Goal: Task Accomplishment & Management: Complete application form

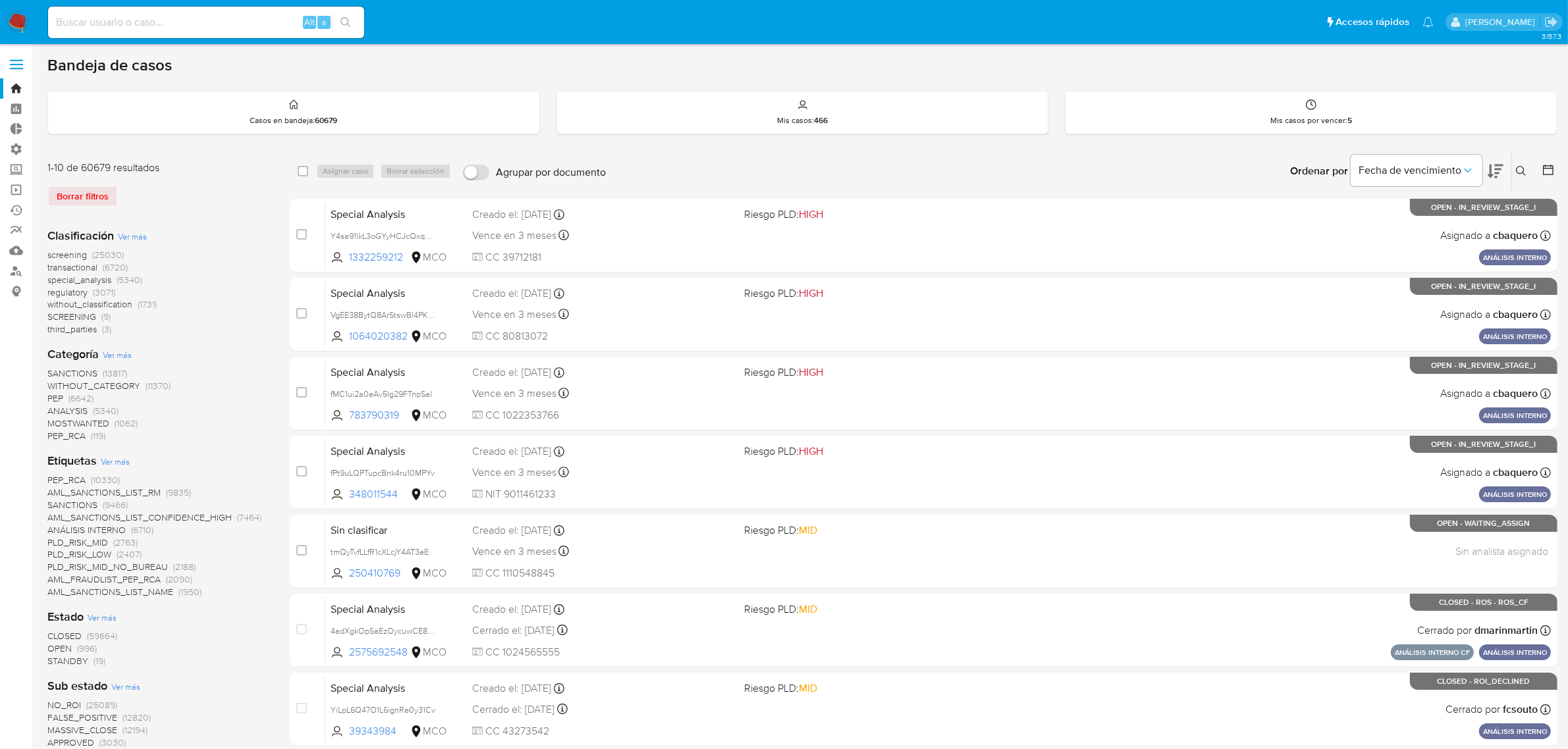
click at [33, 20] on nav "Pausado Ver notificaciones Alt s Accesos rápidos Presiona las siguientes teclas…" at bounding box center [784, 22] width 1568 height 44
click at [25, 20] on img at bounding box center [18, 22] width 22 height 22
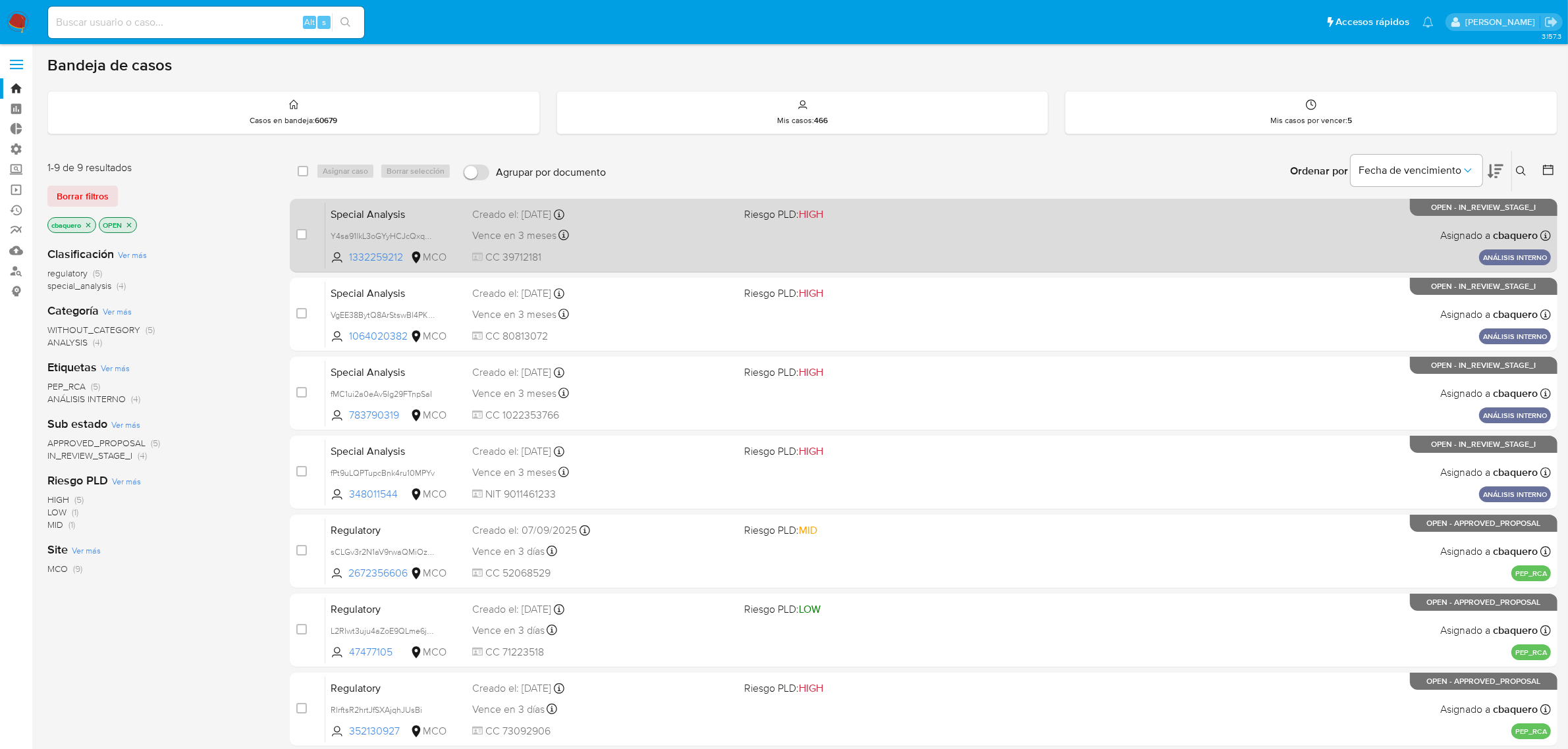
click at [874, 255] on div "Special Analysis Y4sa91lkL3oGYyHCJcQxqozw 1332259212 MCO Riesgo PLD: HIGH Cread…" at bounding box center [938, 235] width 1225 height 66
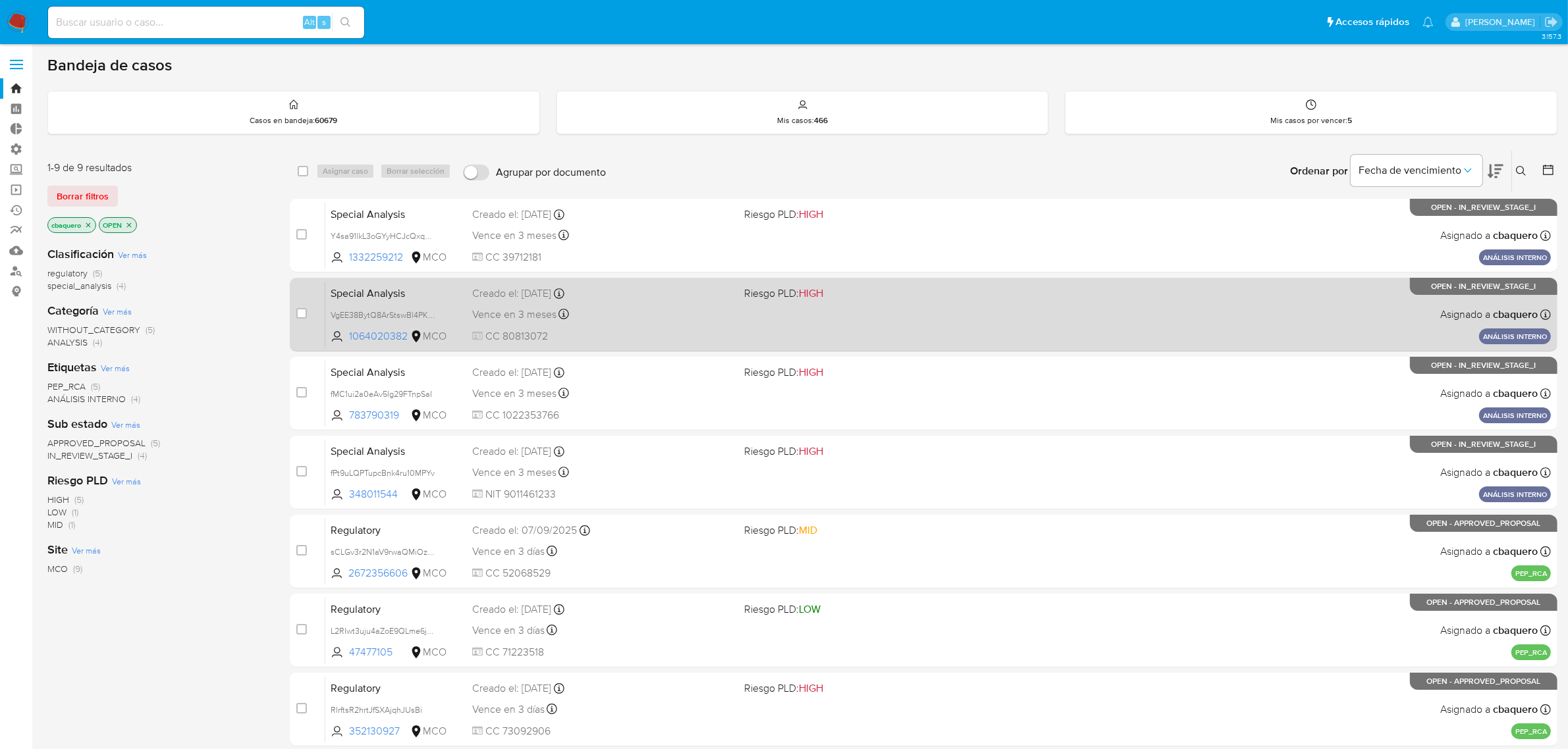
click at [718, 319] on div "Vence en 3 meses Vence el 07/12/2025 15:14:52" at bounding box center [603, 314] width 262 height 18
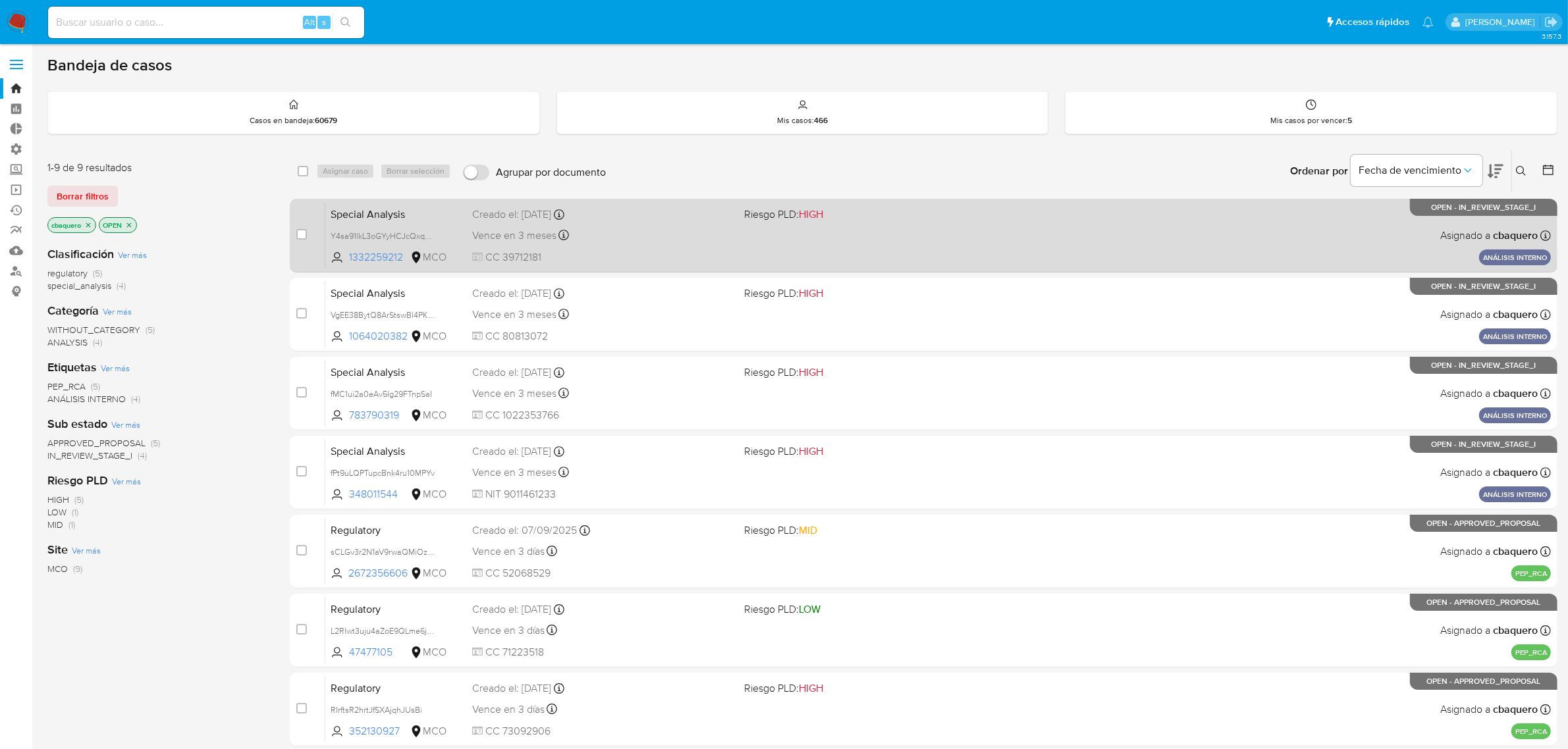
click at [729, 229] on div "Vence en 3 meses Vence el 07/12/2025 15:15:25" at bounding box center [603, 235] width 262 height 18
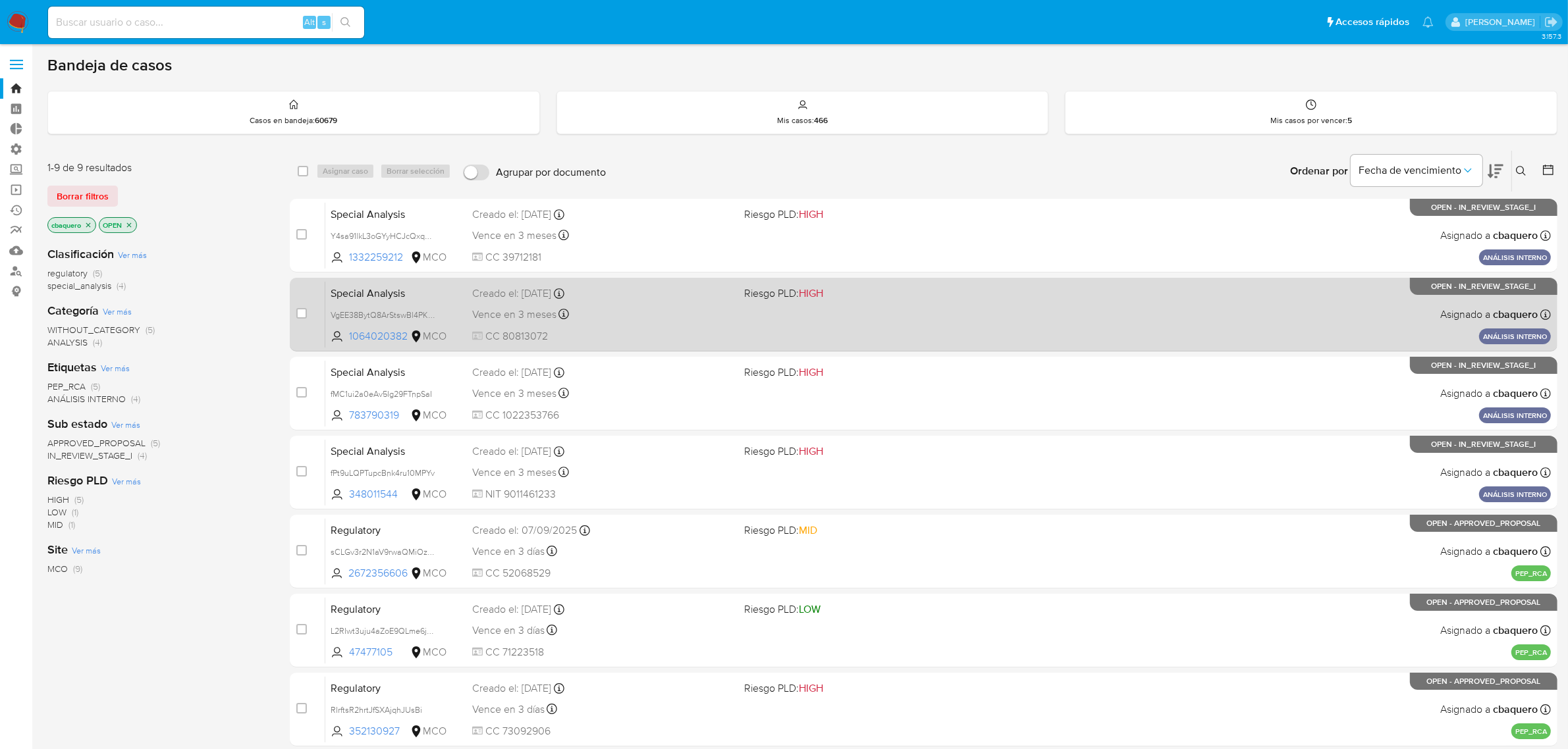
click at [832, 307] on div "Special Analysis VgEE38BytQ8ArStswBl4PKLd 1064020382 MCO Riesgo PLD: HIGH Cread…" at bounding box center [938, 314] width 1225 height 66
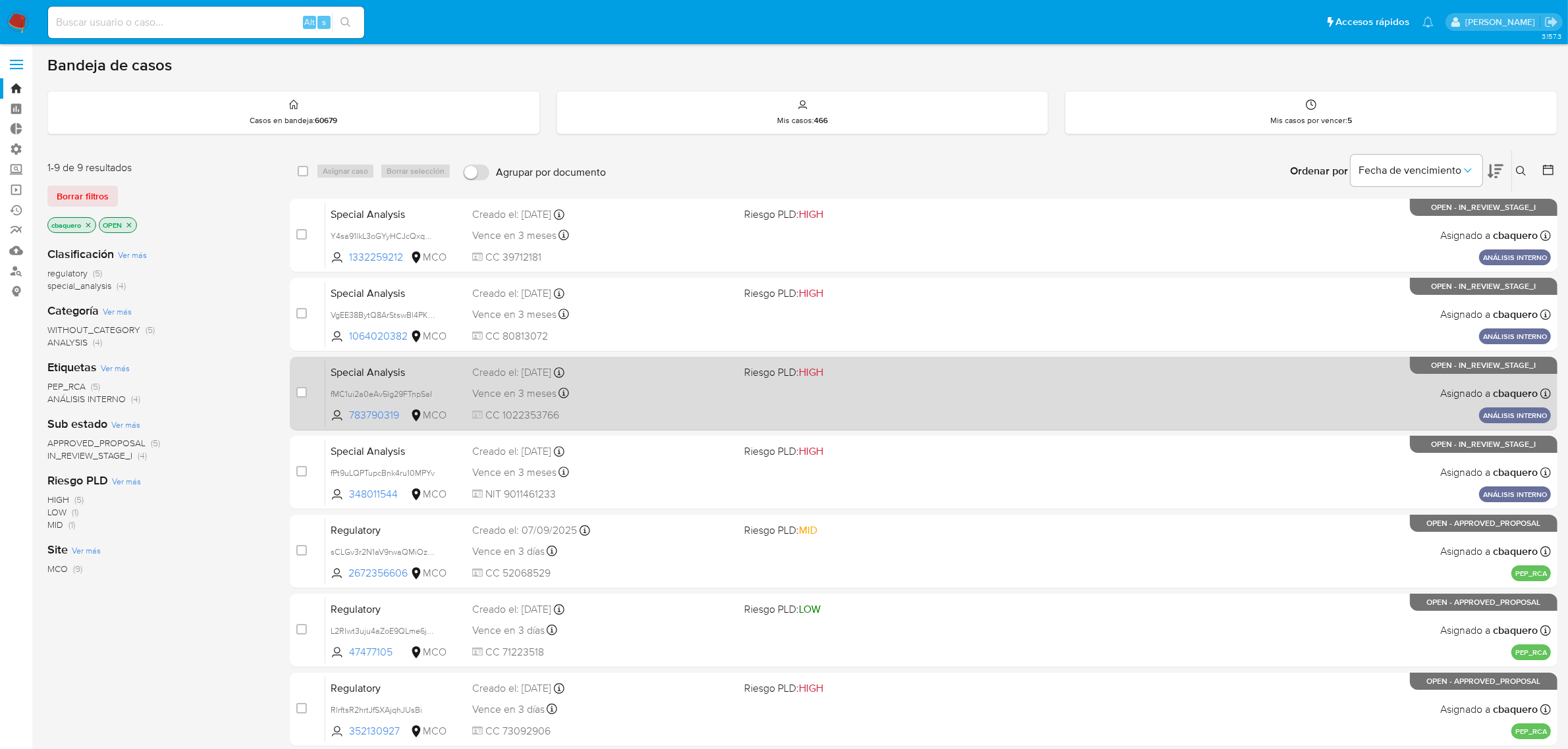
click at [841, 407] on div "Special Analysis fMC1ui2a0eAv5Ig29FTnpSaI 783790319 MCO Riesgo PLD: HIGH Creado…" at bounding box center [938, 393] width 1225 height 66
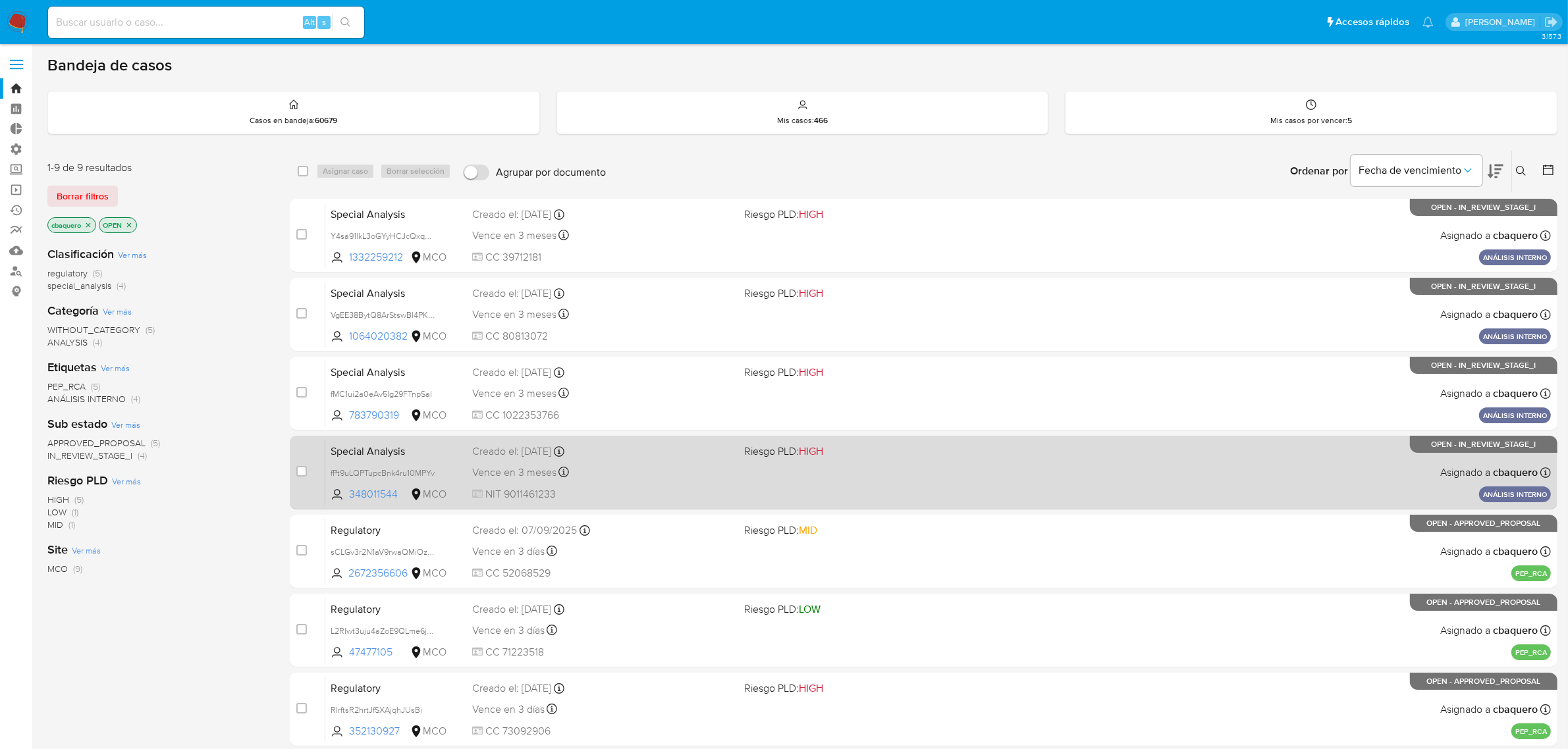
click at [931, 468] on div "Special Analysis fPt9uLQPTupcBnk4ru10MPYv 348011544 MCO Riesgo PLD: HIGH Creado…" at bounding box center [938, 472] width 1225 height 66
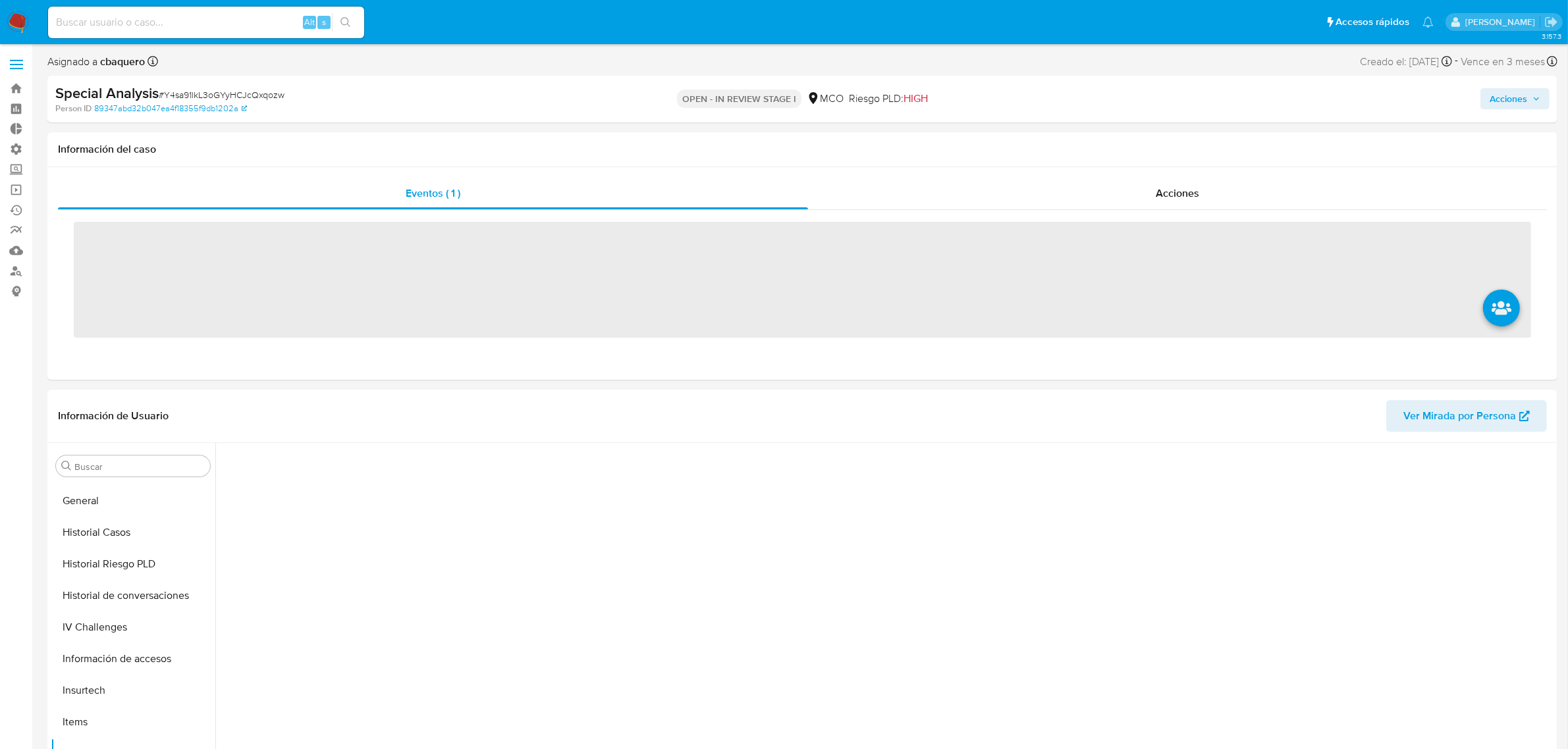
scroll to position [555, 0]
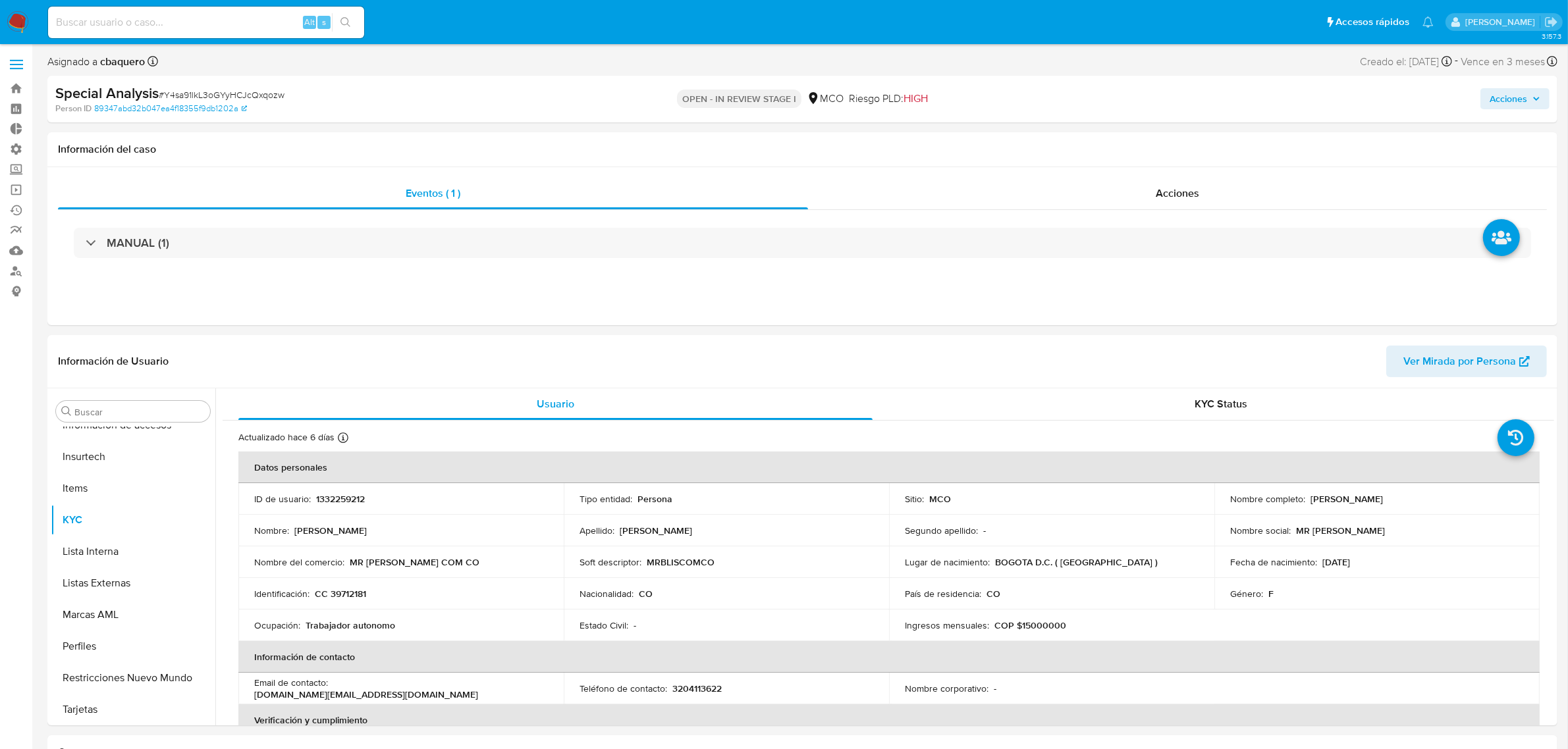
select select "10"
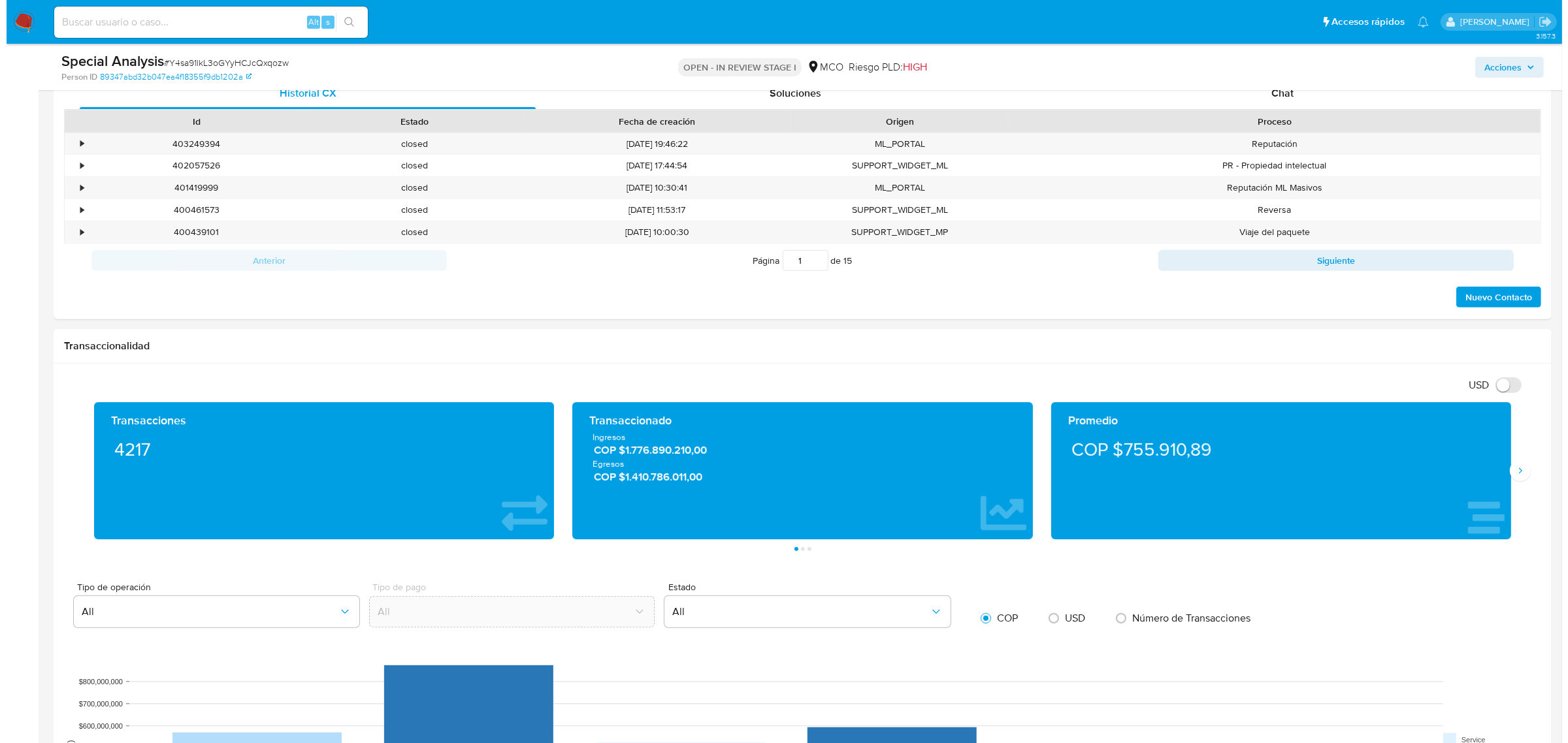
scroll to position [1717, 0]
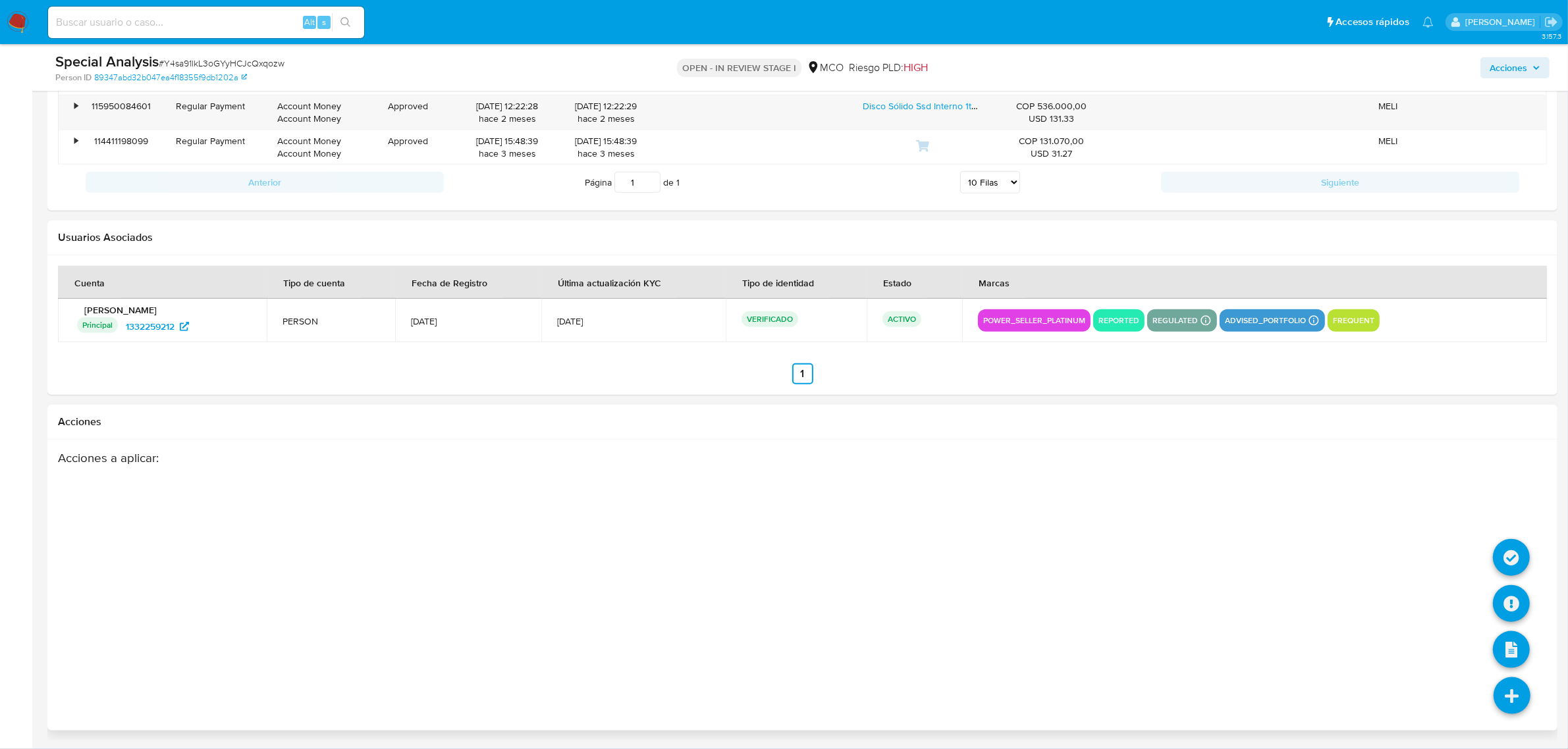
click at [1505, 695] on icon at bounding box center [1512, 696] width 37 height 37
click at [1523, 557] on icon at bounding box center [1511, 558] width 37 height 37
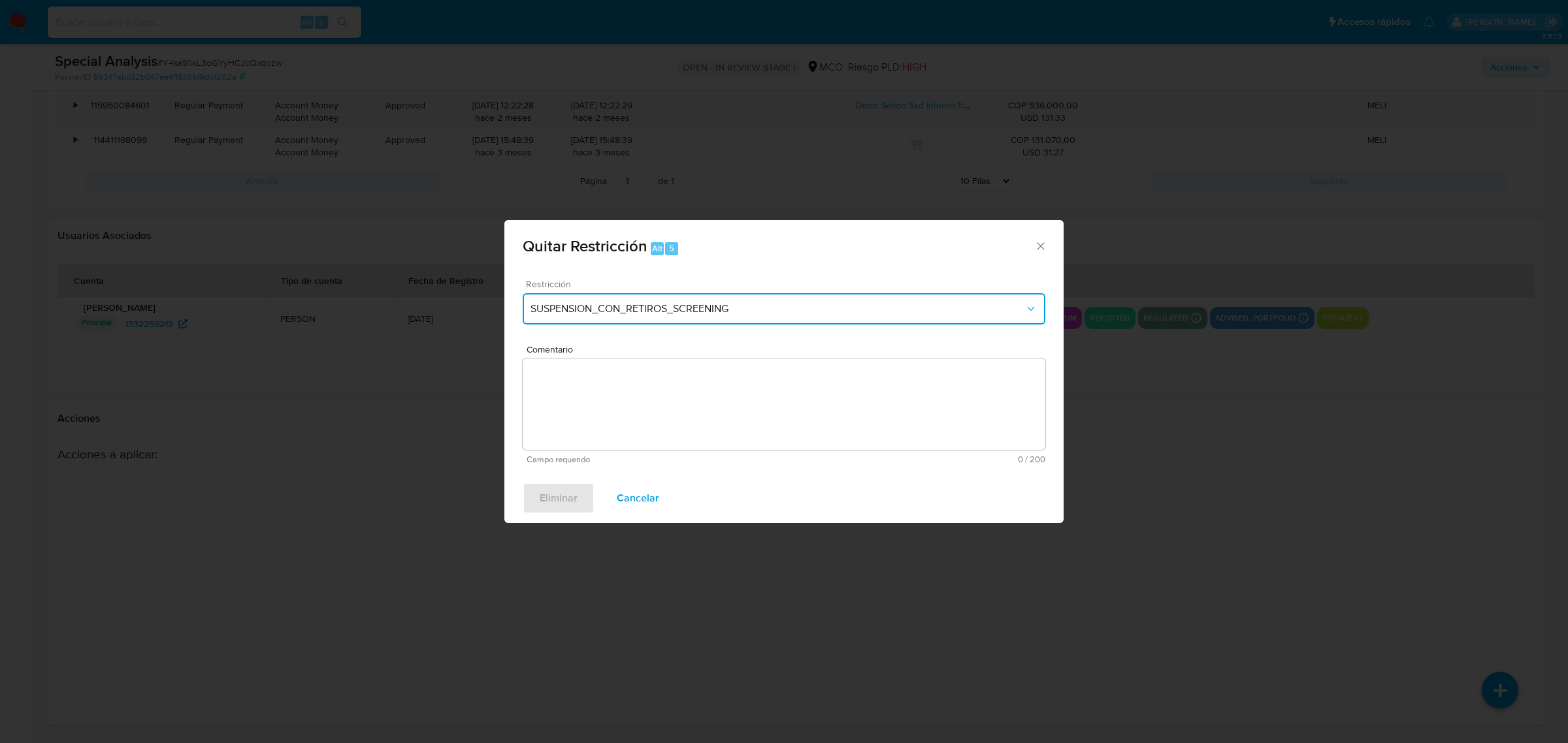
click at [629, 305] on span "SUSPENSION_CON_RETIROS_SCREENING" at bounding box center [777, 308] width 494 height 13
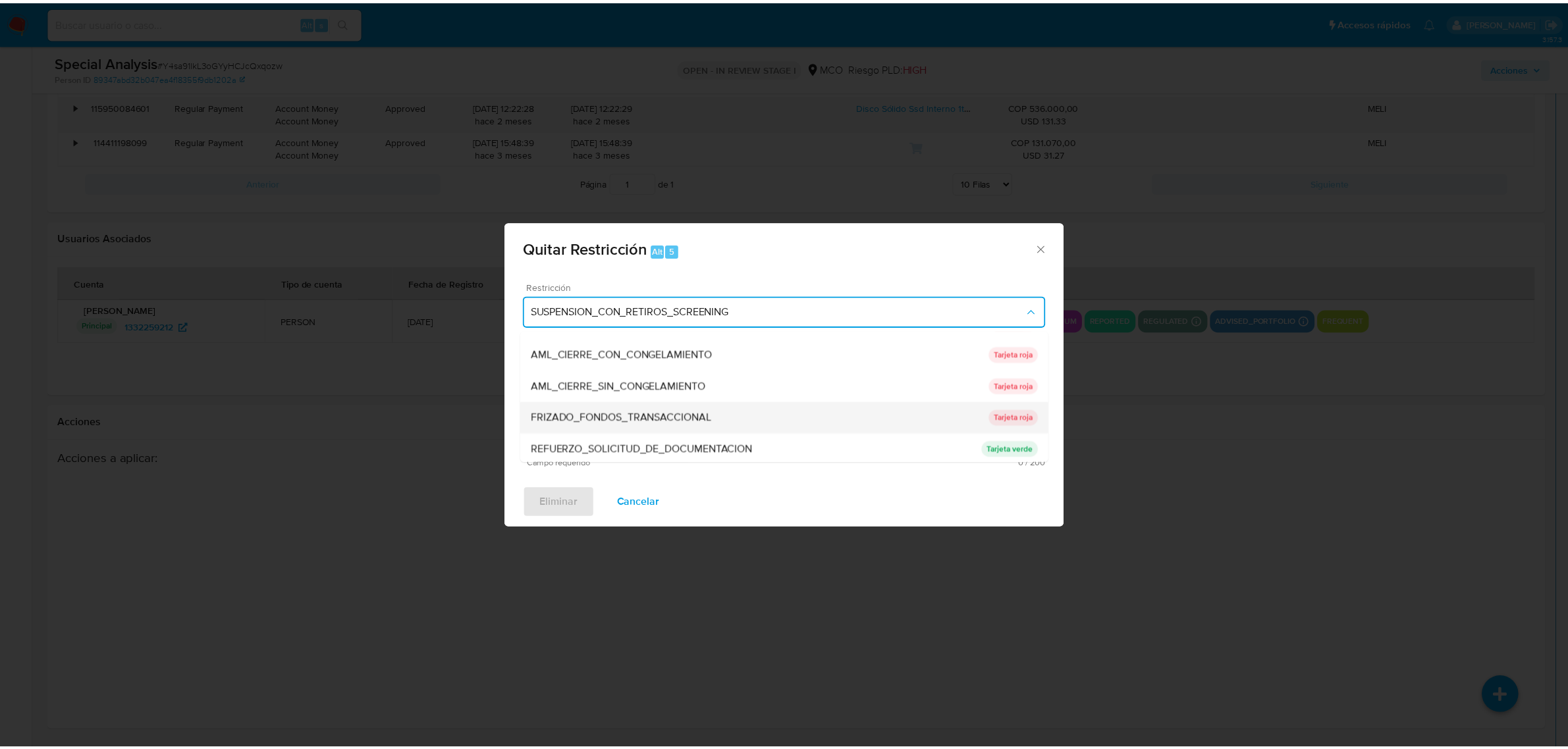
scroll to position [83, 0]
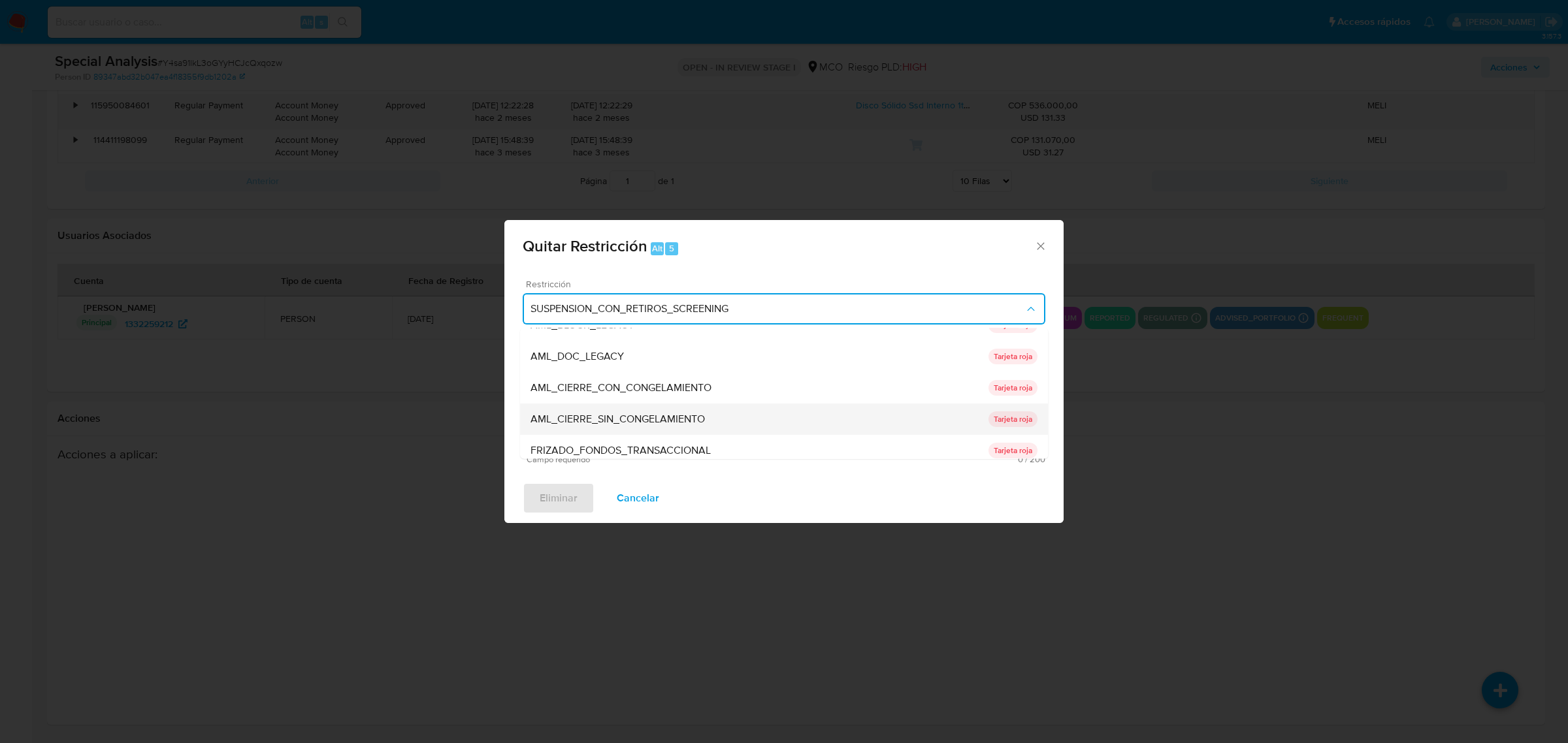
click at [665, 425] on span "AML_CIERRE_SIN_CONGELAMIENTO" at bounding box center [618, 418] width 175 height 13
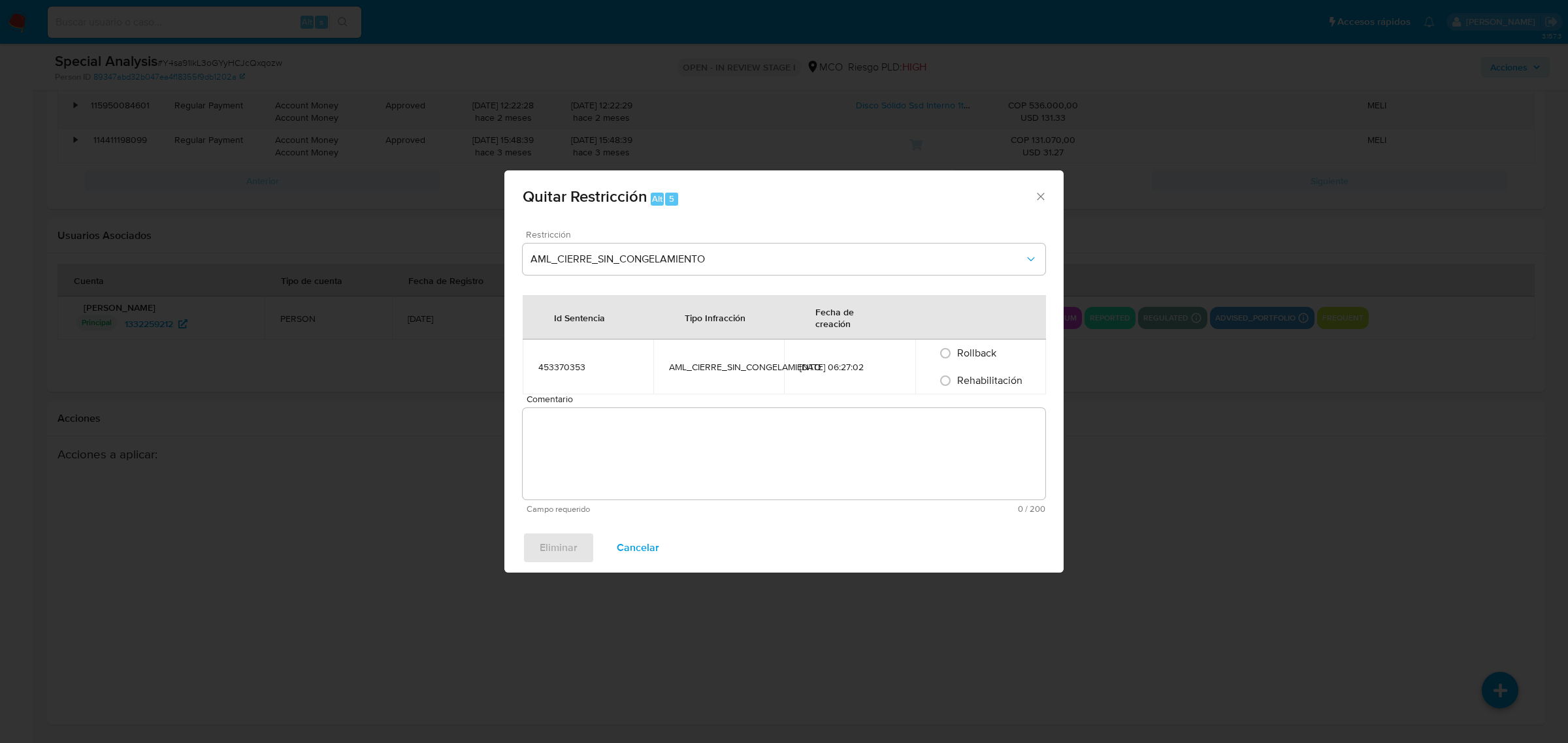
click at [588, 438] on textarea "Comentario" at bounding box center [784, 453] width 523 height 91
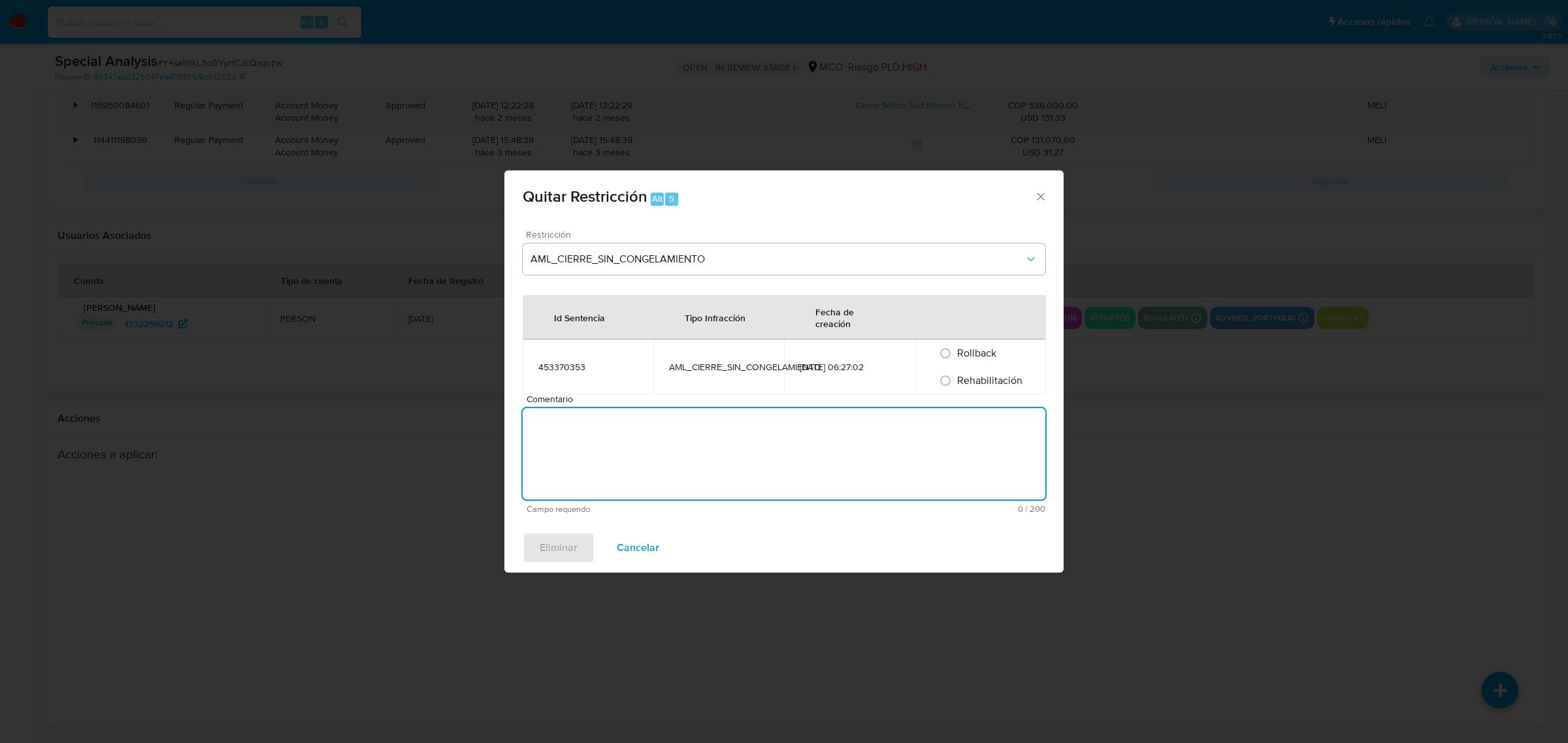
paste textarea "se levanta la restricción a solicitud de Juan Pablo Montaño"
drag, startPoint x: 531, startPoint y: 425, endPoint x: 485, endPoint y: 415, distance: 47.1
click at [485, 415] on div "Quitar Restricción Alt 5 Restricción AML_CIERRE_SIN_CONGELAMIENTO Id Sentencia …" at bounding box center [784, 371] width 1568 height 743
click at [848, 422] on textarea "Se levanta la restricción a solicitud de Juan Pablo Montaño" at bounding box center [784, 453] width 523 height 91
type textarea "Se levanta la restricción a solicitud de [PERSON_NAME] Supervisor vertical moni…"
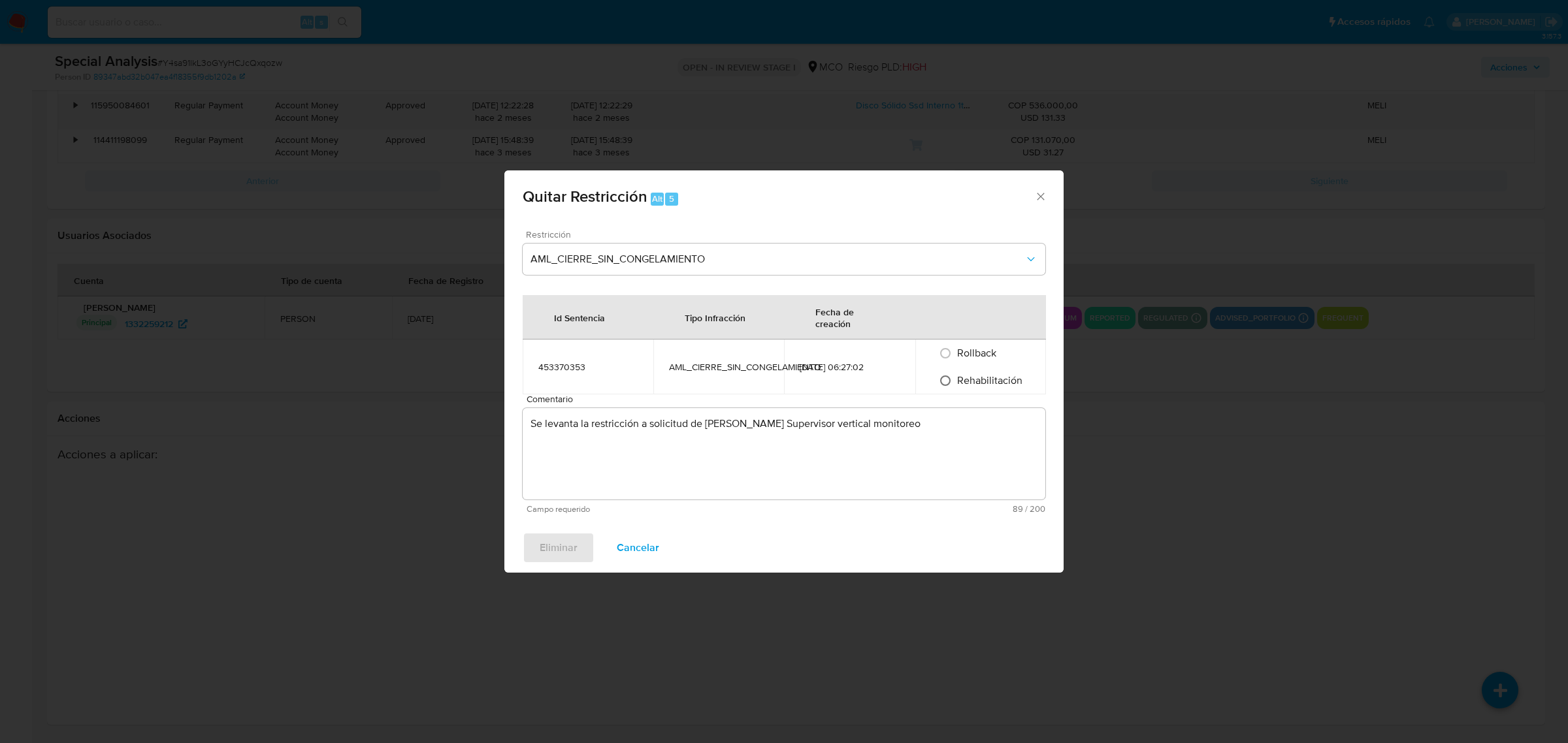
click at [941, 387] on input "Rehabilitación" at bounding box center [945, 380] width 21 height 21
radio input "true"
click at [652, 419] on textarea "Se levanta la restricción a solicitud de [PERSON_NAME] Supervisor vertical moni…" at bounding box center [784, 453] width 523 height 91
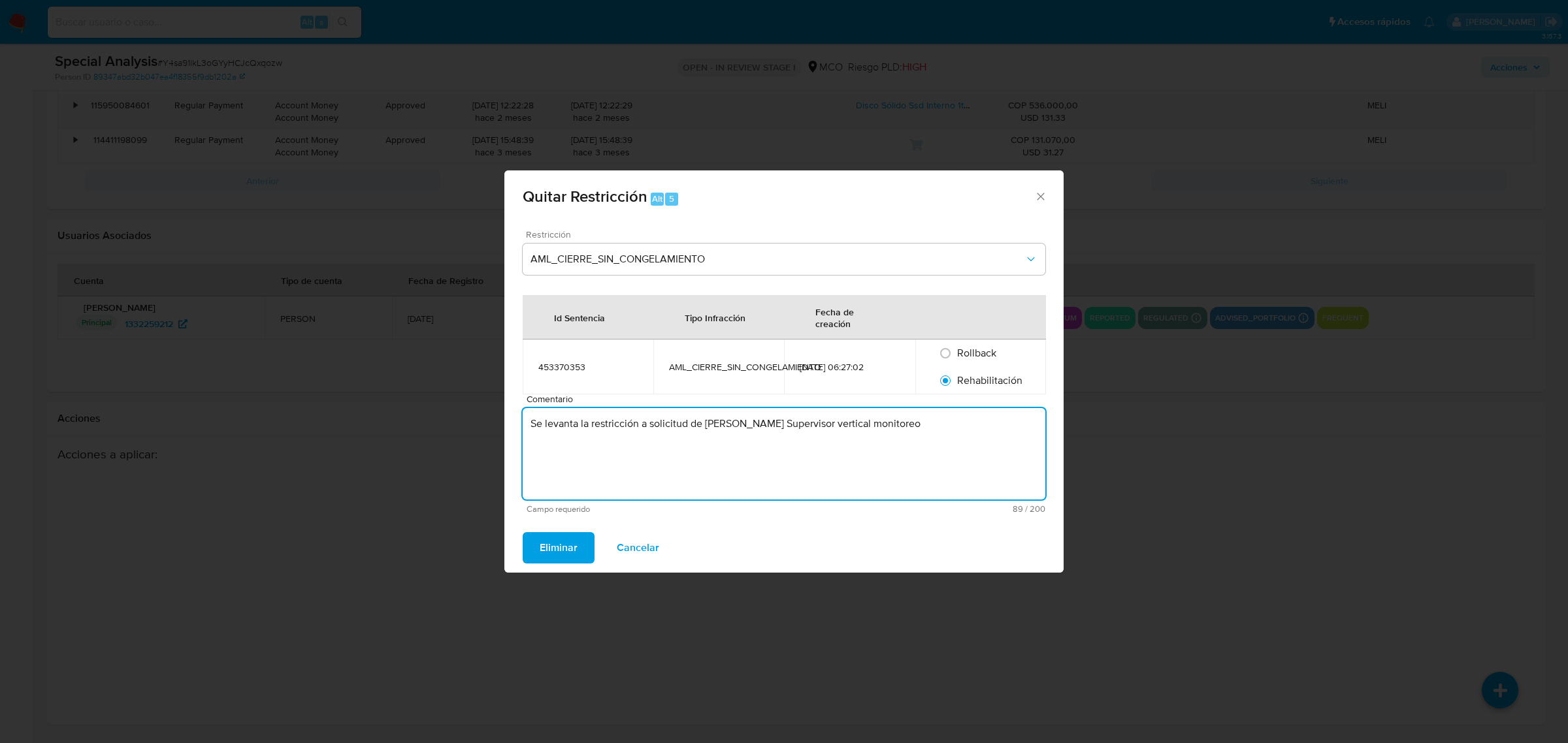
click at [652, 419] on textarea "Se levanta la restricción a solicitud de [PERSON_NAME] Supervisor vertical moni…" at bounding box center [784, 453] width 523 height 91
click at [559, 547] on span "Eliminar" at bounding box center [558, 548] width 38 height 29
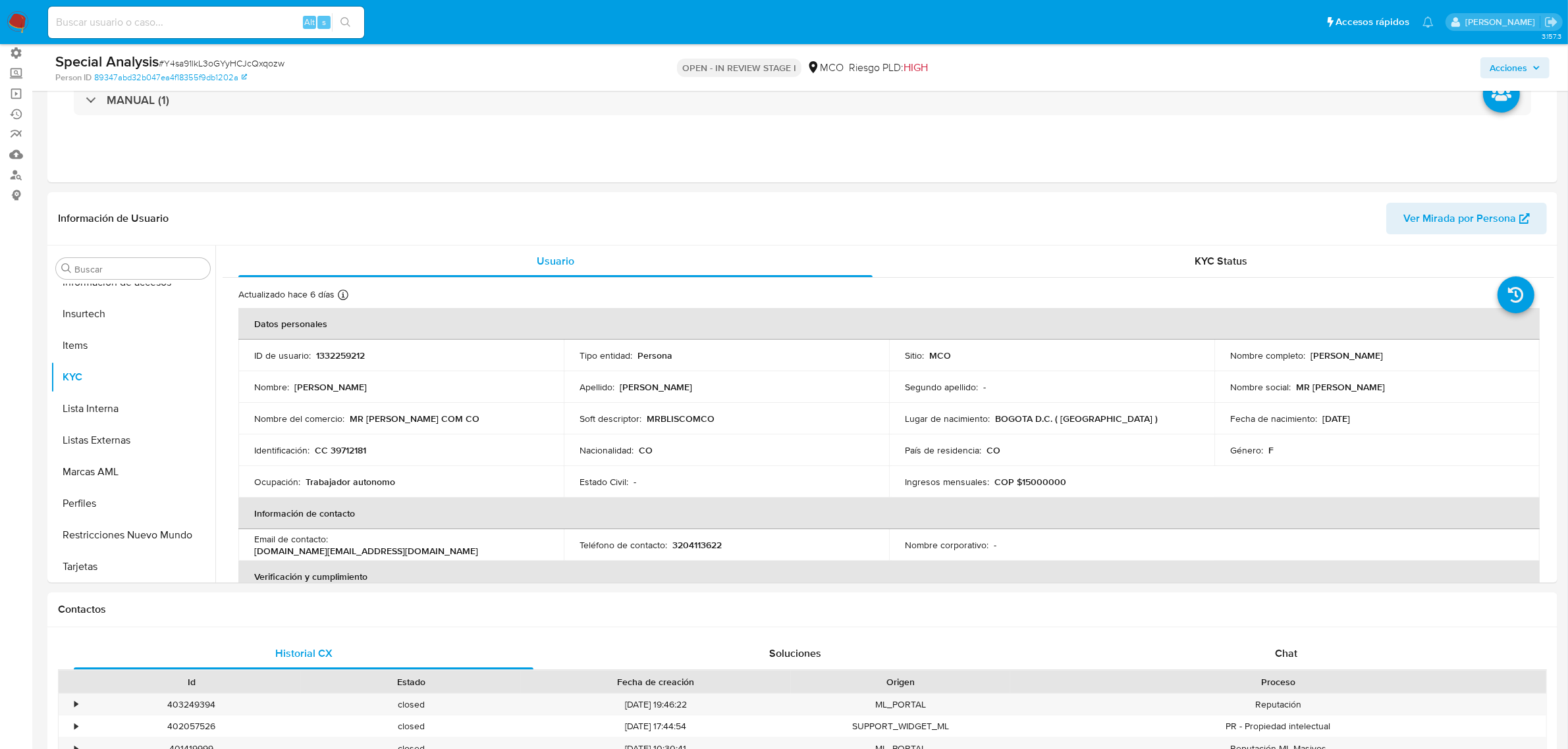
scroll to position [0, 0]
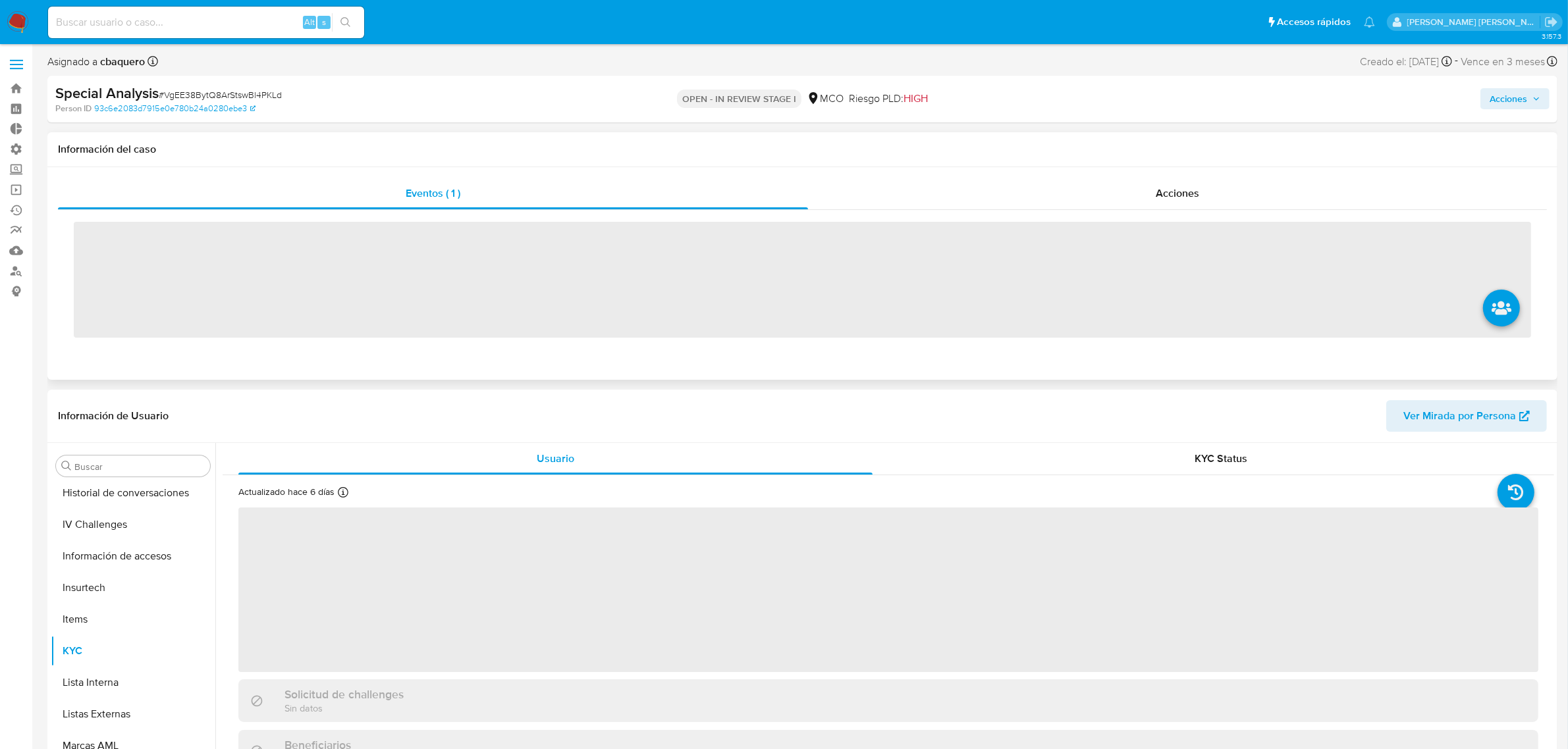
scroll to position [555, 0]
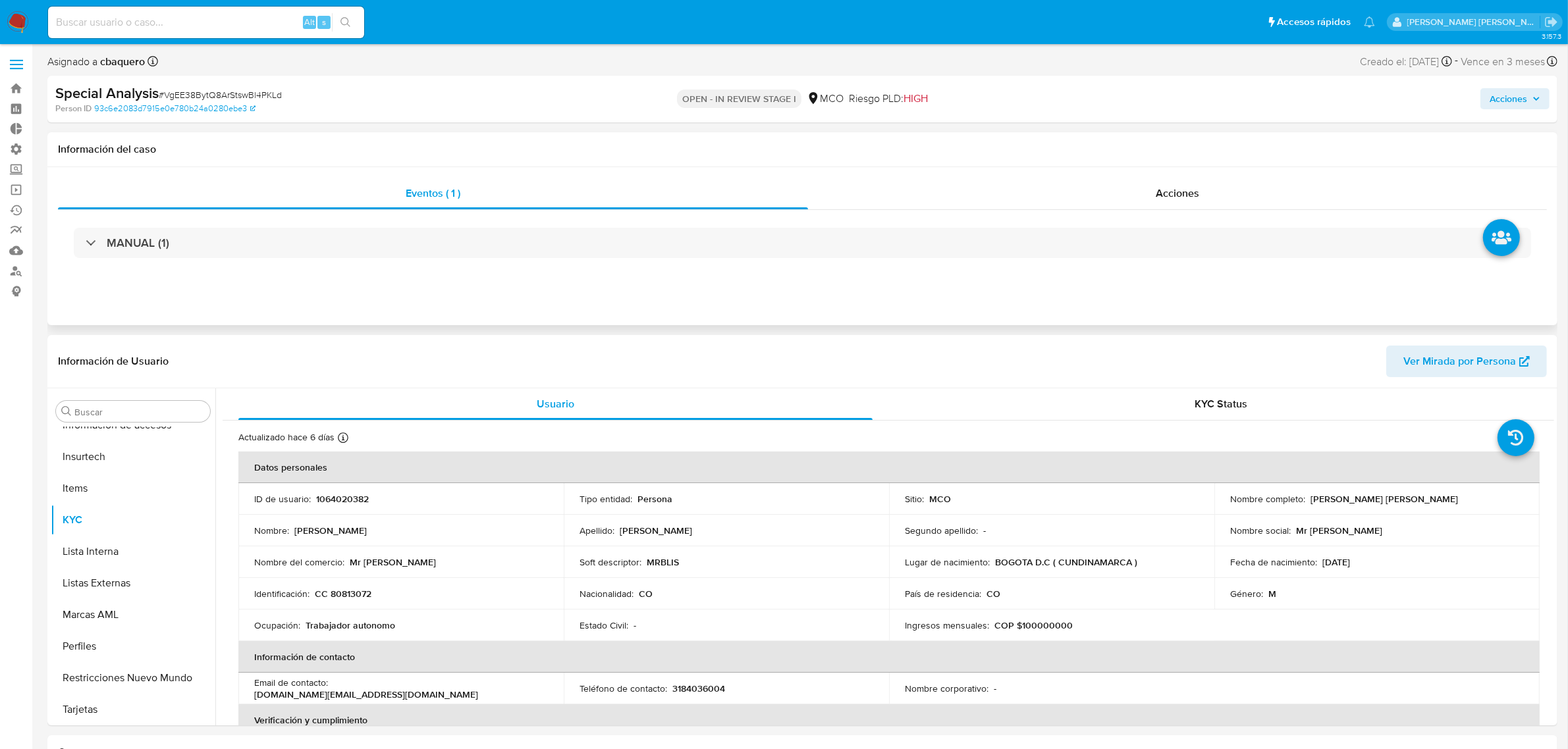
select select "10"
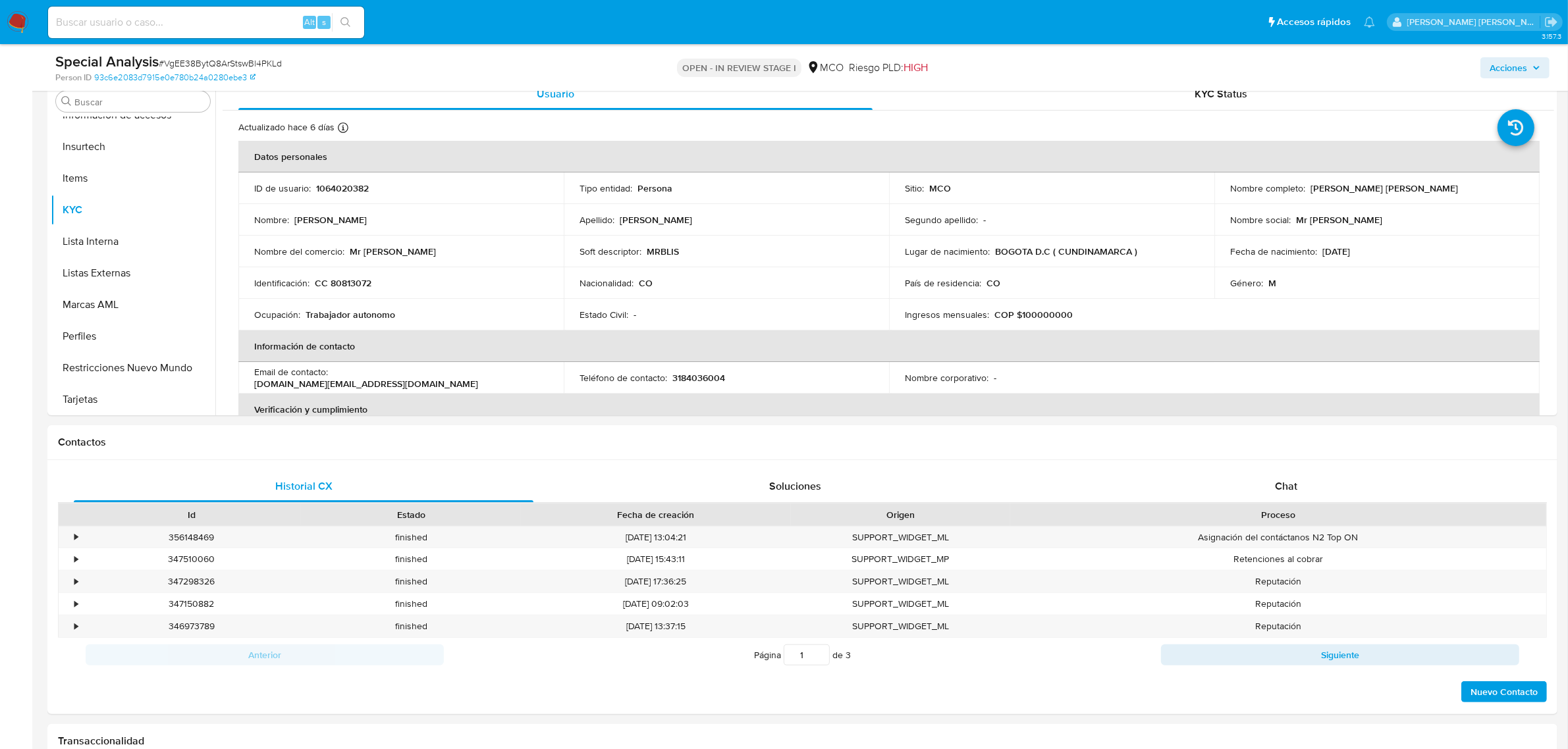
scroll to position [0, 0]
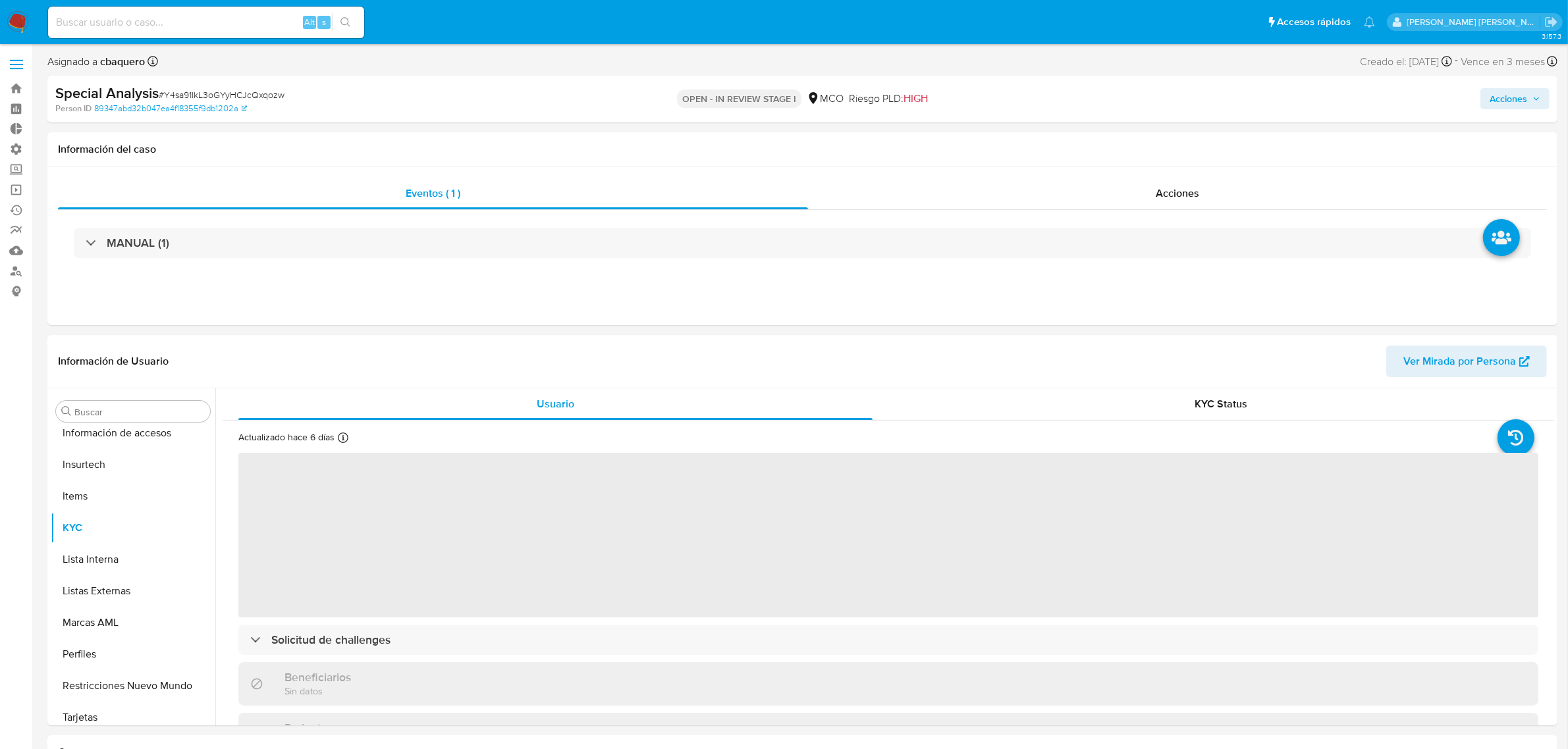
scroll to position [555, 0]
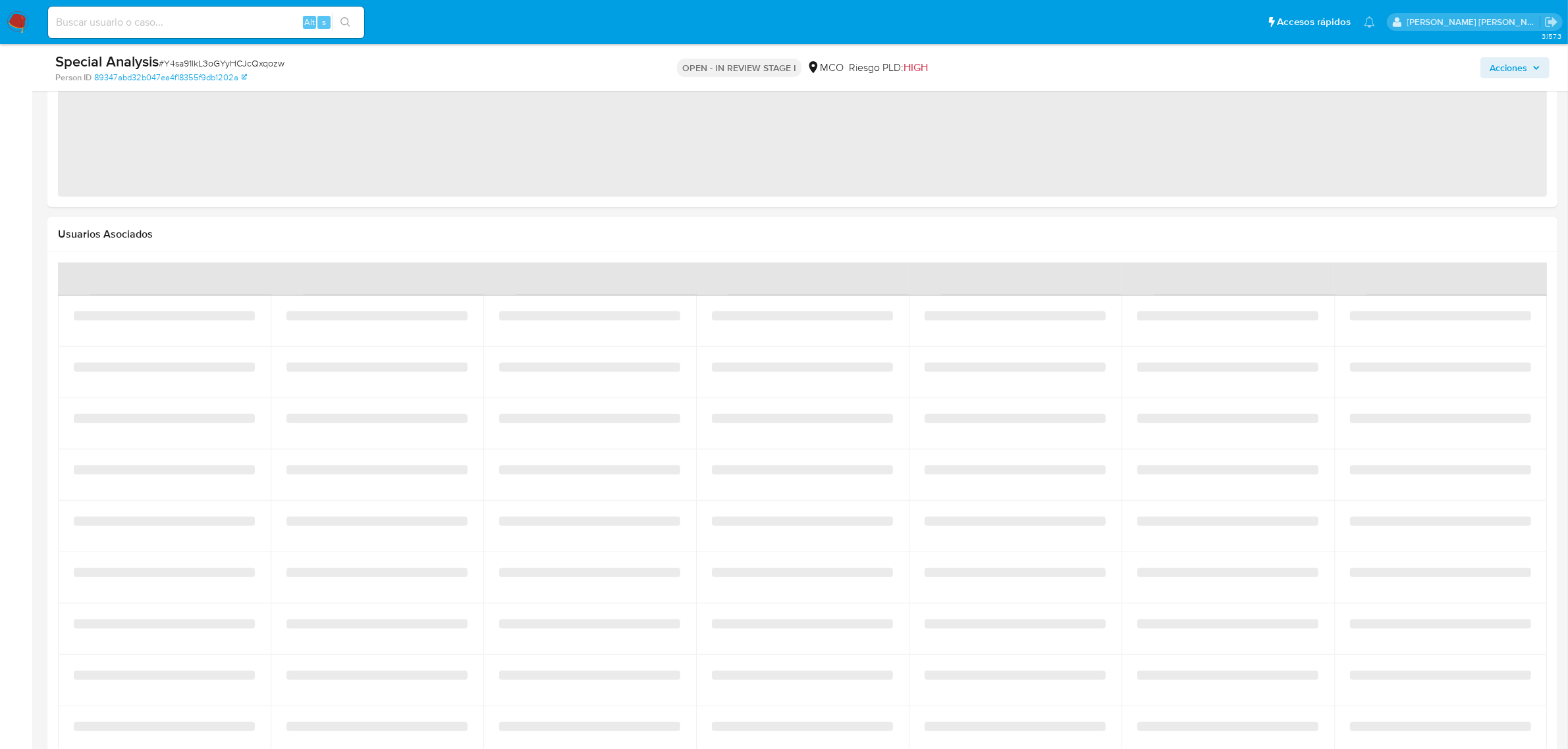
select select "10"
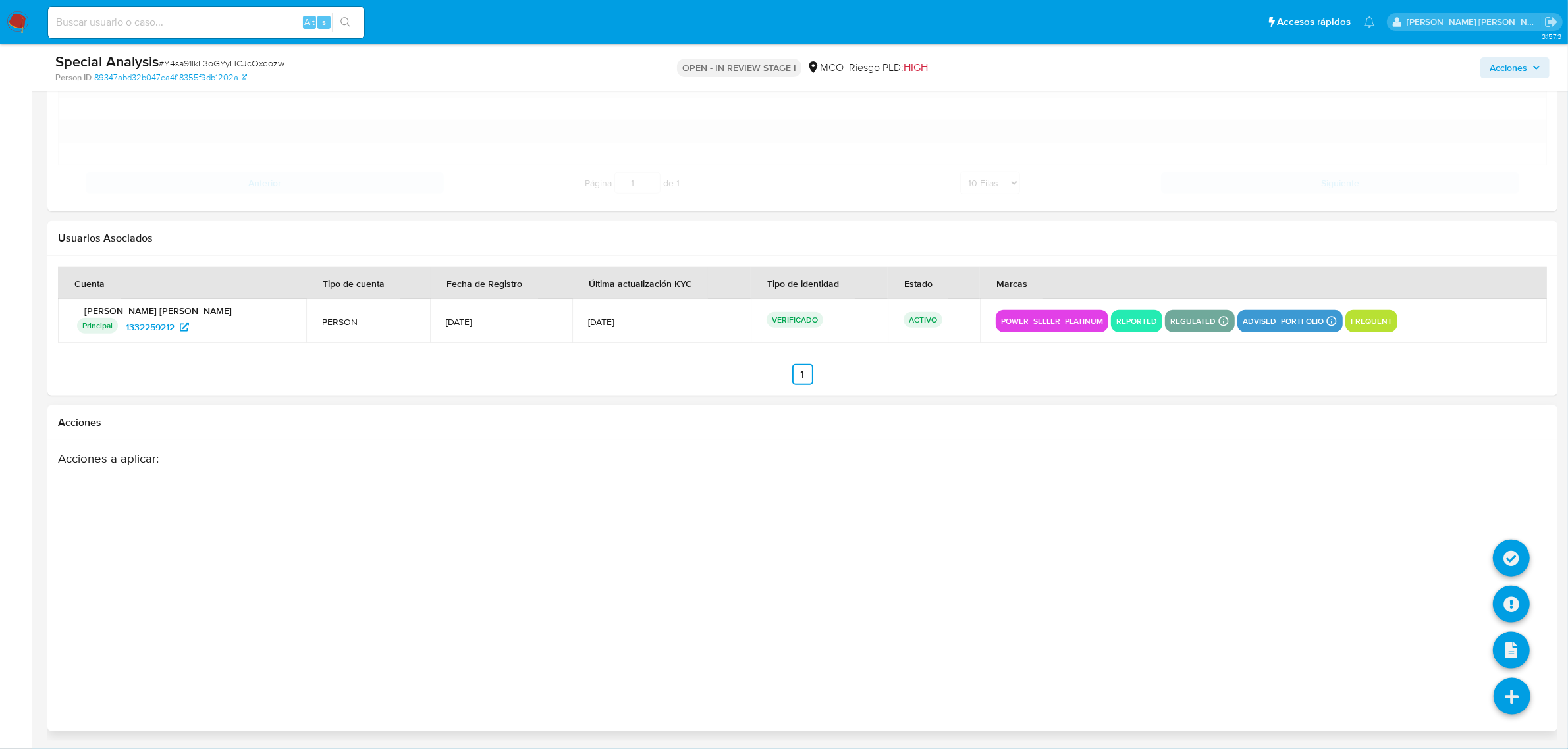
click at [1505, 697] on icon at bounding box center [1512, 697] width 37 height 37
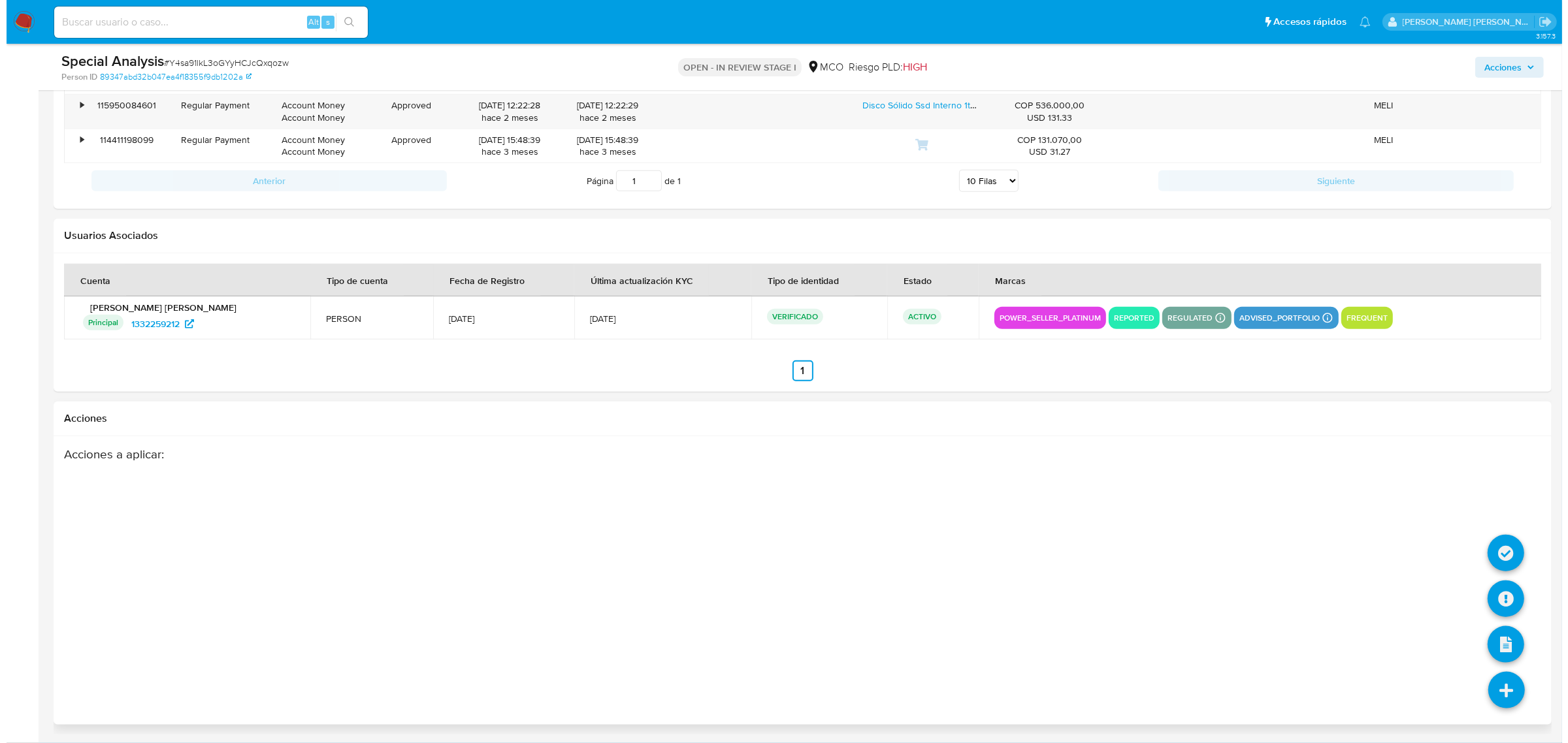
scroll to position [1717, 0]
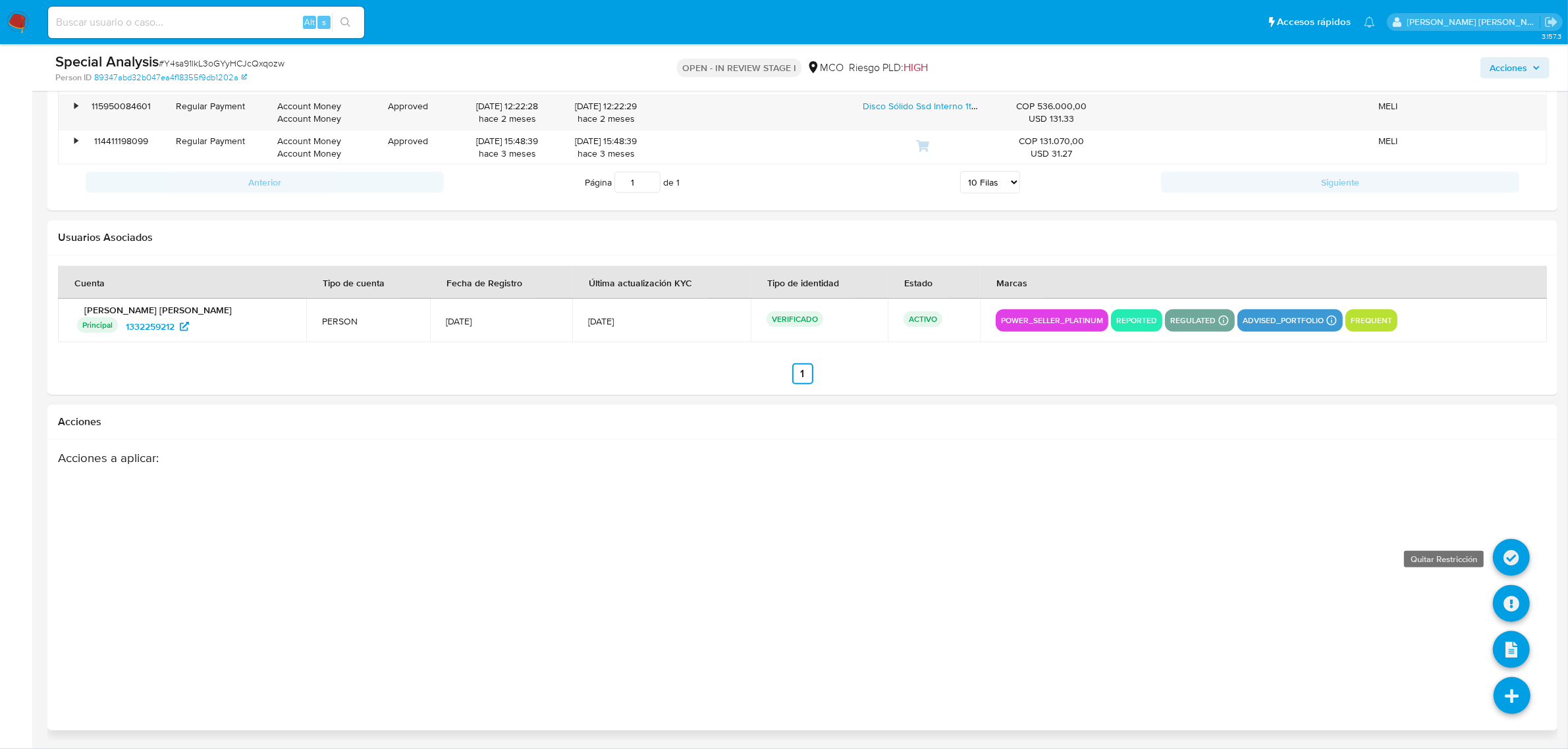
click at [1516, 558] on icon at bounding box center [1511, 558] width 37 height 37
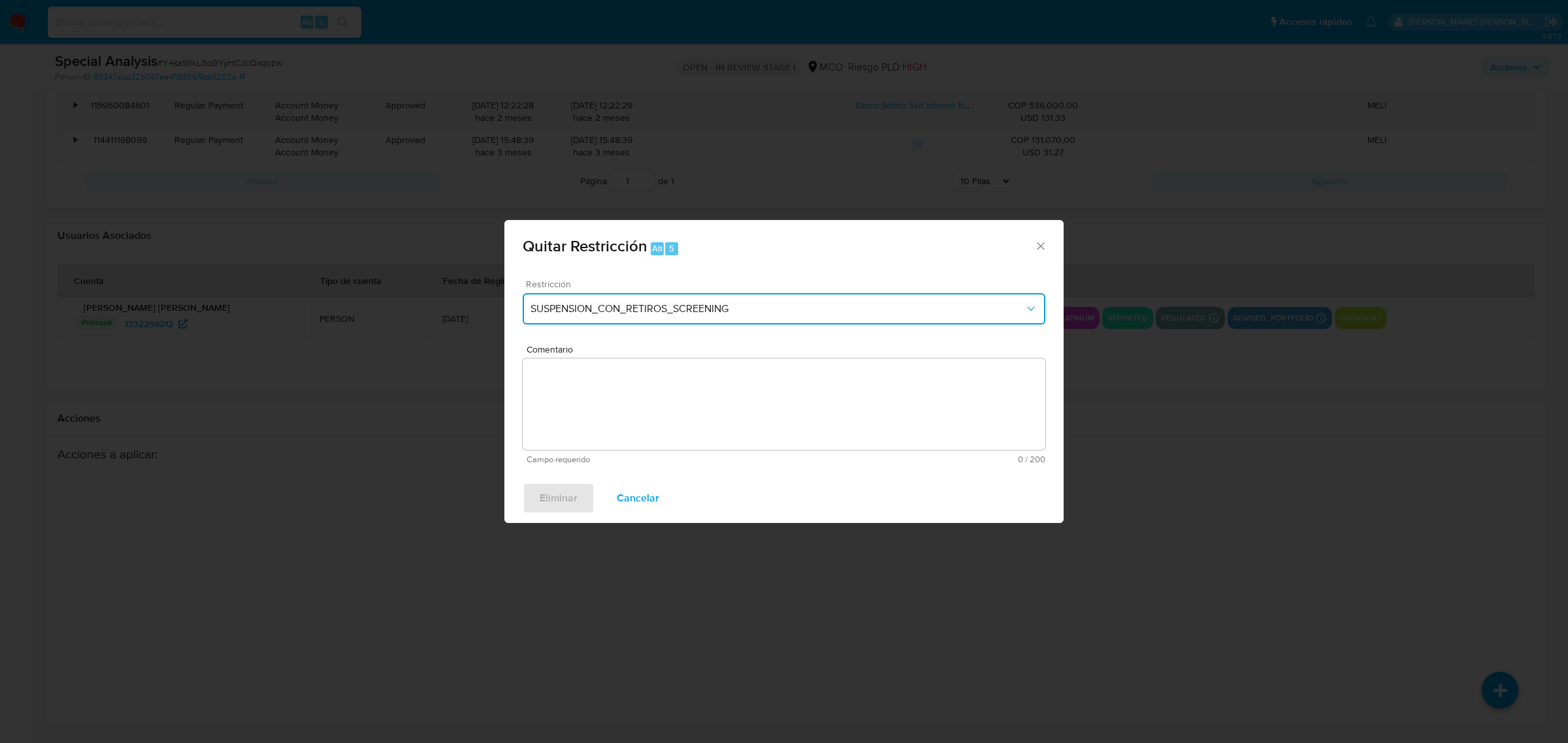
click at [689, 301] on button "SUSPENSION_CON_RETIROS_SCREENING" at bounding box center [784, 308] width 523 height 31
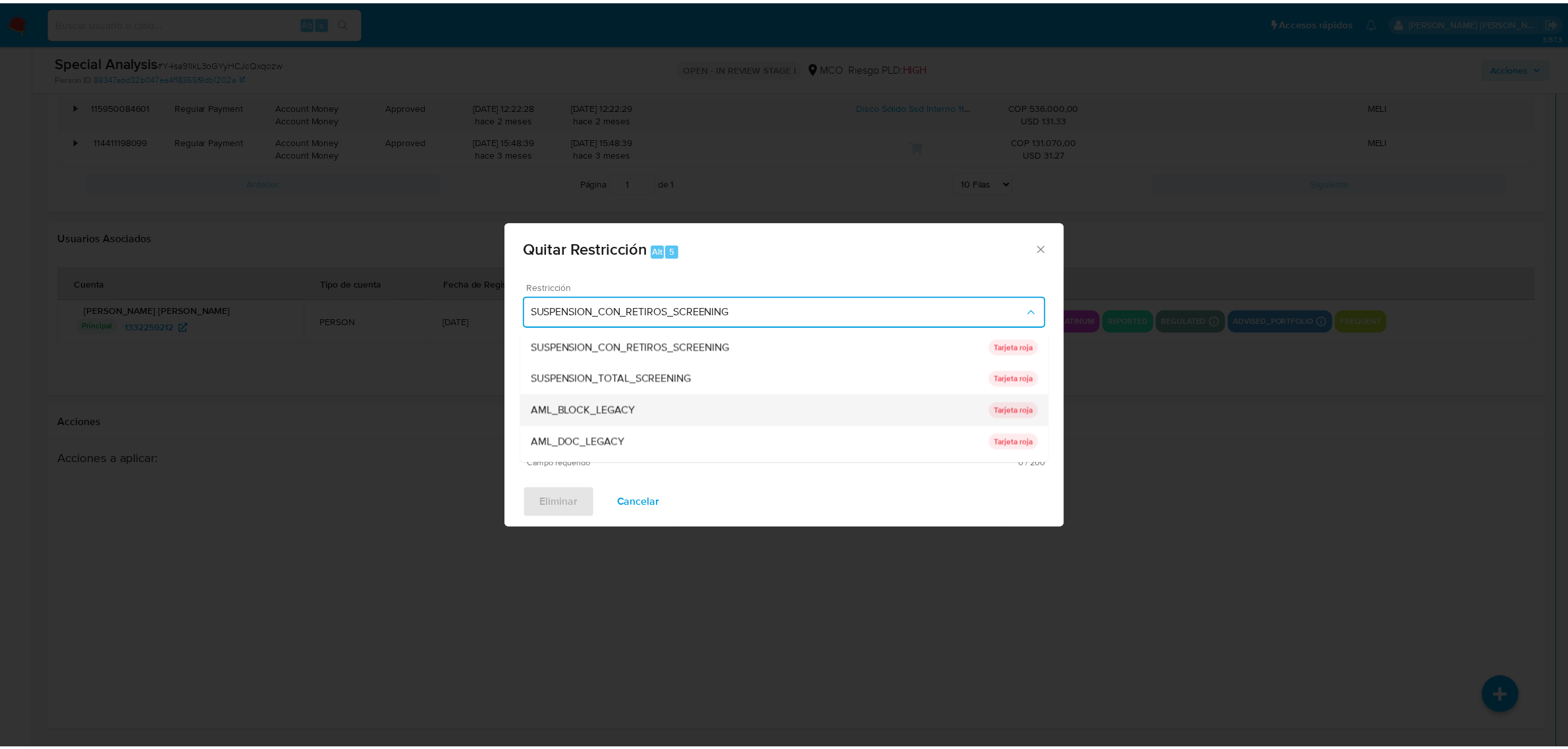
scroll to position [83, 0]
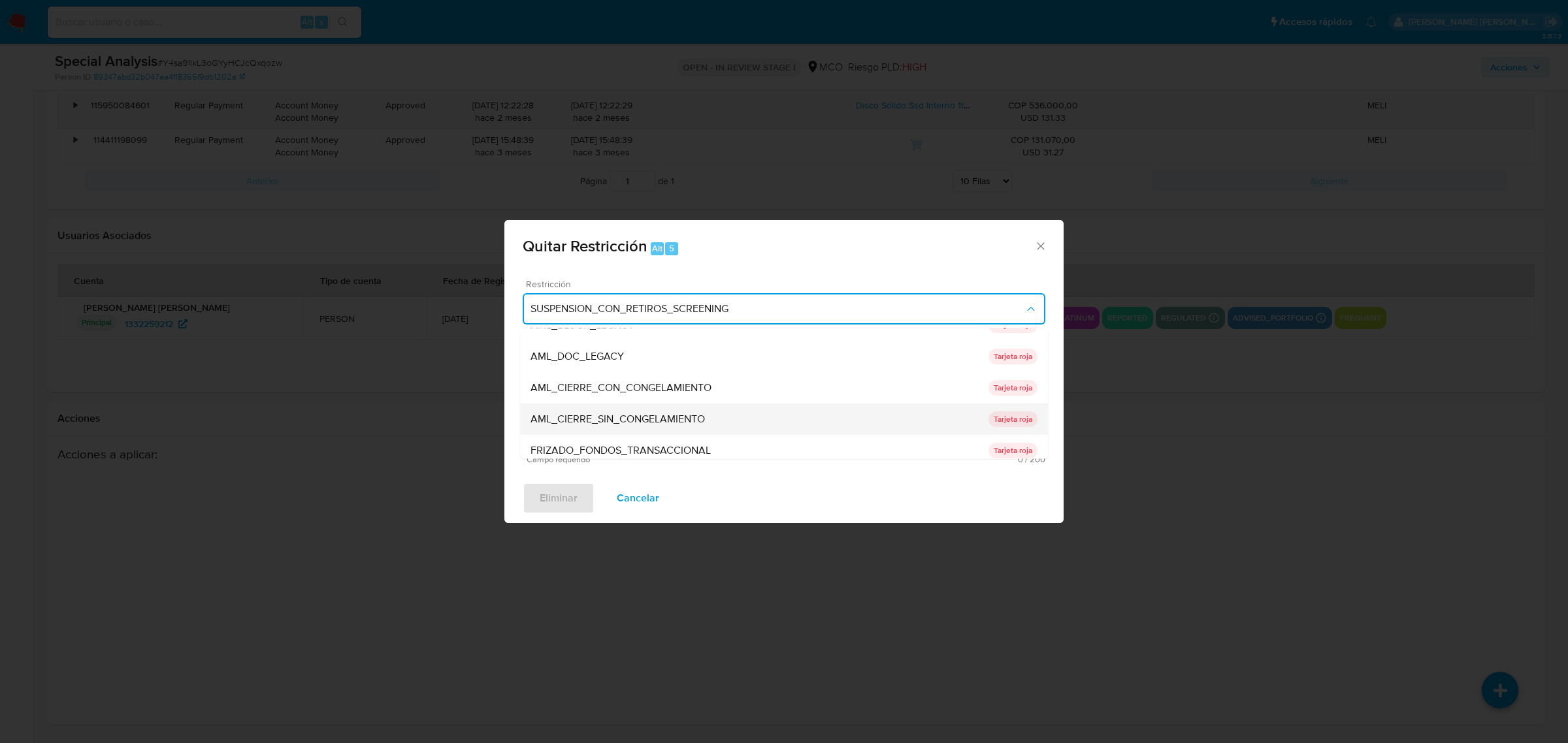
click at [642, 408] on div "AML_CIERRE_SIN_CONGELAMIENTO" at bounding box center [760, 418] width 458 height 31
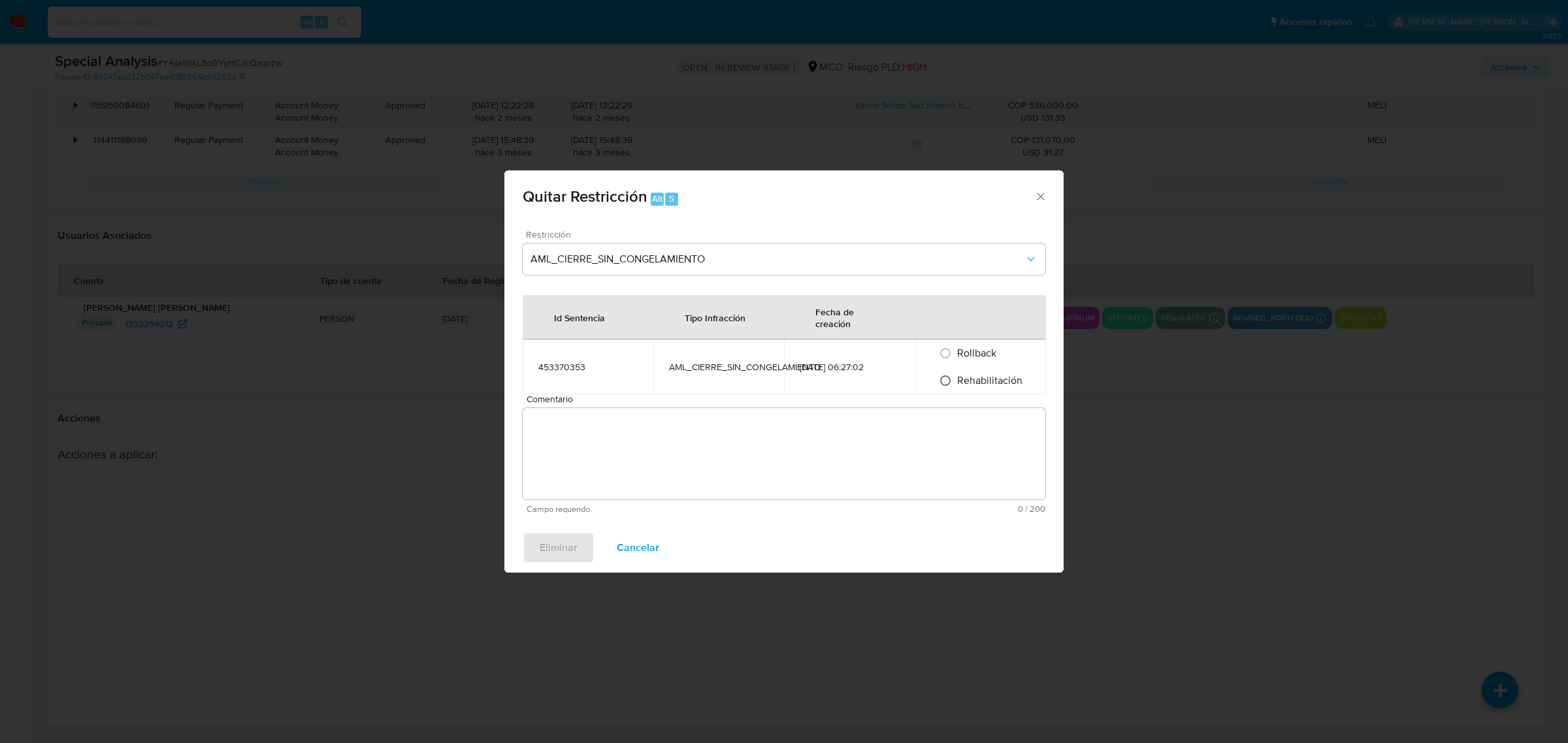
click at [939, 383] on input "Rehabilitación" at bounding box center [945, 380] width 21 height 21
radio input "true"
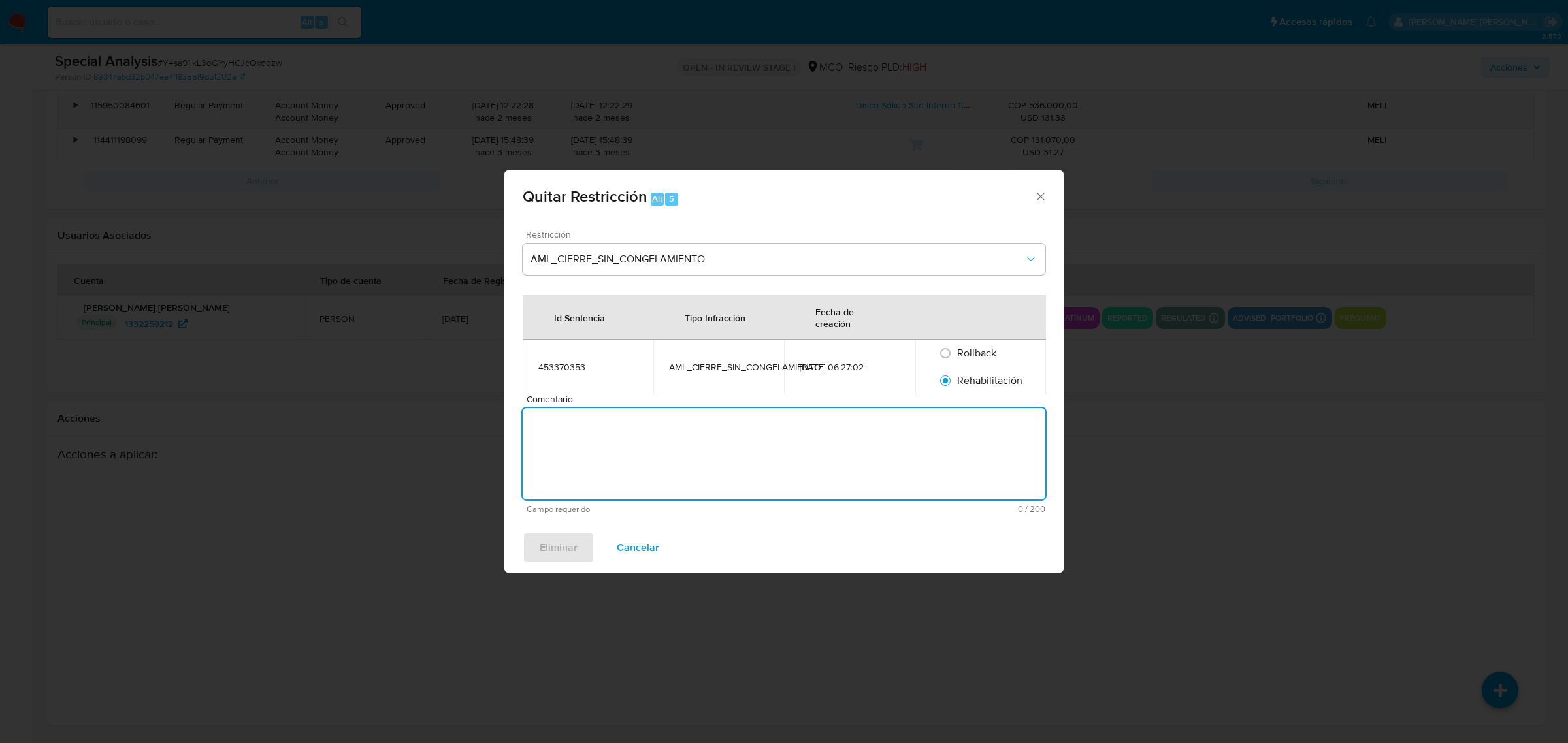
click at [779, 442] on textarea "Comentario" at bounding box center [784, 453] width 523 height 91
paste textarea "Se levanta la restricción a solicitud de [PERSON_NAME] Supervisor vertical moni…"
type textarea "Se levanta la restricción a solicitud de [PERSON_NAME] Supervisor vertical moni…"
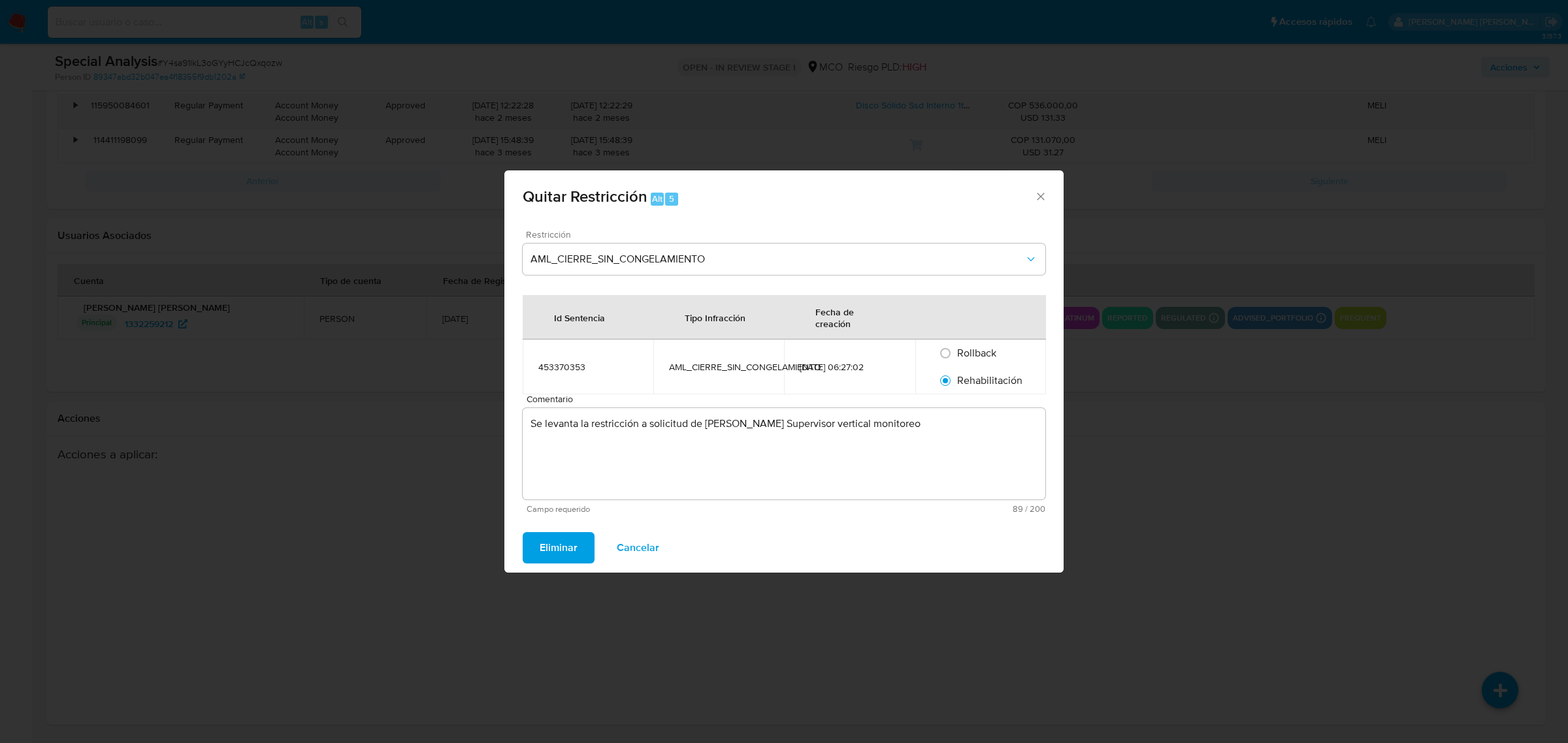
click at [570, 549] on span "Eliminar" at bounding box center [558, 548] width 38 height 29
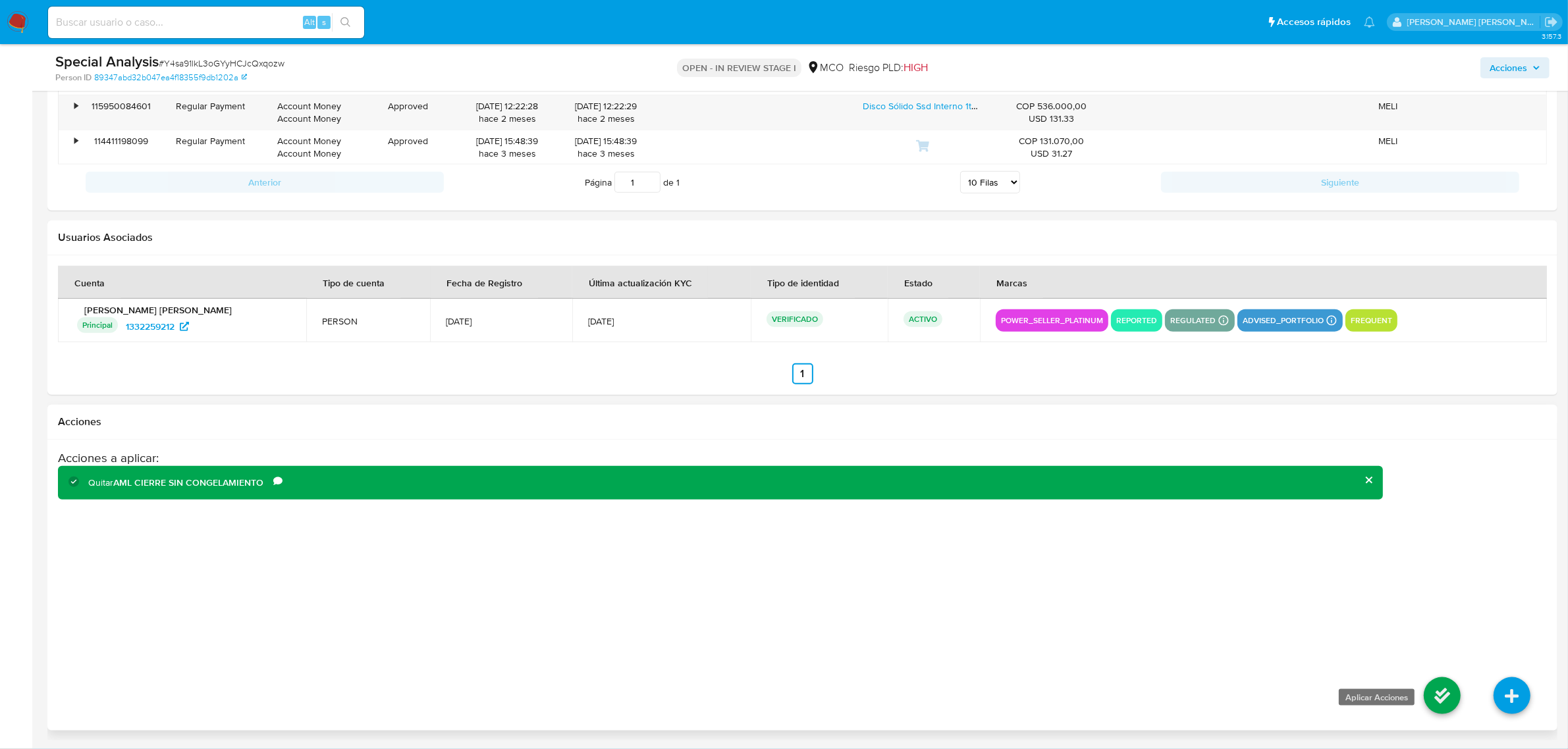
click at [1436, 702] on icon at bounding box center [1442, 696] width 37 height 37
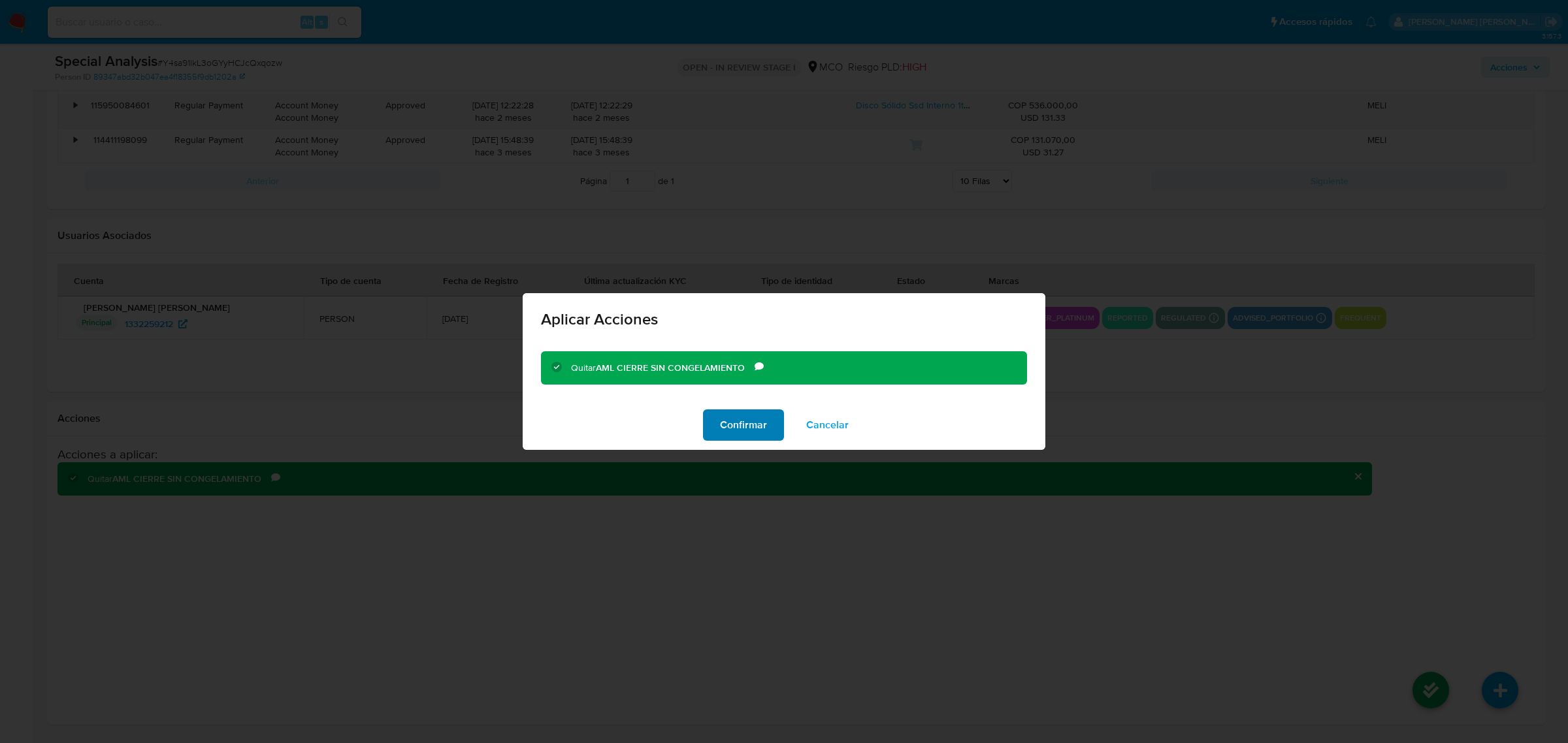
click at [746, 434] on span "Confirmar" at bounding box center [743, 425] width 47 height 29
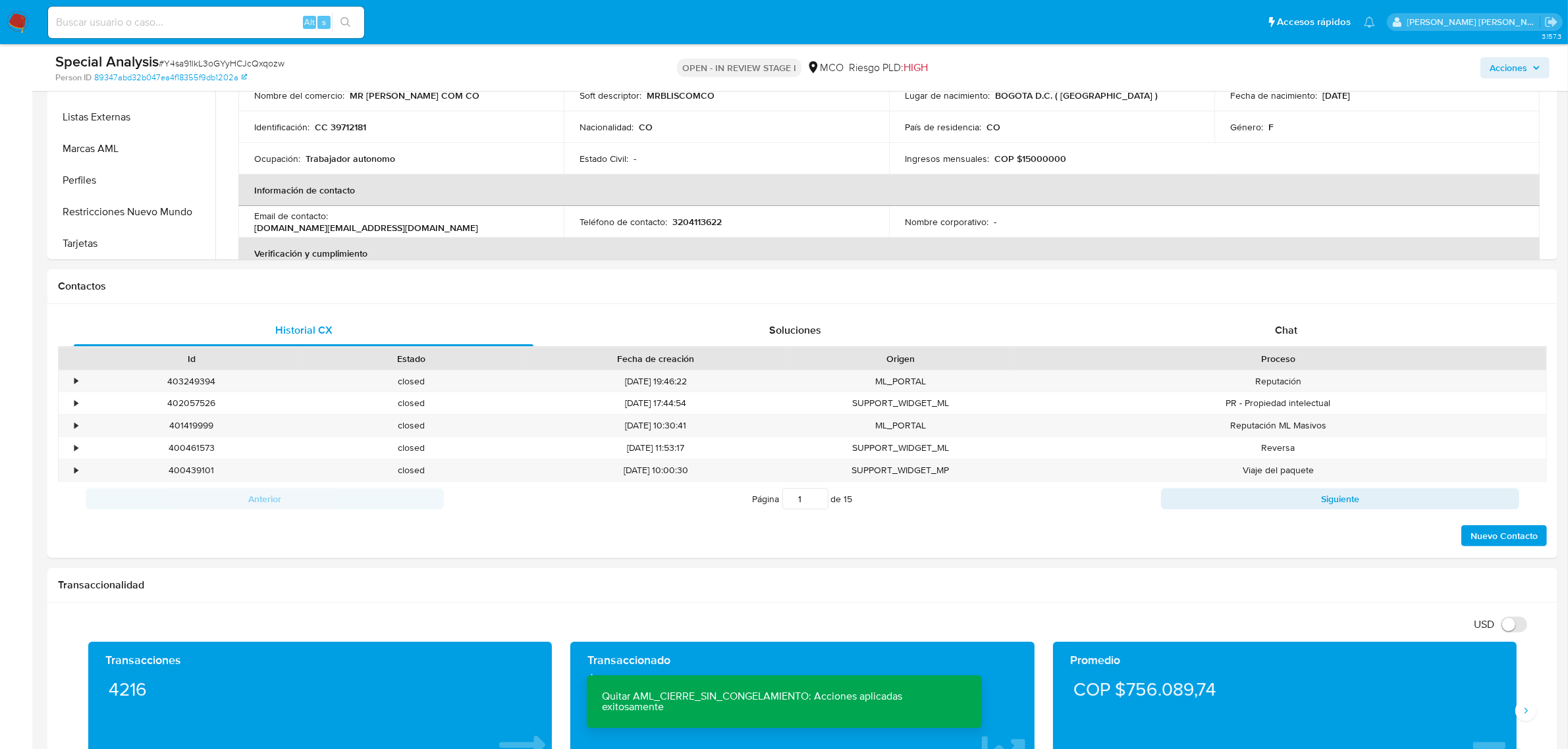
scroll to position [0, 0]
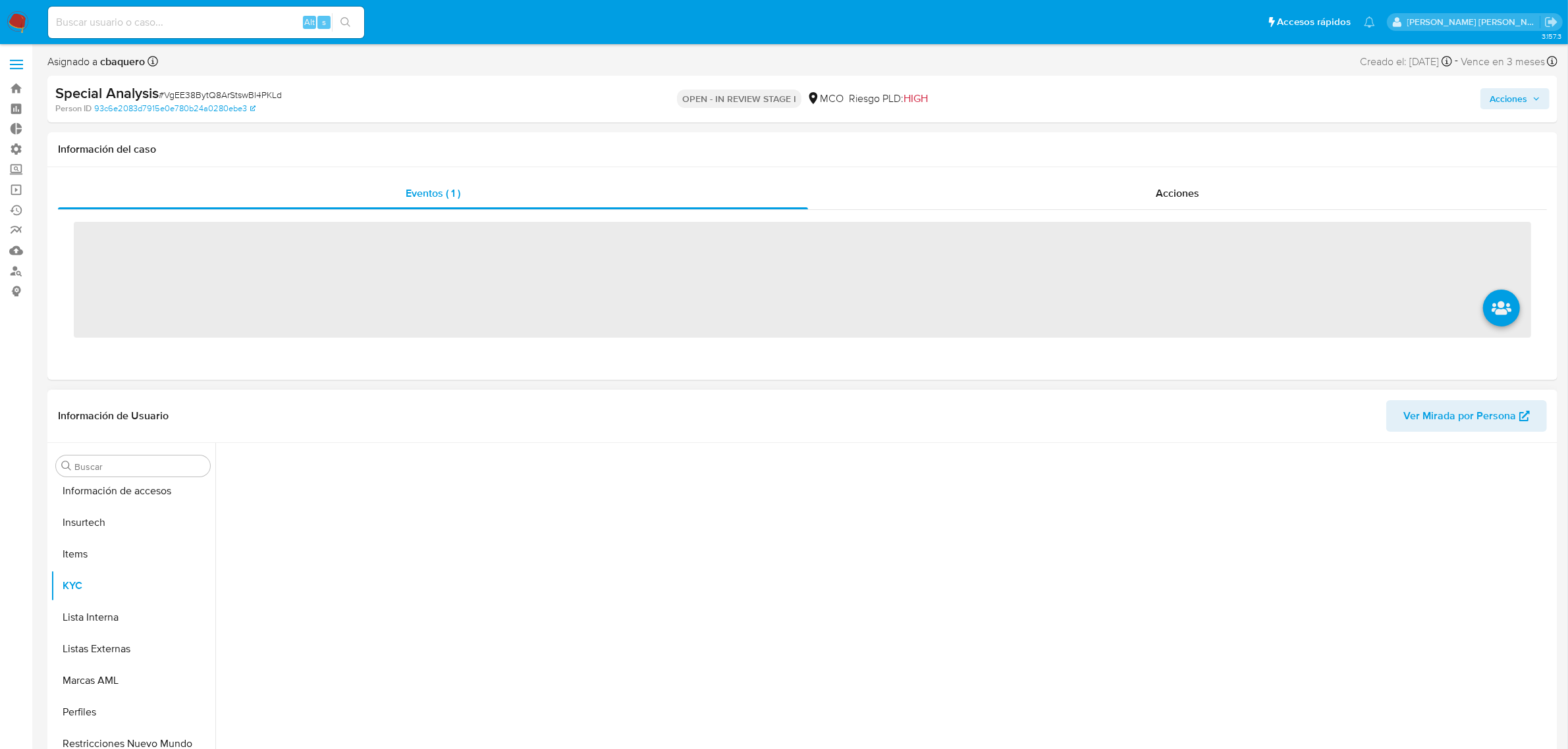
scroll to position [555, 0]
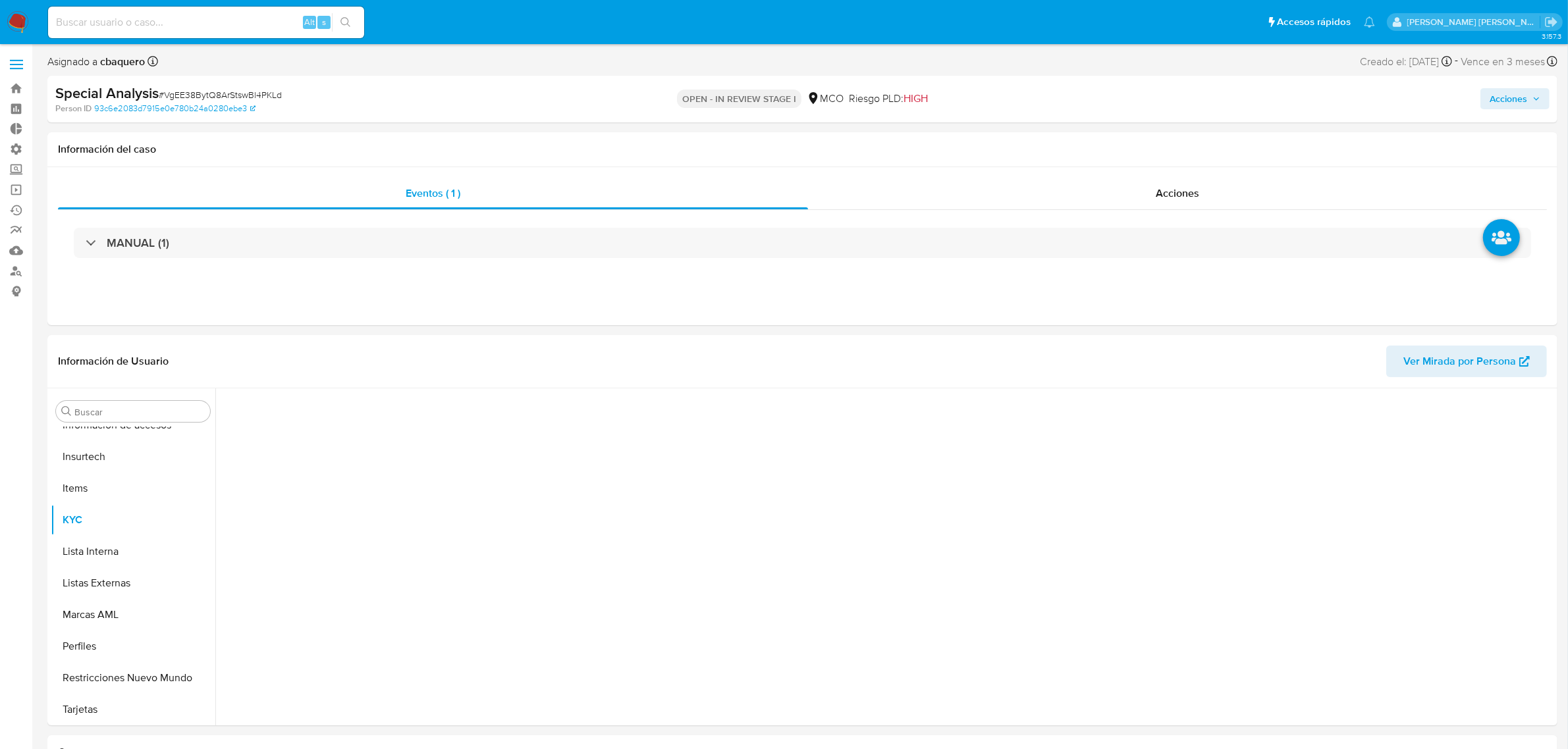
select select "10"
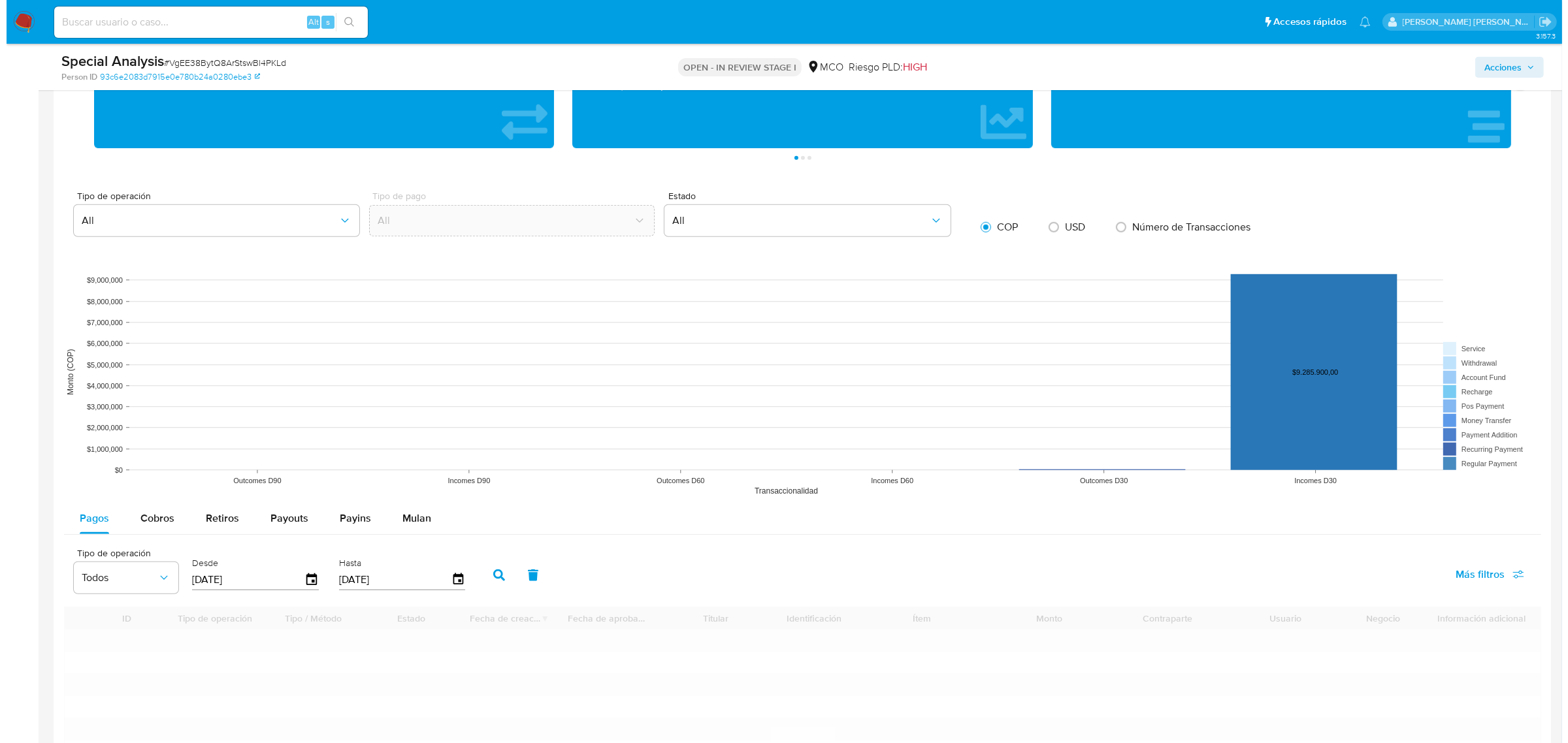
scroll to position [1543, 0]
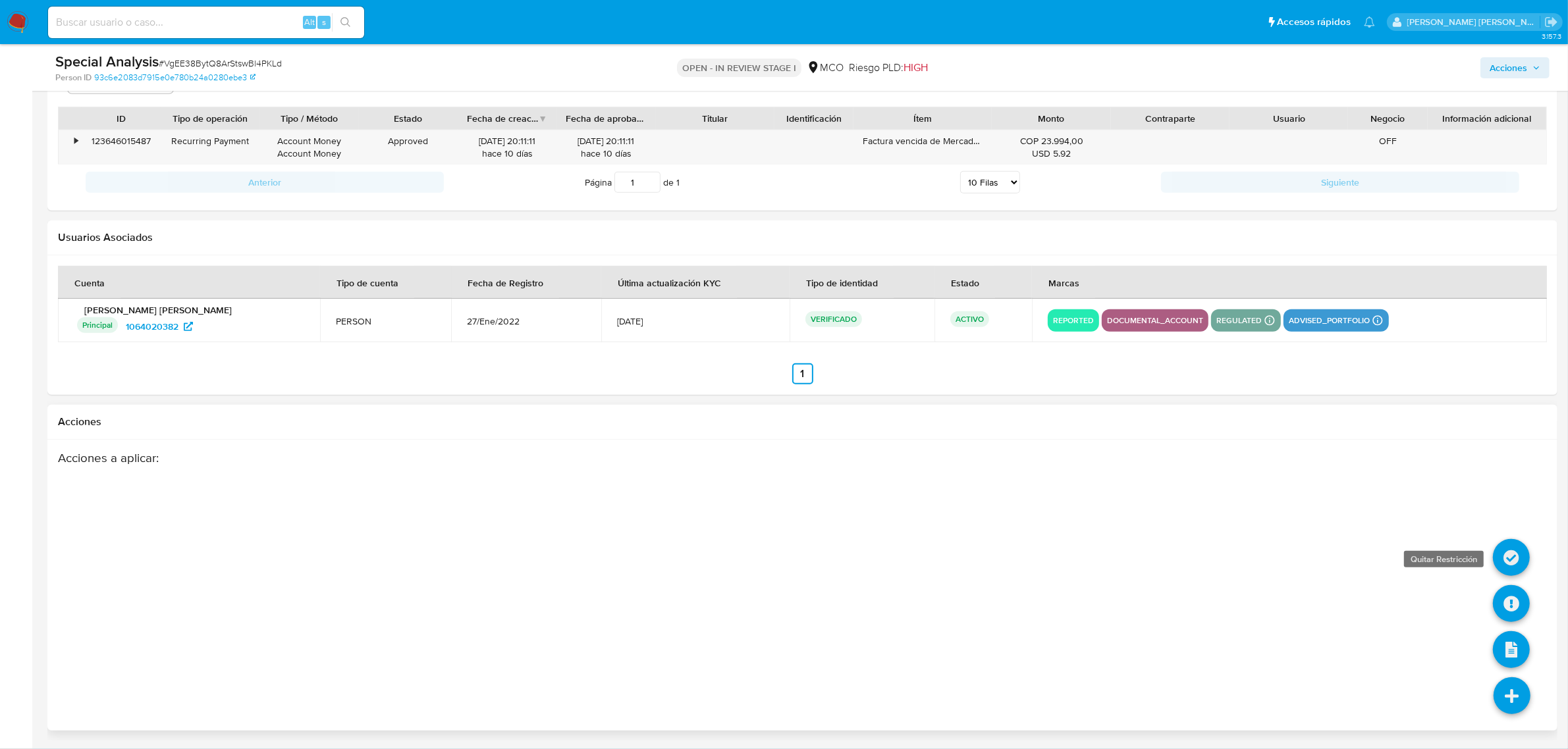
click at [1509, 549] on link at bounding box center [1511, 558] width 37 height 37
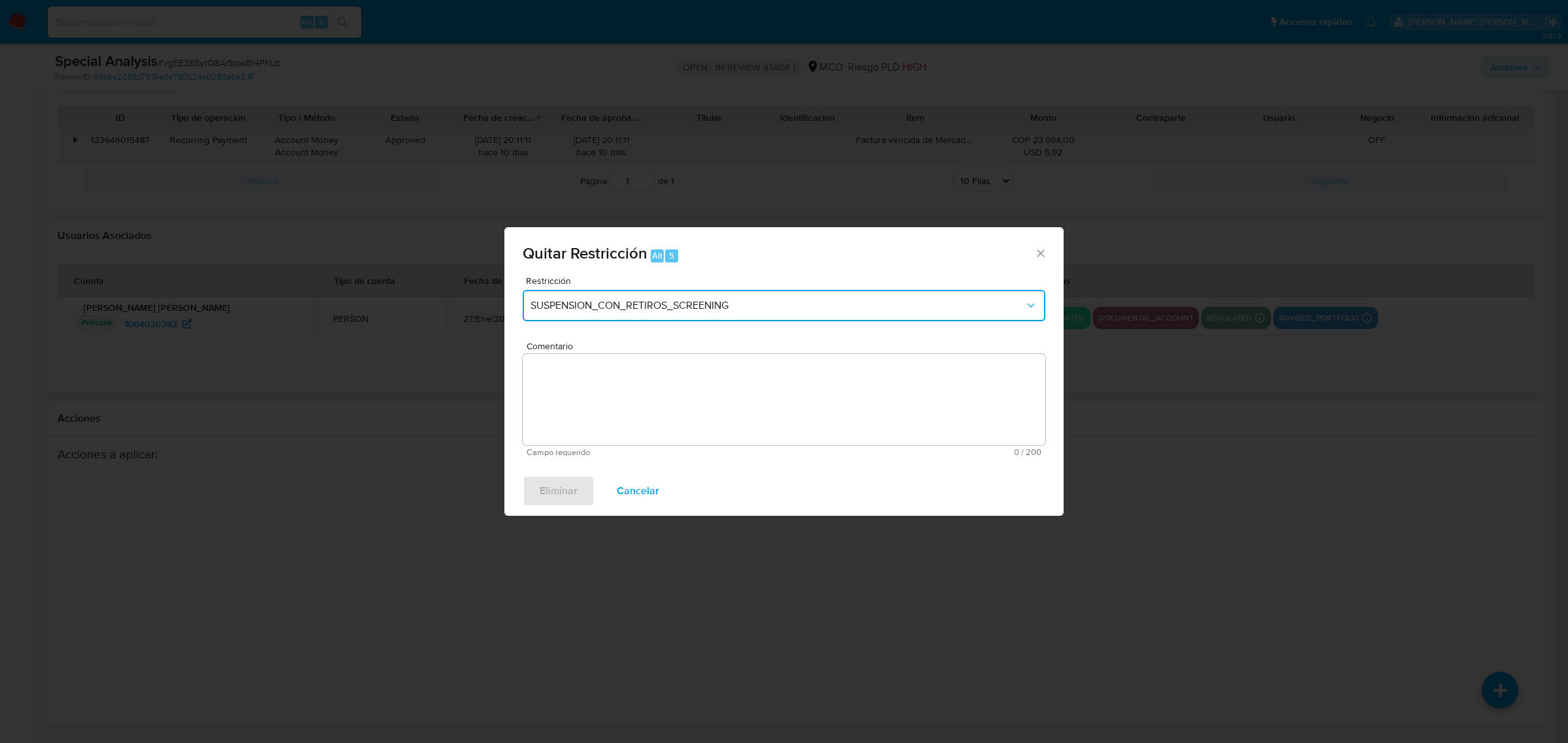
click at [575, 305] on span "SUSPENSION_CON_RETIROS_SCREENING" at bounding box center [777, 305] width 494 height 13
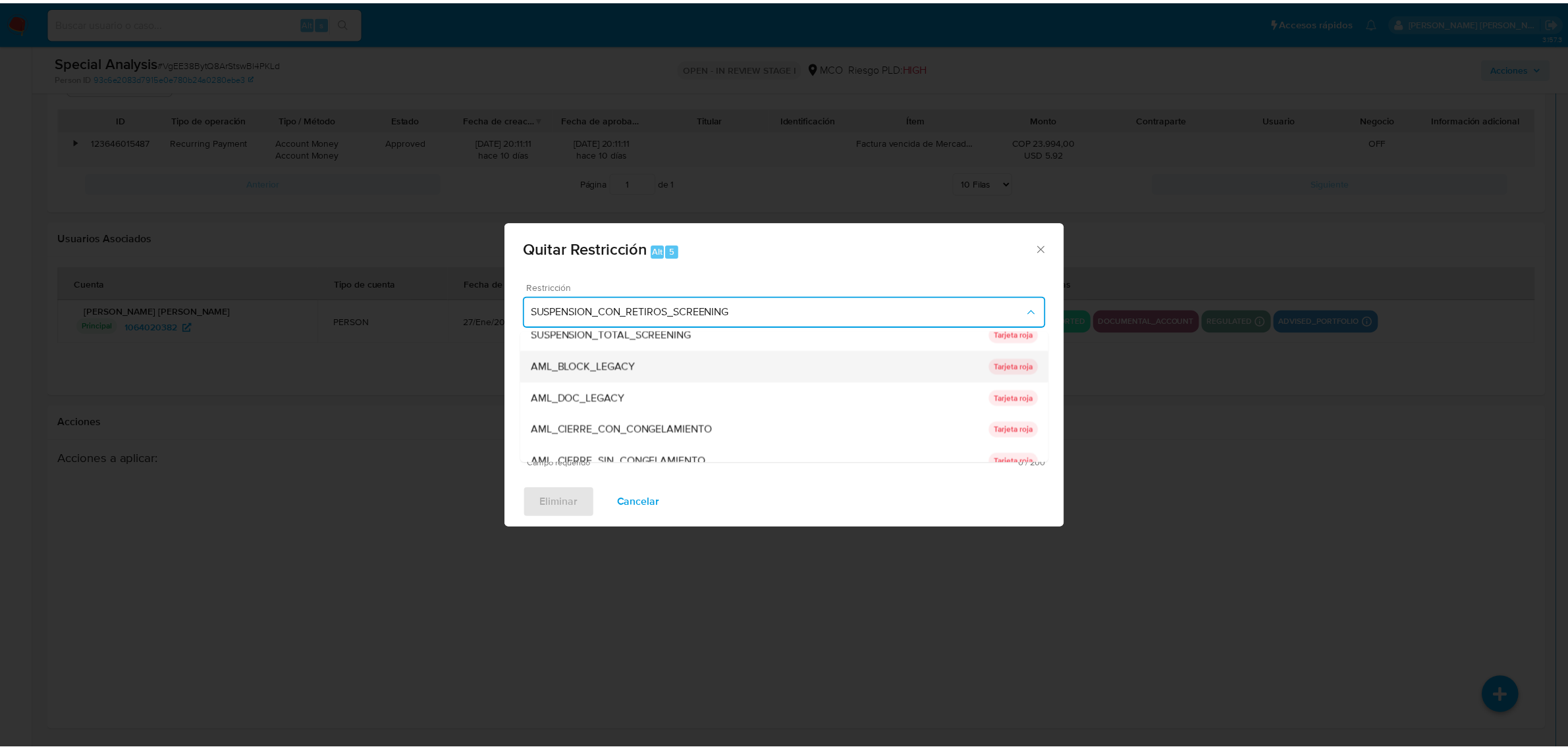
scroll to position [83, 0]
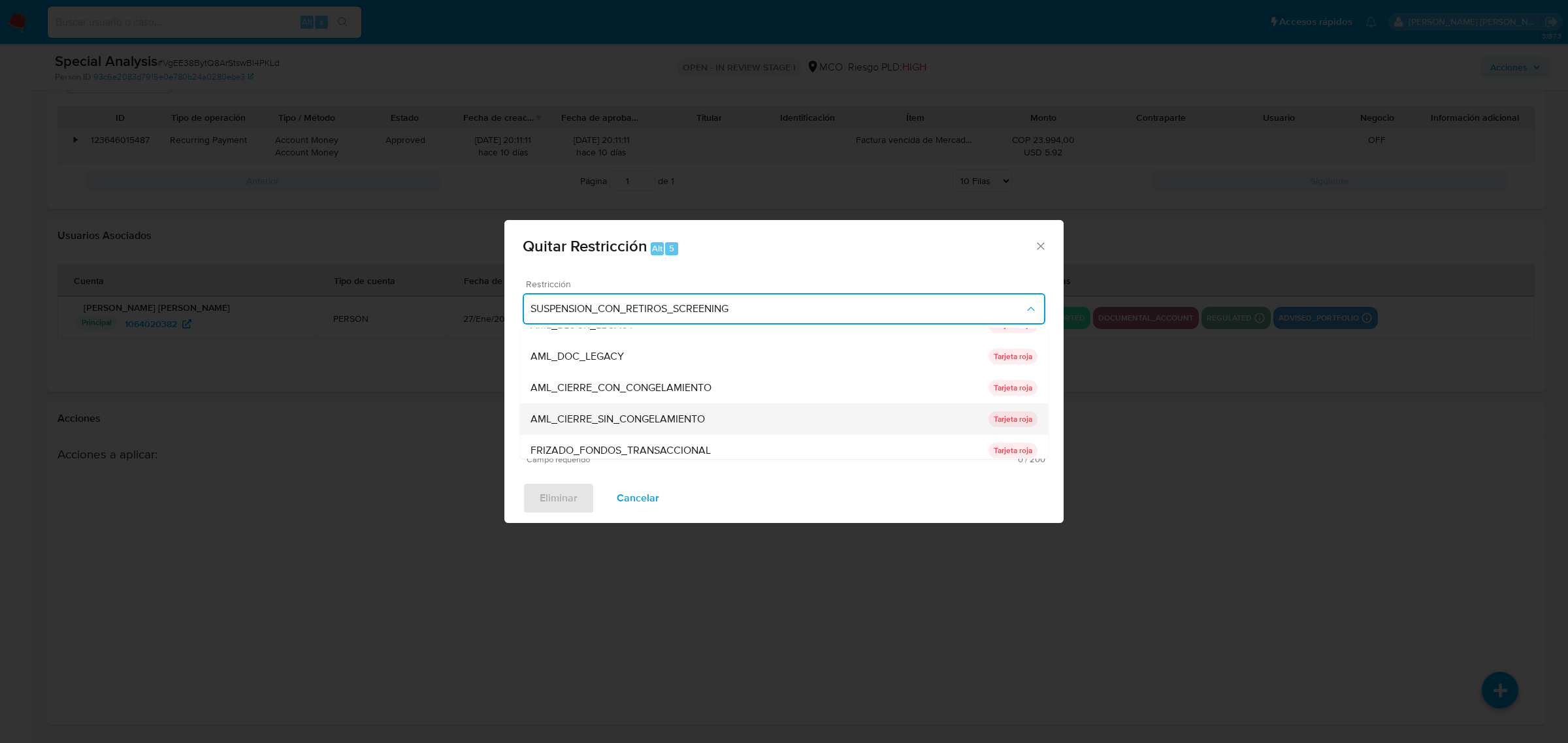
click at [624, 412] on span "AML_CIERRE_SIN_CONGELAMIENTO" at bounding box center [618, 418] width 175 height 13
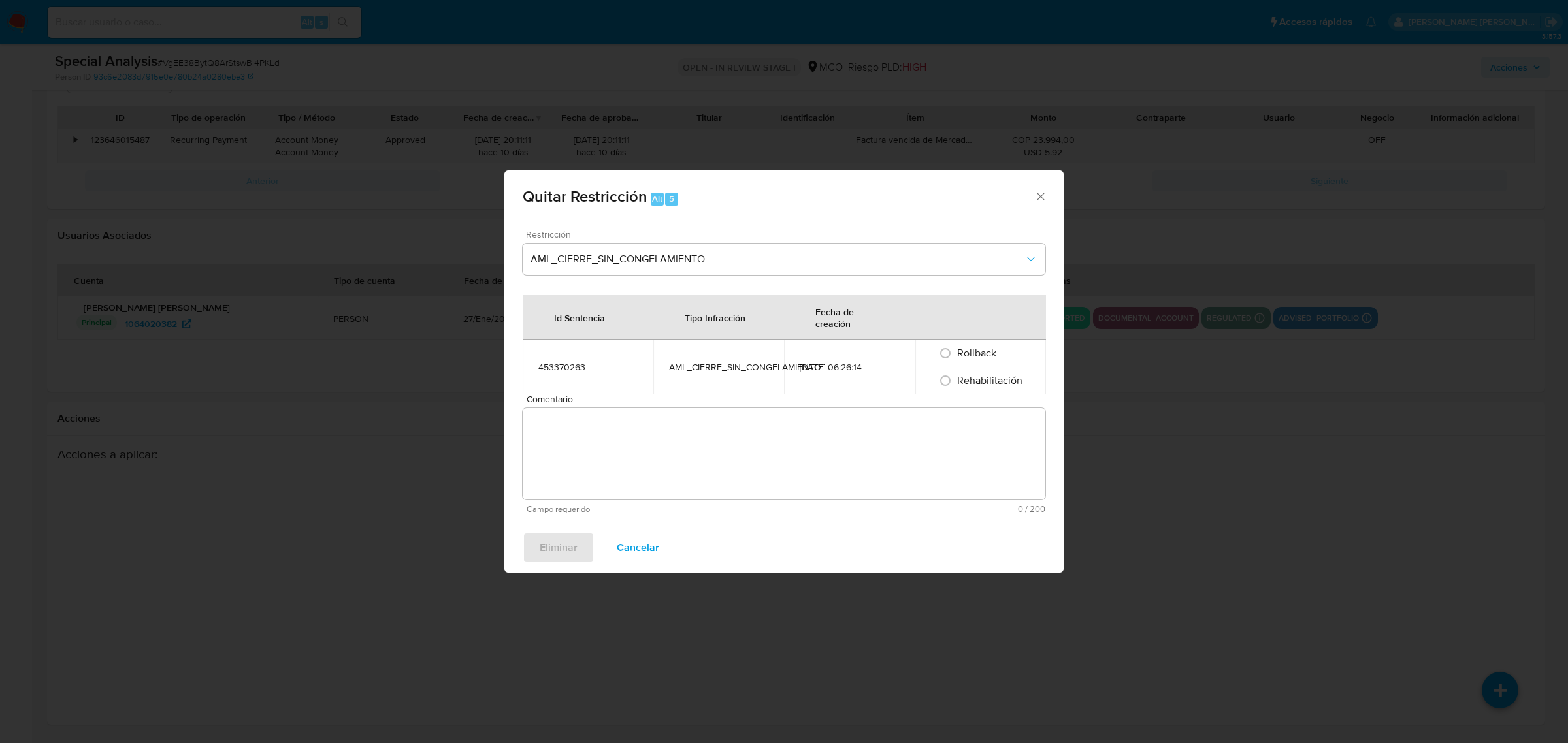
click at [583, 399] on span "Comentario" at bounding box center [788, 399] width 523 height 10
click at [583, 408] on textarea "Comentario" at bounding box center [784, 453] width 523 height 91
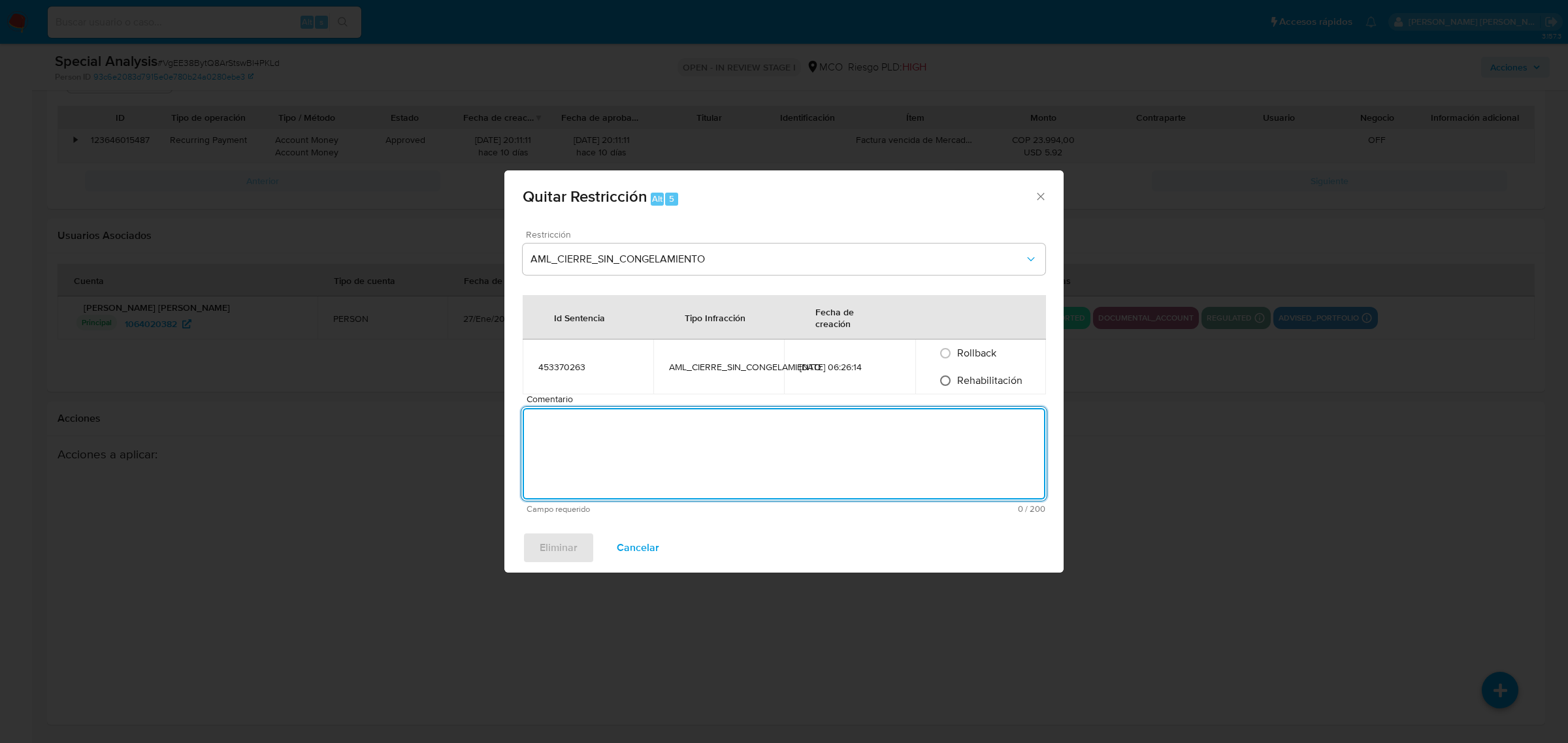
click at [942, 373] on input "Rehabilitación" at bounding box center [945, 380] width 21 height 21
radio input "true"
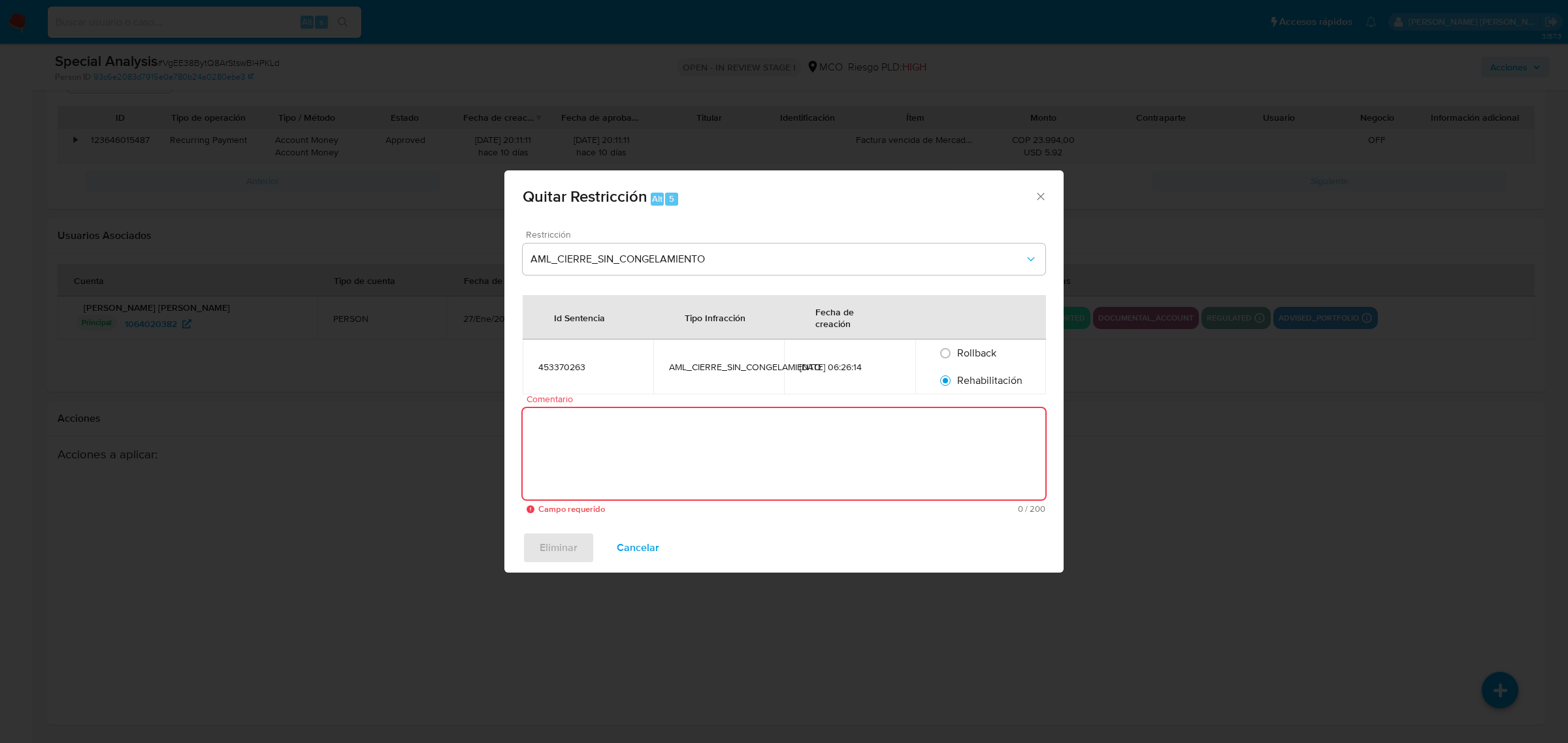
click at [732, 454] on textarea "Comentario" at bounding box center [784, 453] width 523 height 91
paste textarea "Se levanta la restricción a solicitud de [PERSON_NAME] Supervisor vertical moni…"
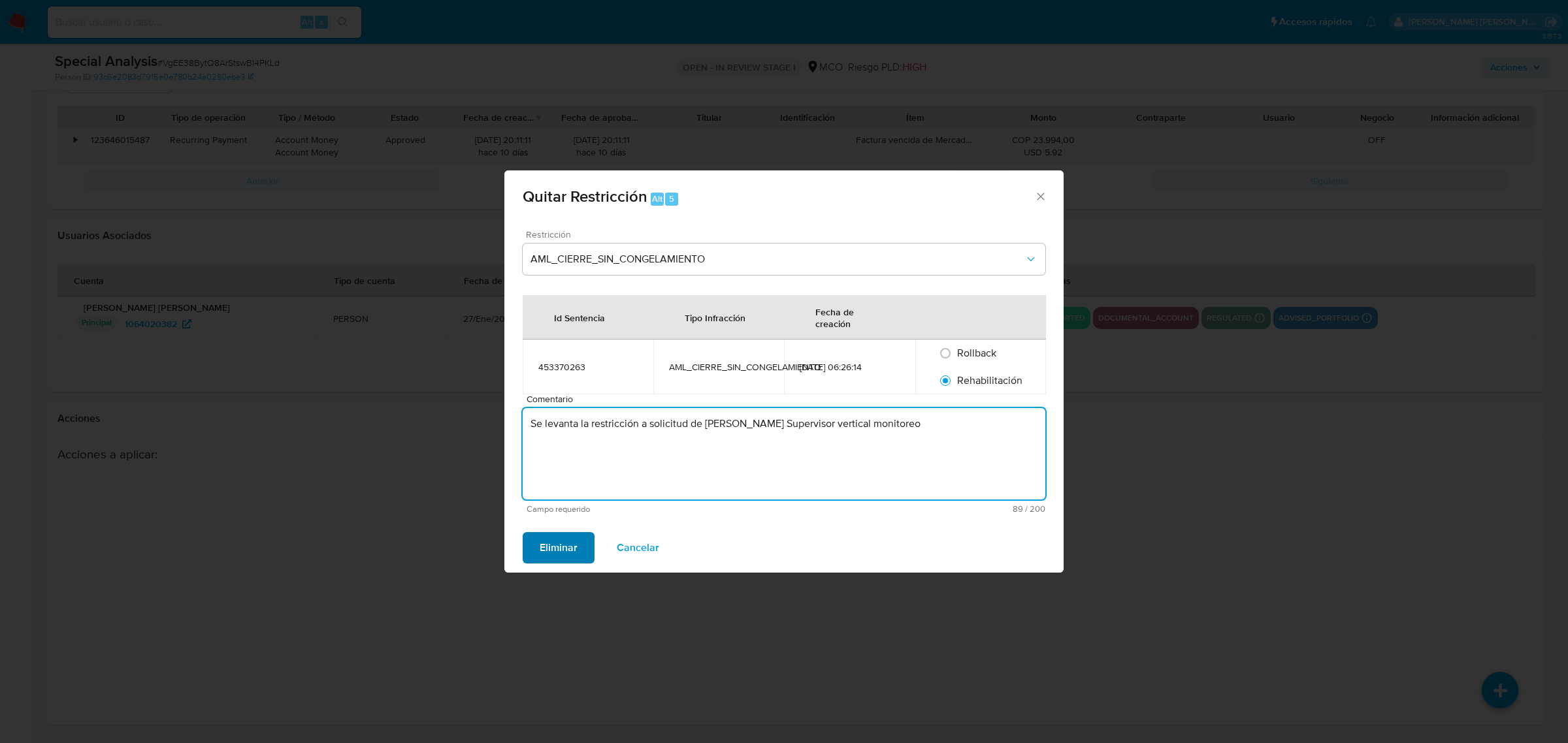
type textarea "Se levanta la restricción a solicitud de Juan Pablo Montaño Supervisor vertical…"
click at [557, 555] on span "Eliminar" at bounding box center [558, 548] width 38 height 29
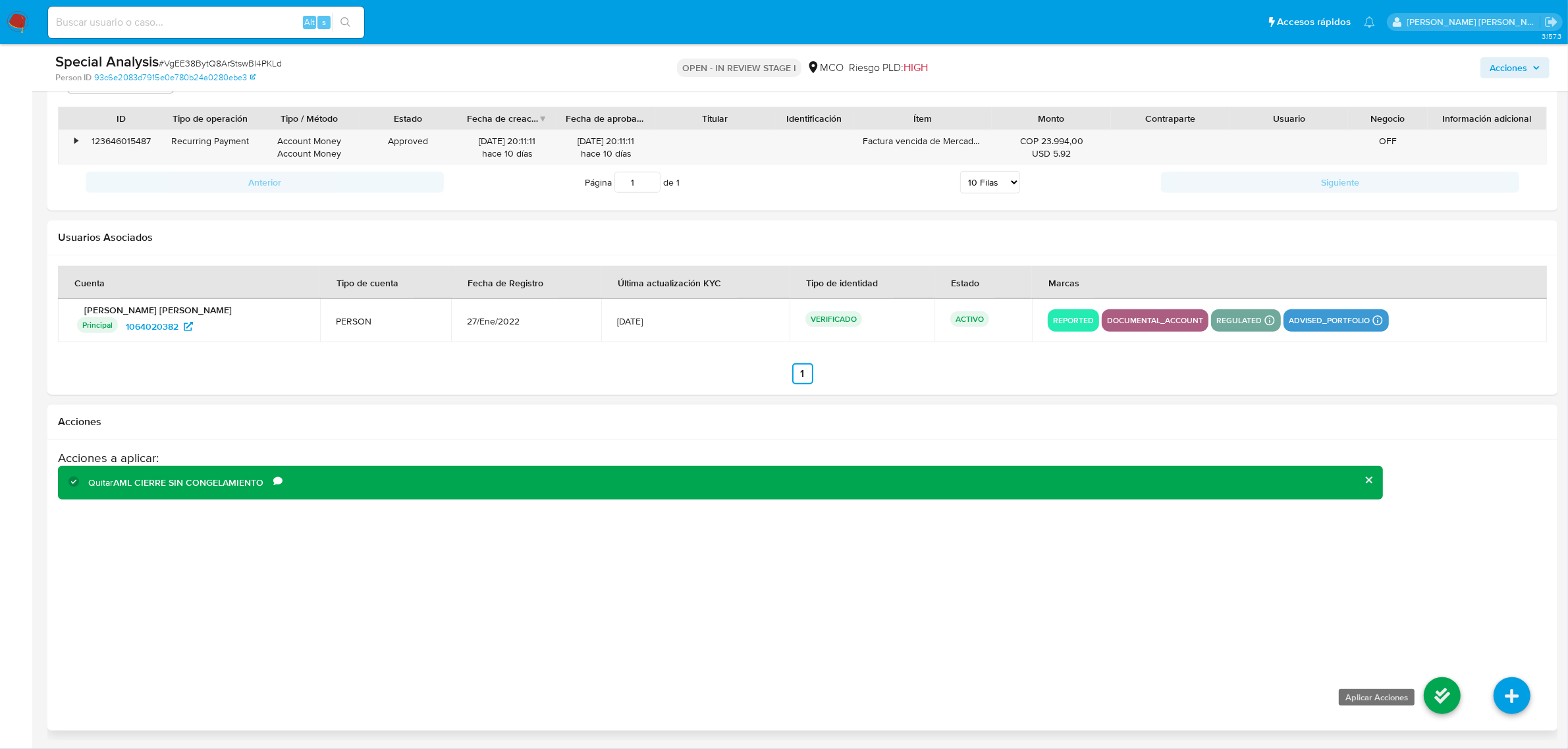
click at [1441, 692] on icon at bounding box center [1442, 696] width 37 height 37
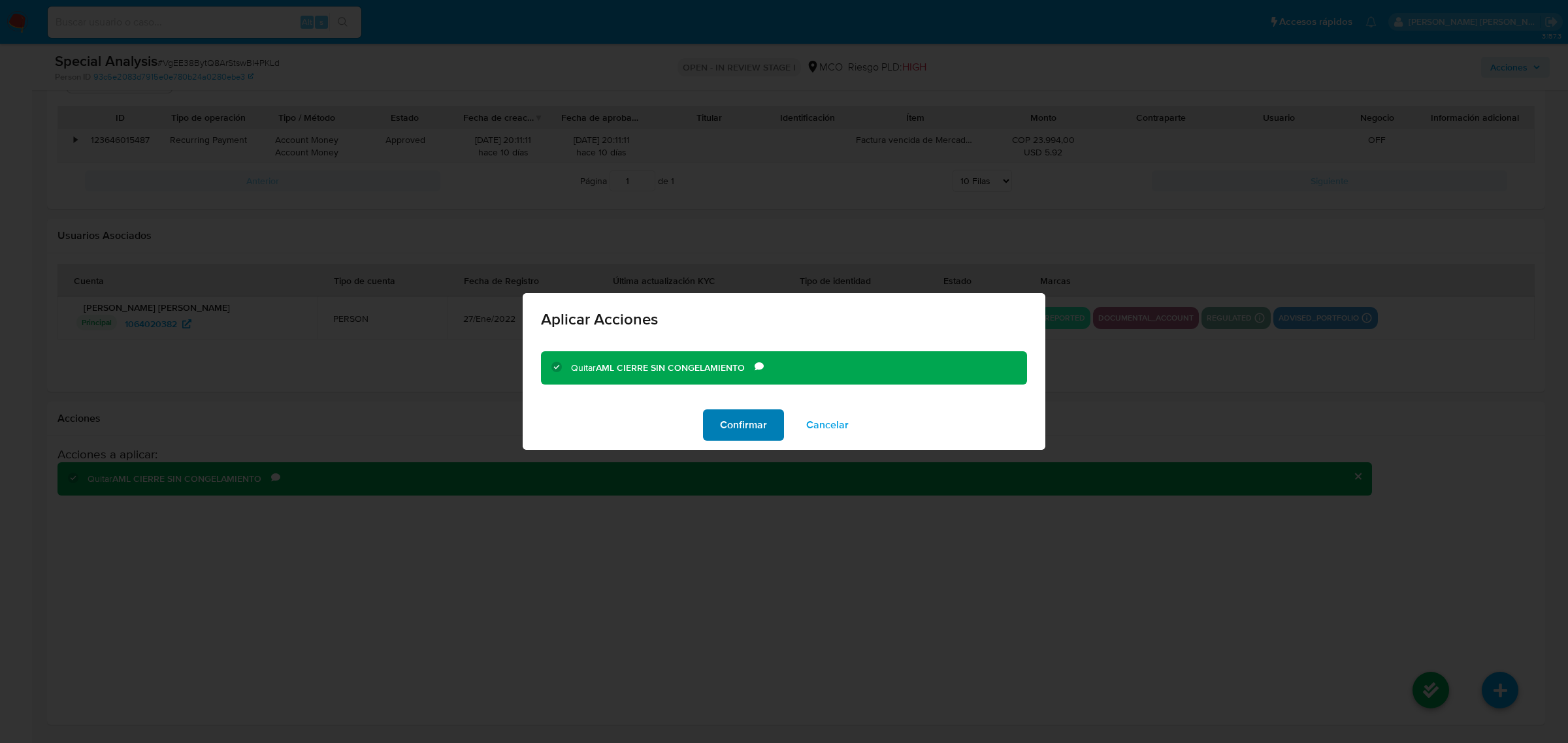
click at [762, 438] on span "Confirmar" at bounding box center [743, 425] width 47 height 29
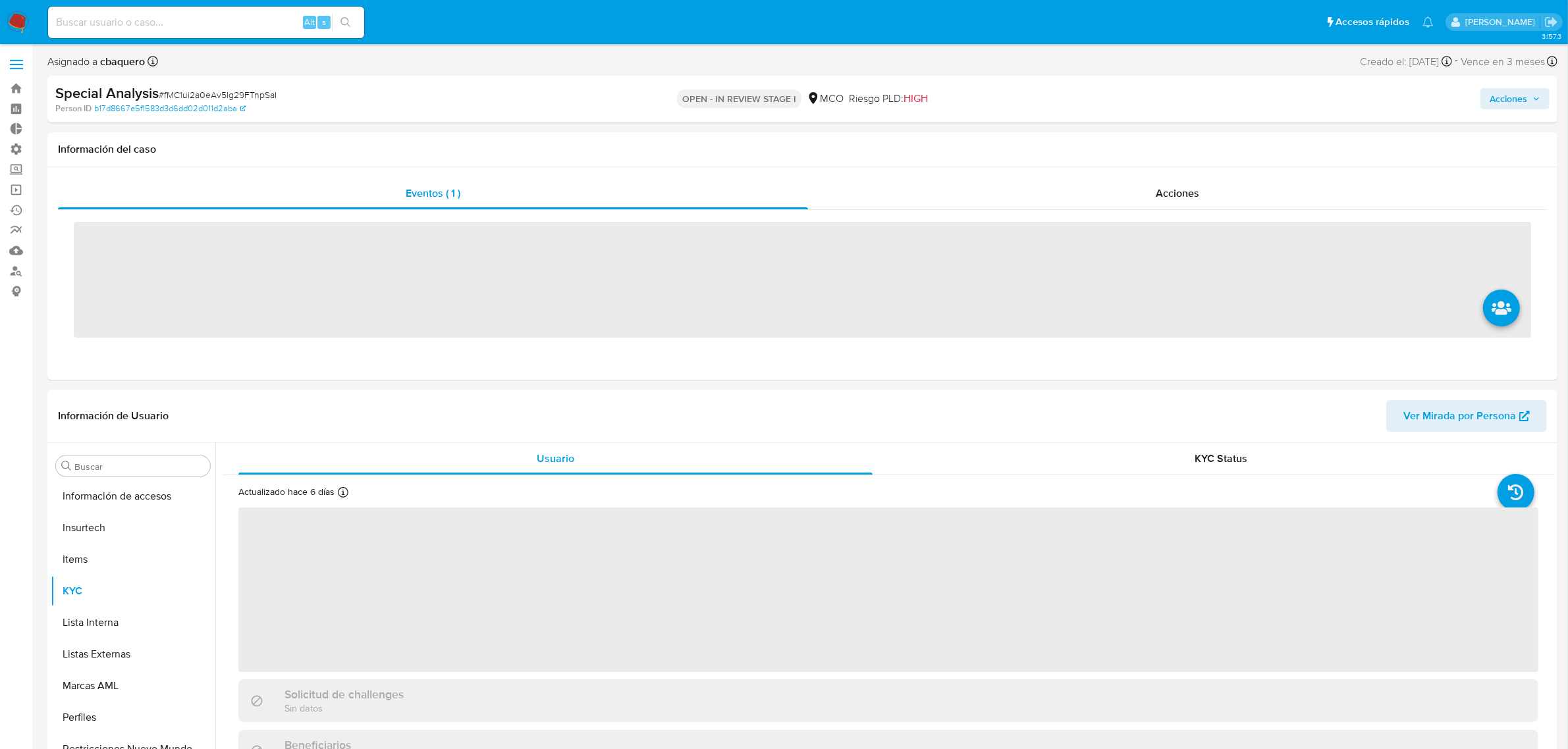
scroll to position [555, 0]
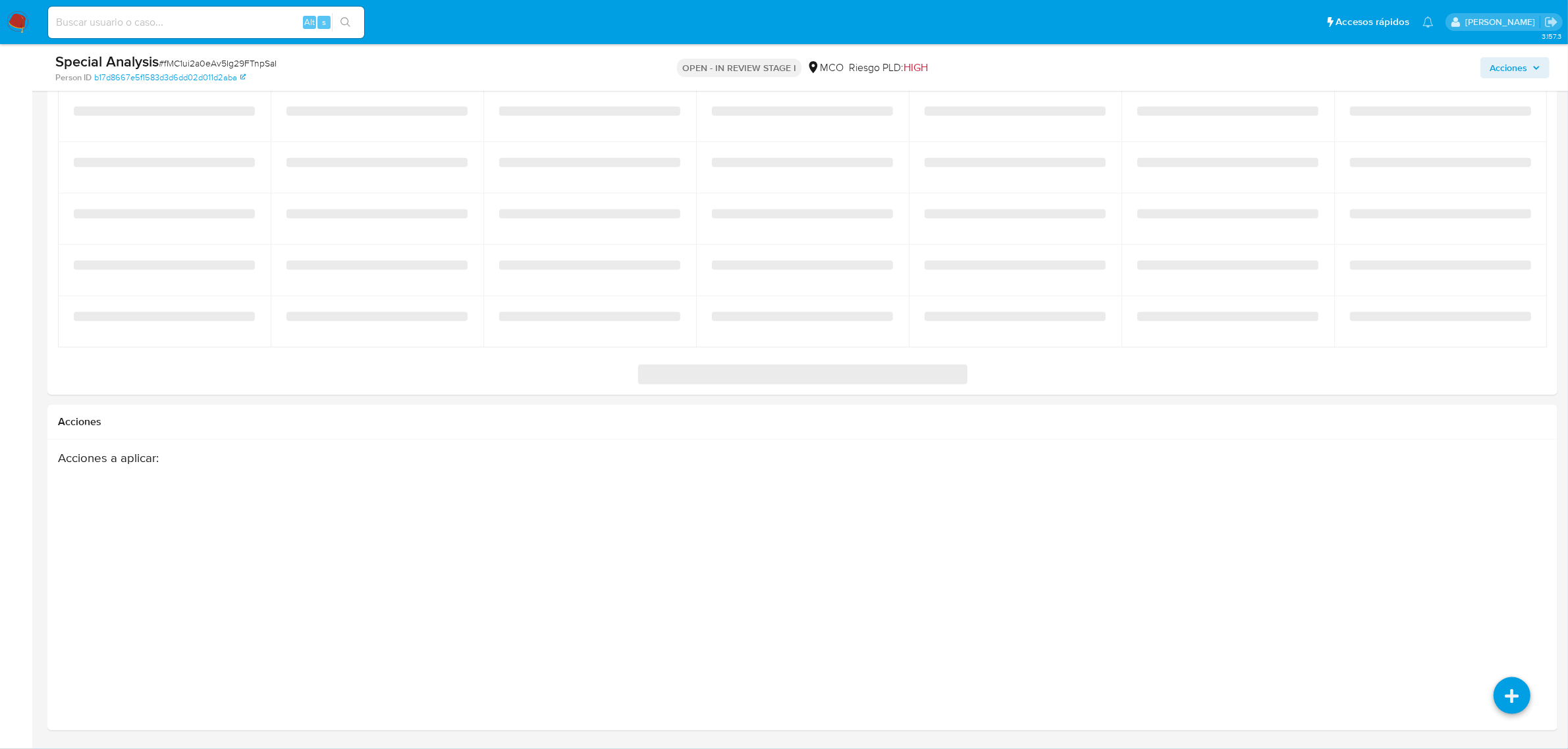
select select "10"
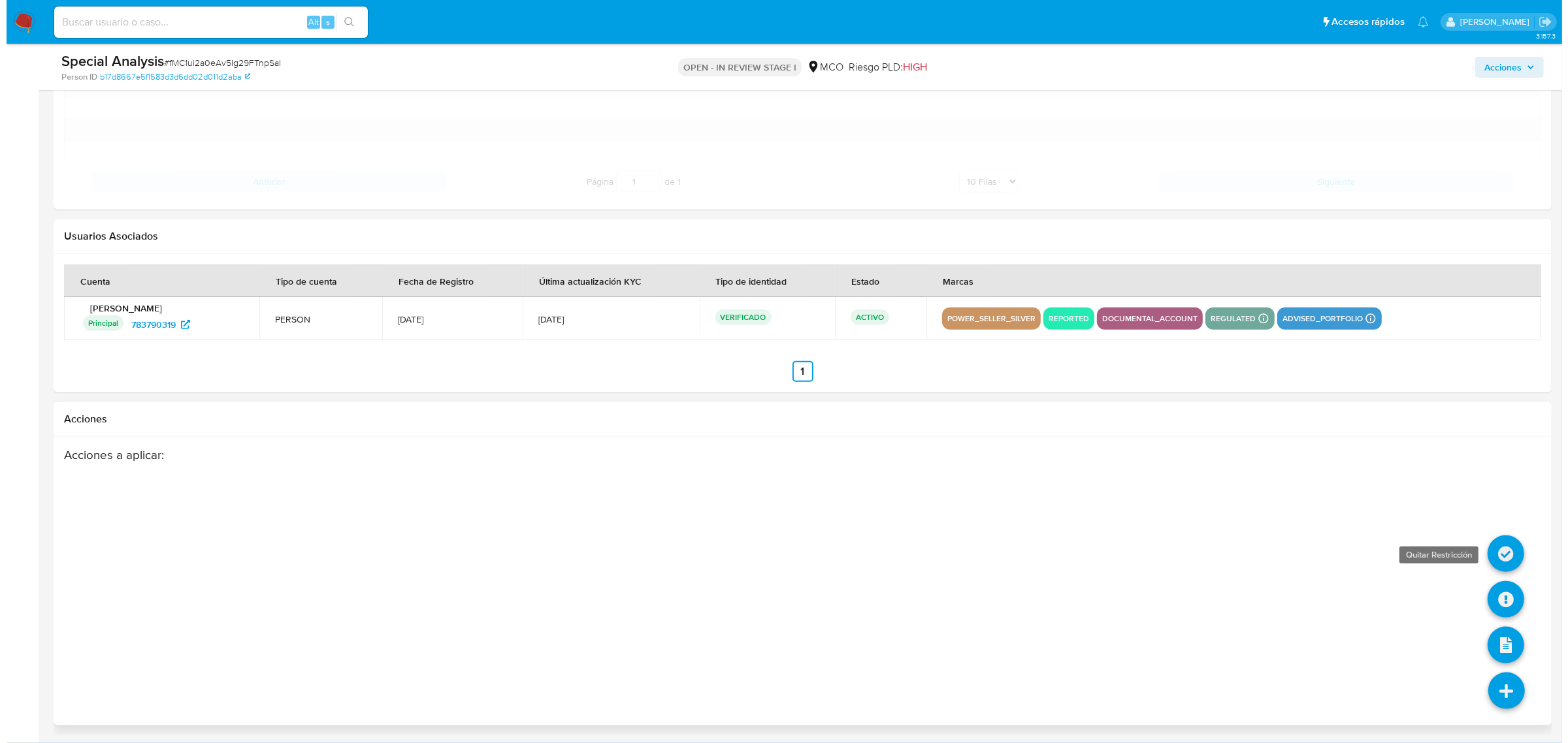
scroll to position [1855, 0]
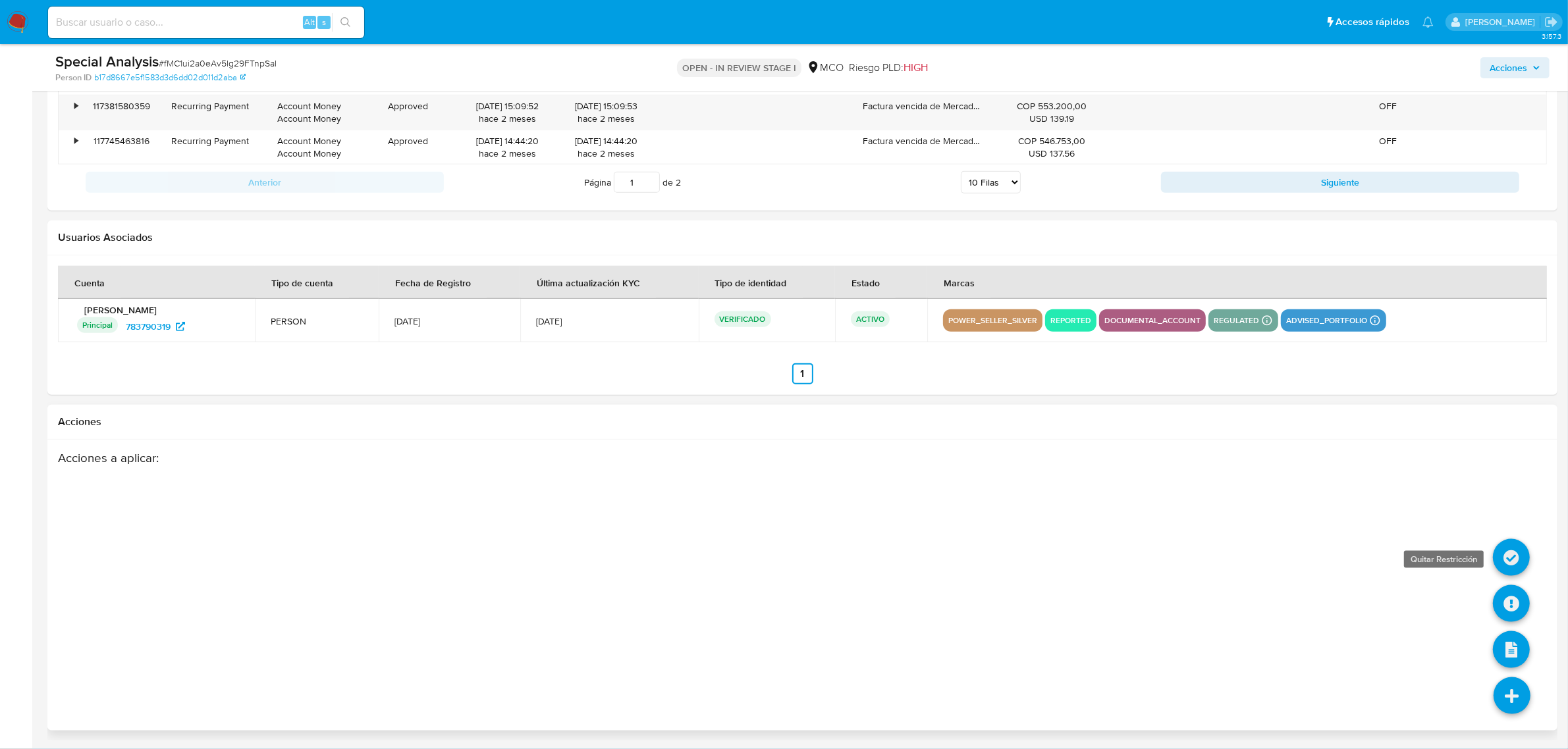
click at [1512, 556] on icon at bounding box center [1511, 558] width 37 height 37
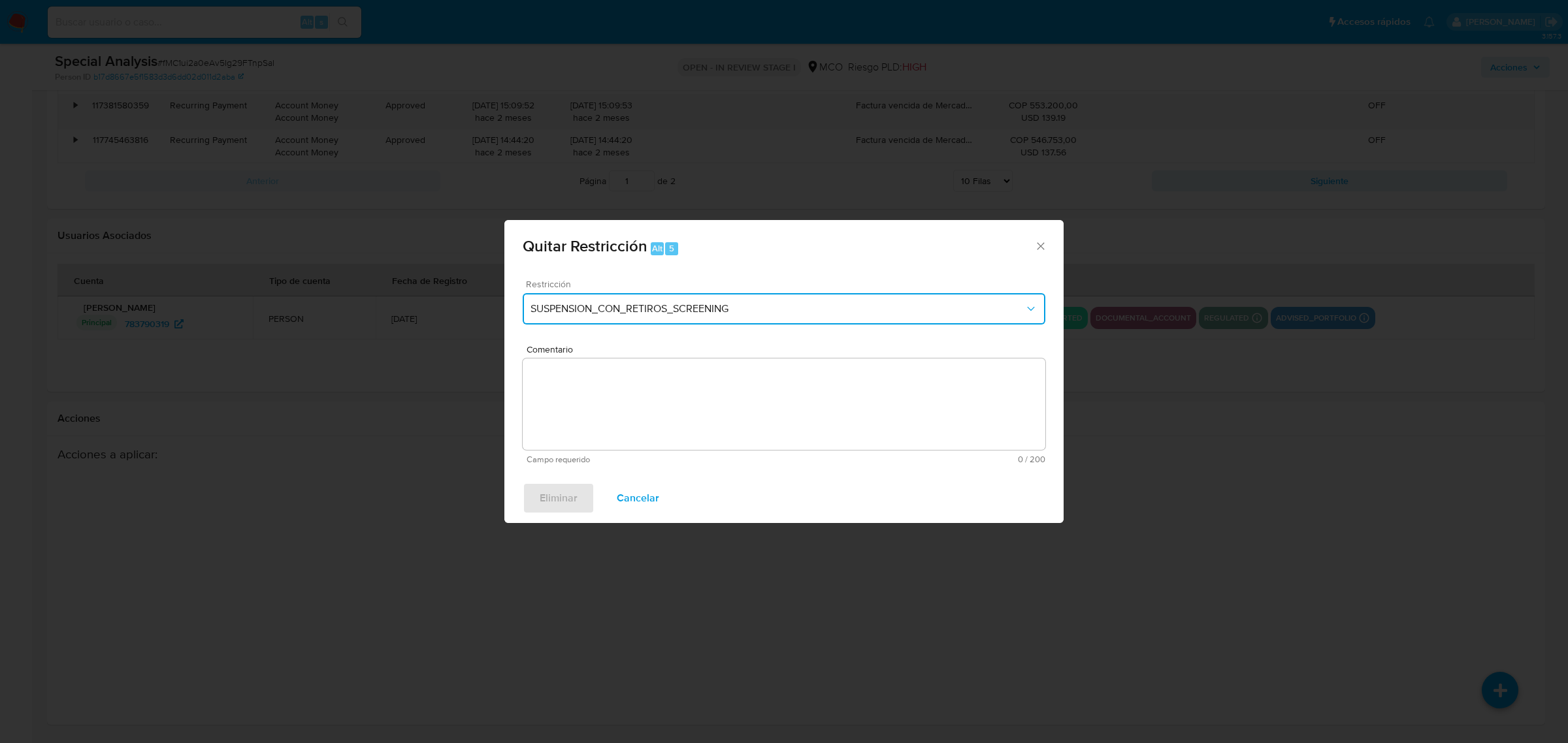
click at [621, 310] on span "SUSPENSION_CON_RETIROS_SCREENING" at bounding box center [777, 308] width 494 height 13
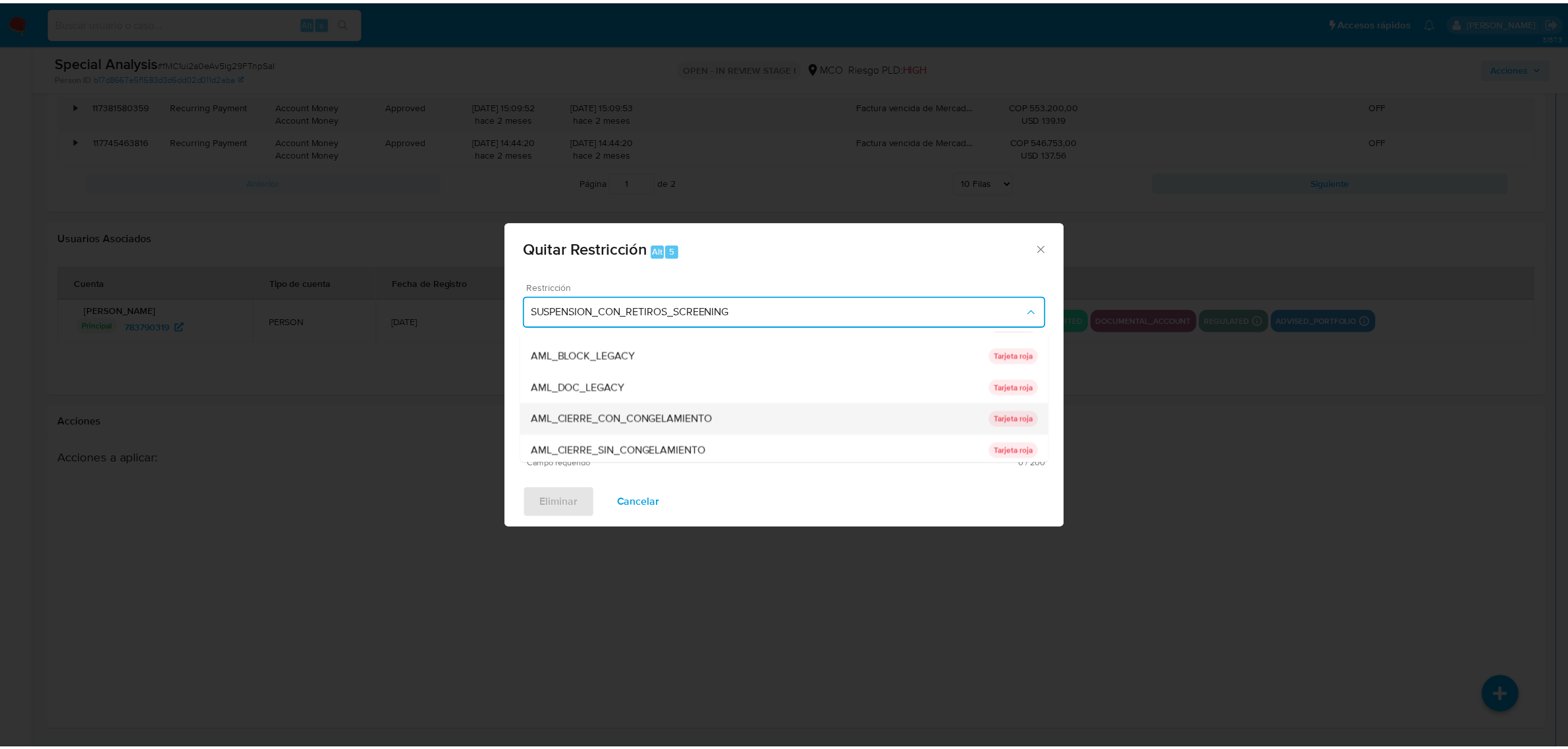
scroll to position [83, 0]
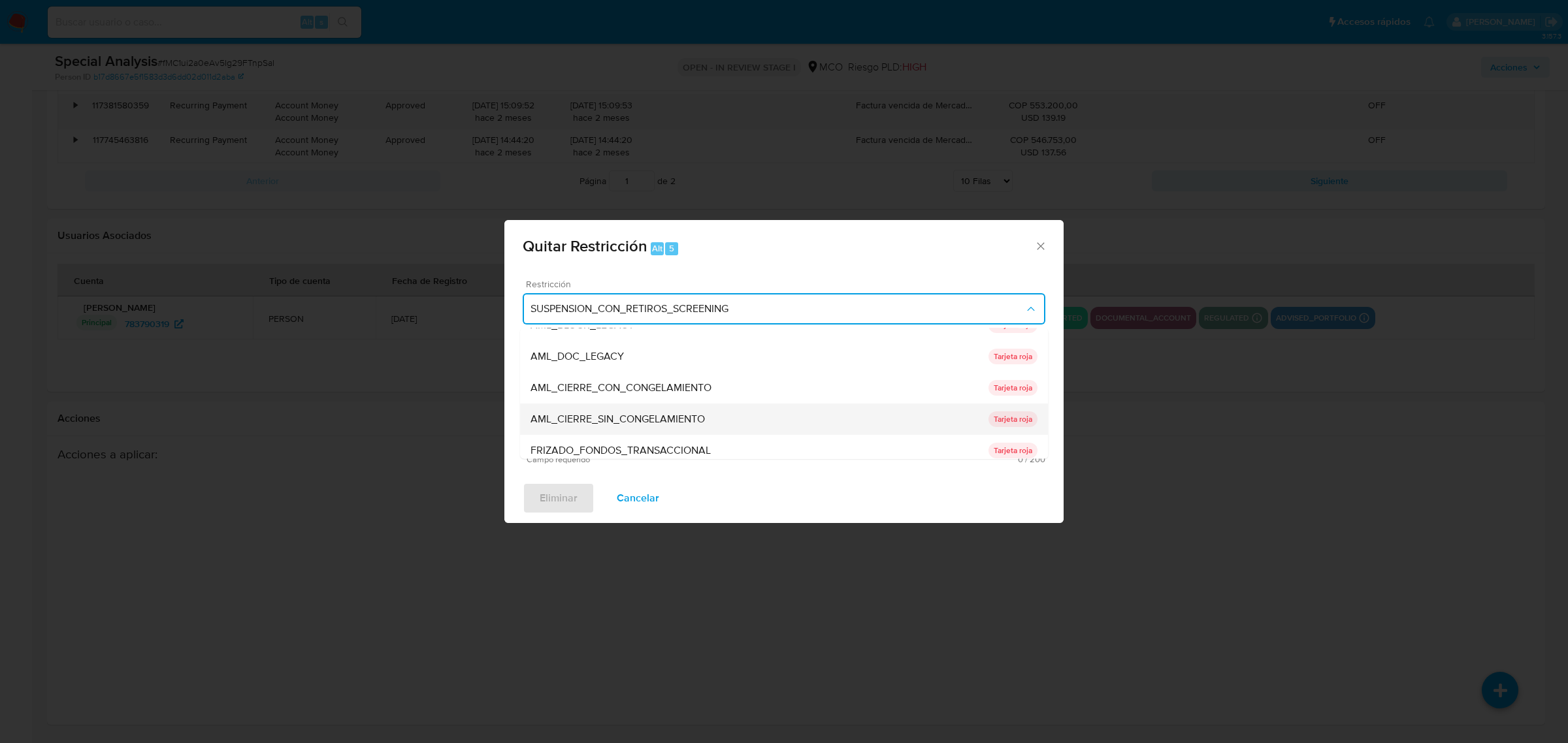
click at [648, 412] on span "AML_CIERRE_SIN_CONGELAMIENTO" at bounding box center [618, 418] width 175 height 13
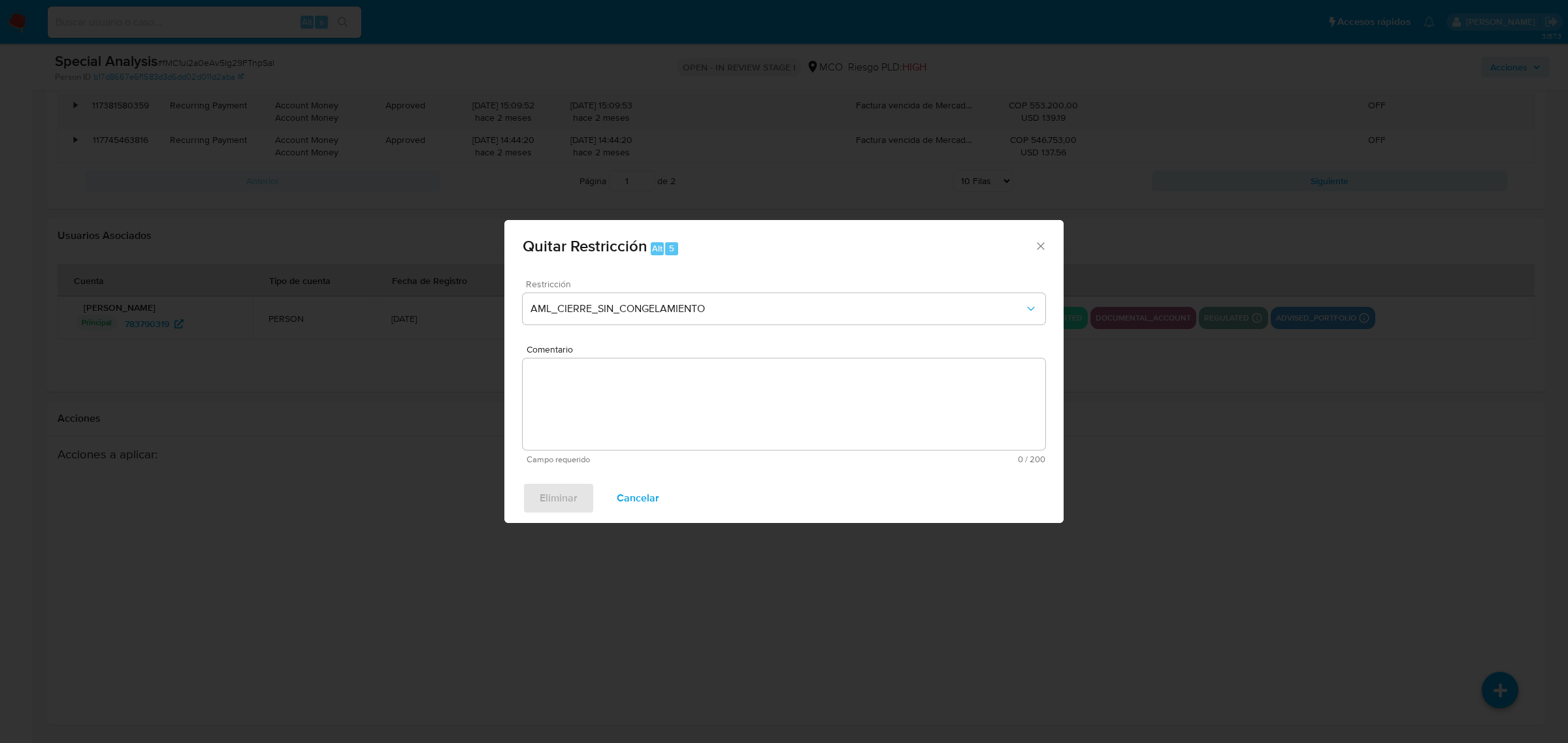
click at [621, 406] on div "Comentario Campo requerido 0 / 200 200 caracteres restantes" at bounding box center [784, 405] width 523 height 119
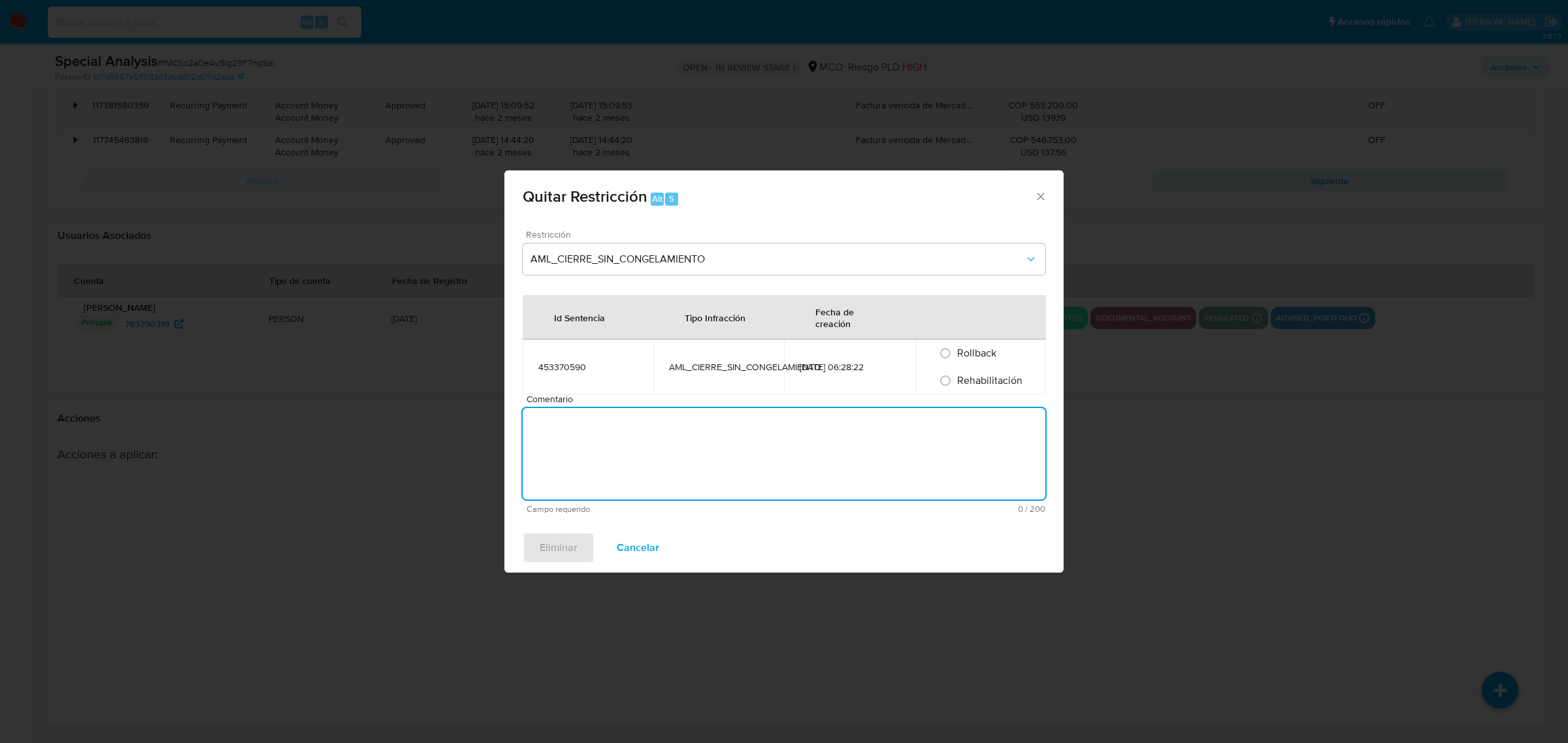
drag, startPoint x: 624, startPoint y: 426, endPoint x: 1075, endPoint y: 372, distance: 454.2
click at [642, 425] on textarea "Comentario" at bounding box center [784, 453] width 523 height 91
drag, startPoint x: 928, startPoint y: 377, endPoint x: 977, endPoint y: 380, distance: 49.1
click at [952, 380] on td "Rollback Rehabilitación" at bounding box center [980, 367] width 131 height 55
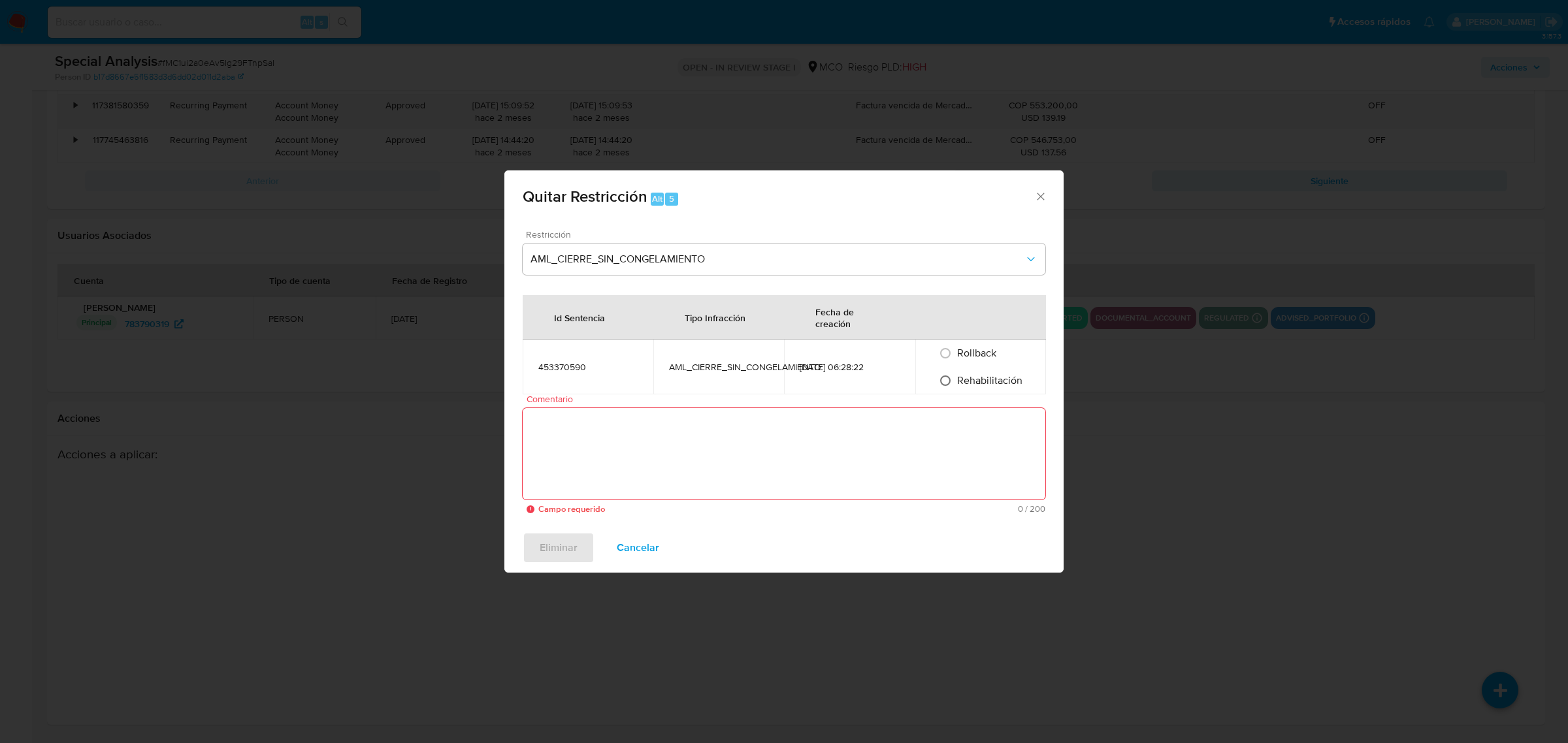
drag, startPoint x: 932, startPoint y: 376, endPoint x: 948, endPoint y: 379, distance: 16.3
click at [933, 376] on div "Rehabilitación" at bounding box center [981, 381] width 100 height 28
click at [950, 379] on input "Rehabilitación" at bounding box center [945, 380] width 21 height 21
radio input "true"
click at [697, 422] on textarea "Comentario" at bounding box center [784, 453] width 523 height 91
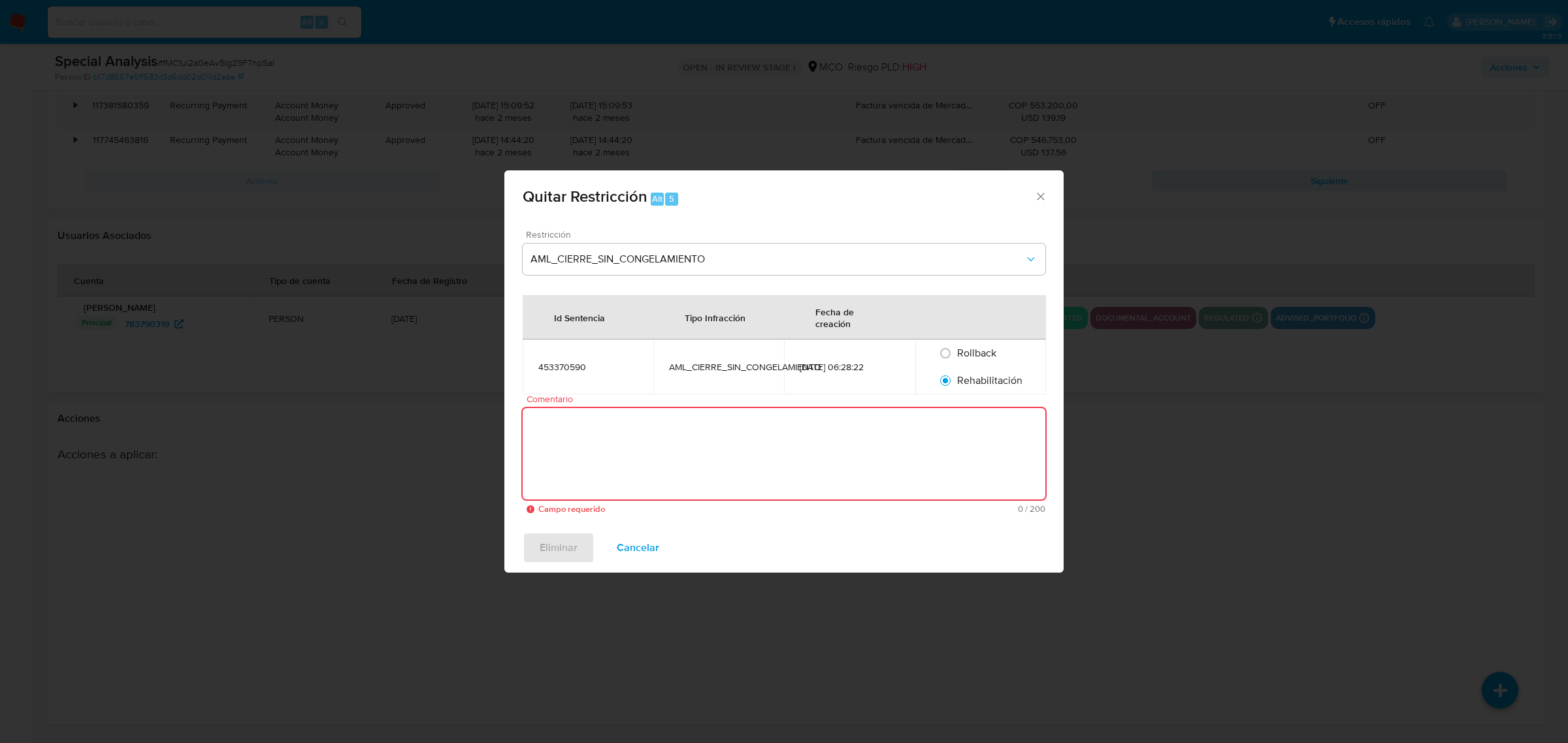
paste textarea "Se levanta la restricción a solicitud de [PERSON_NAME] Supervisor vertical moni…"
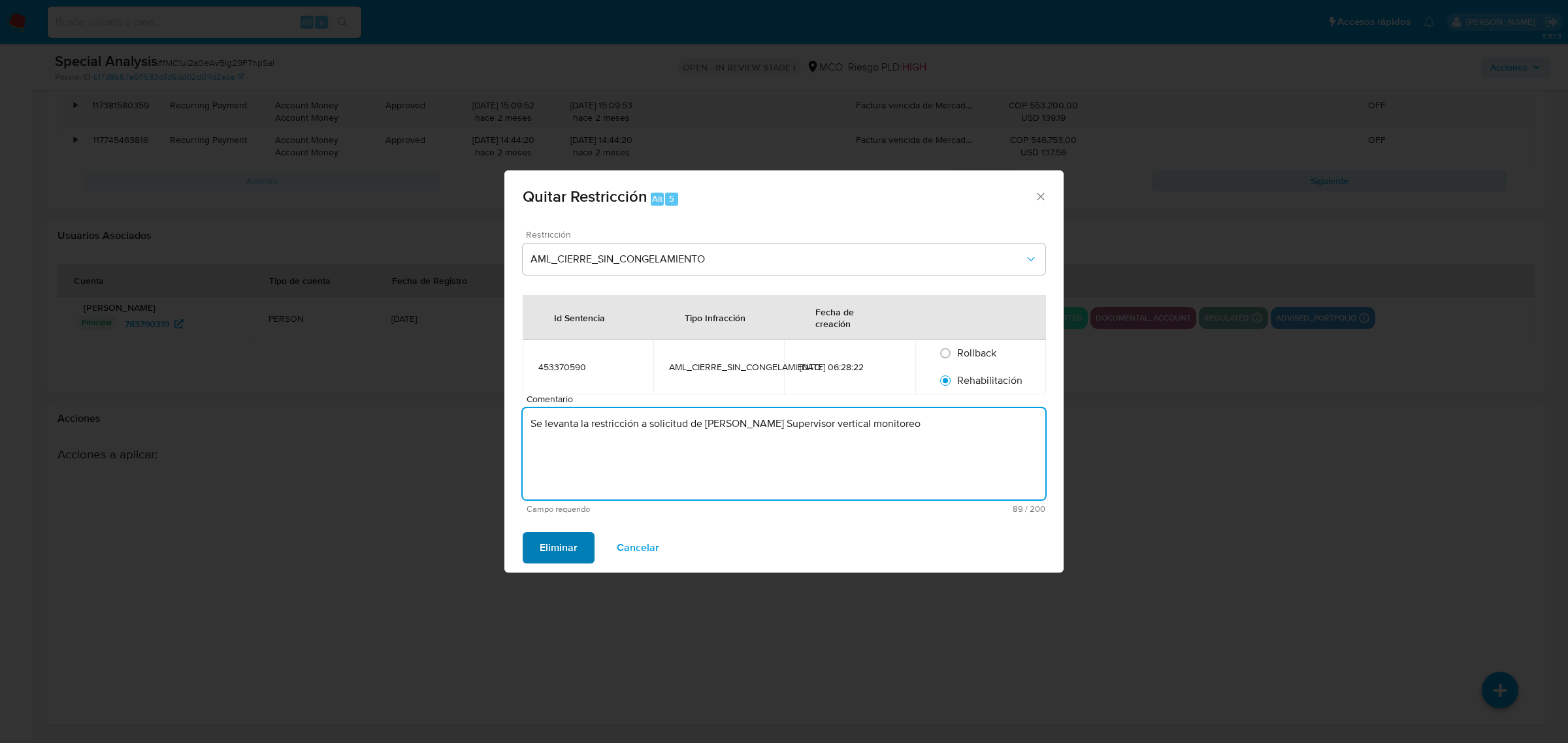
type textarea "Se levanta la restricción a solicitud de [PERSON_NAME] Supervisor vertical moni…"
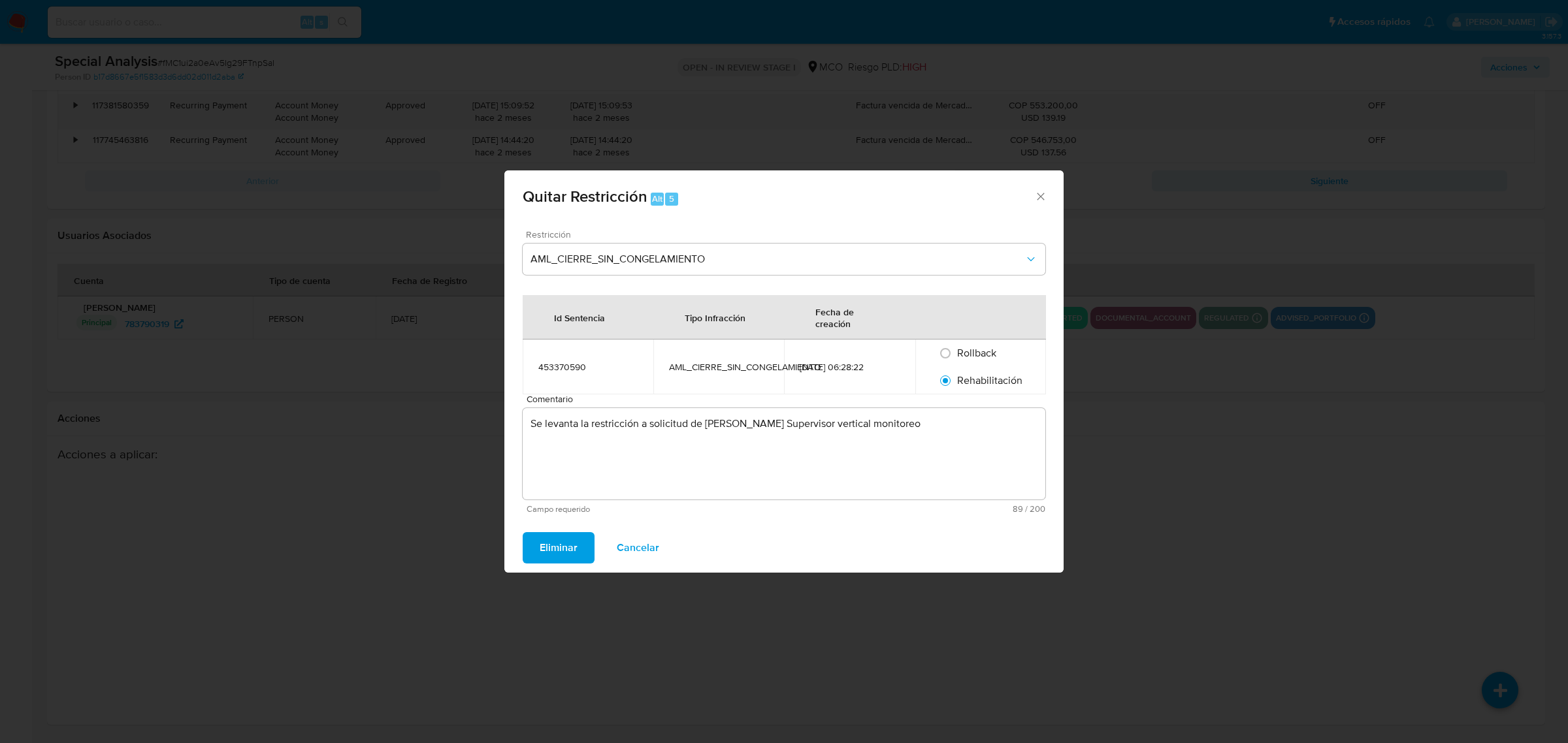
click at [563, 552] on span "Eliminar" at bounding box center [558, 548] width 38 height 29
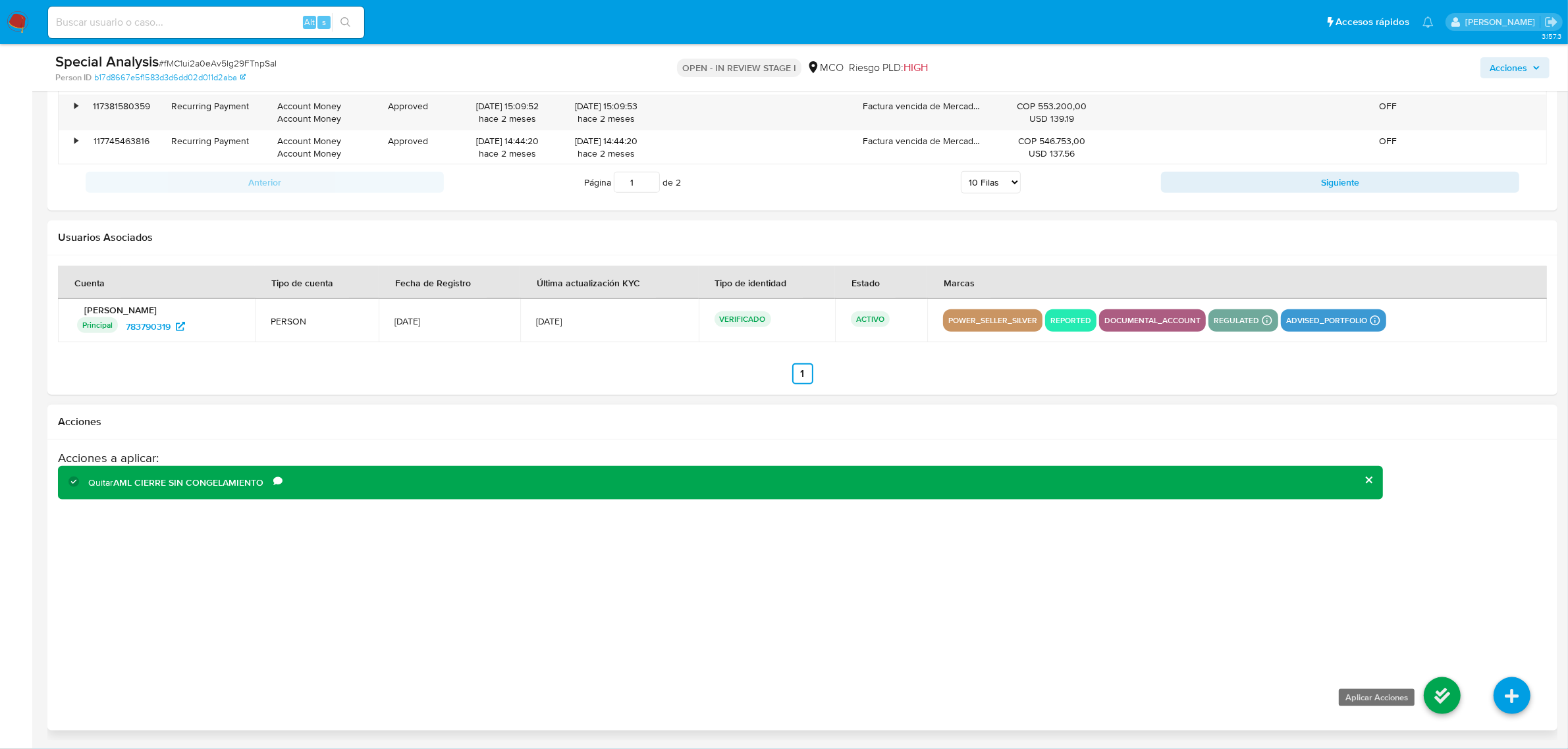
click at [1448, 689] on icon at bounding box center [1442, 696] width 37 height 37
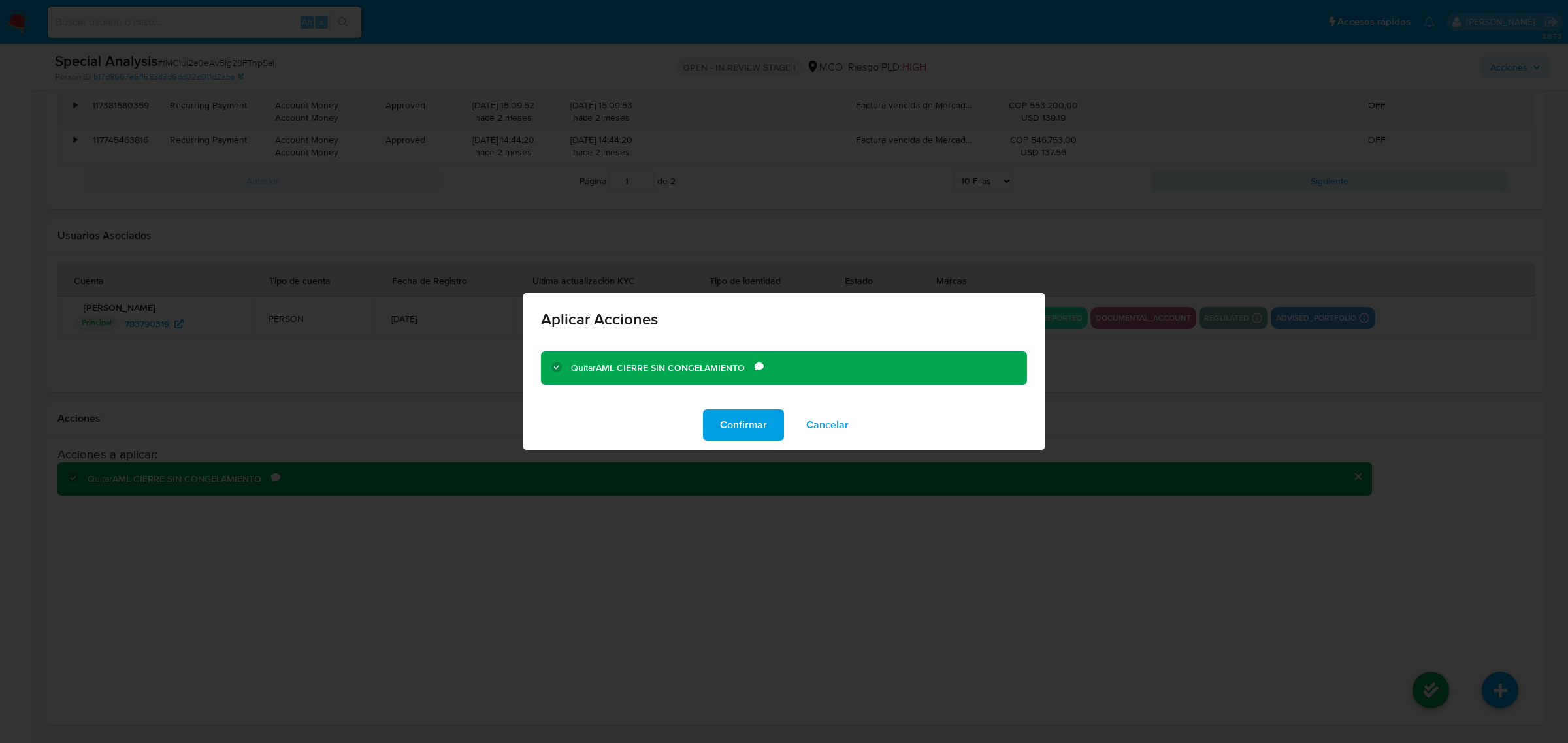
click at [697, 441] on div "Confirmar Cancelar" at bounding box center [784, 425] width 523 height 50
click at [732, 438] on span "Confirmar" at bounding box center [743, 425] width 47 height 29
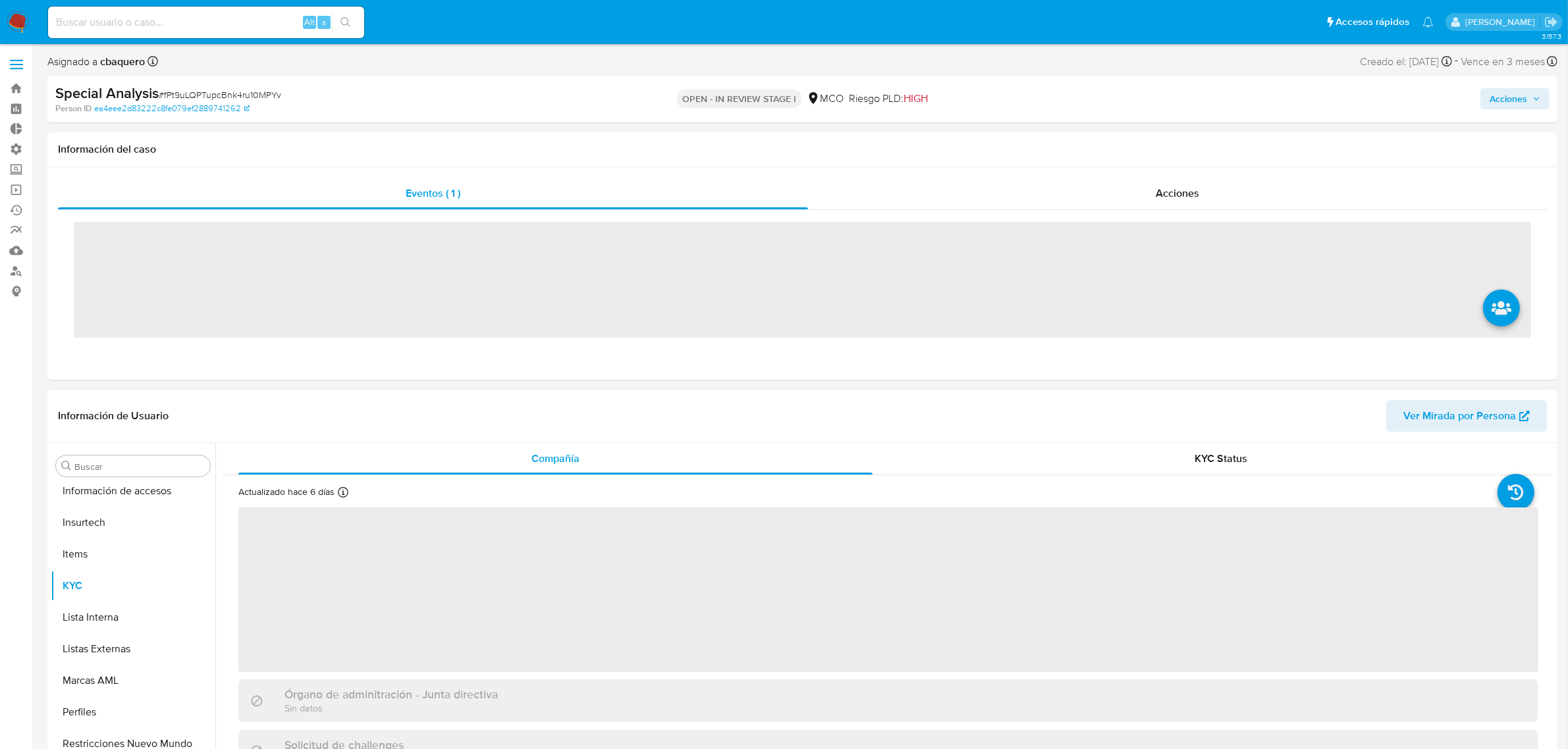
scroll to position [555, 0]
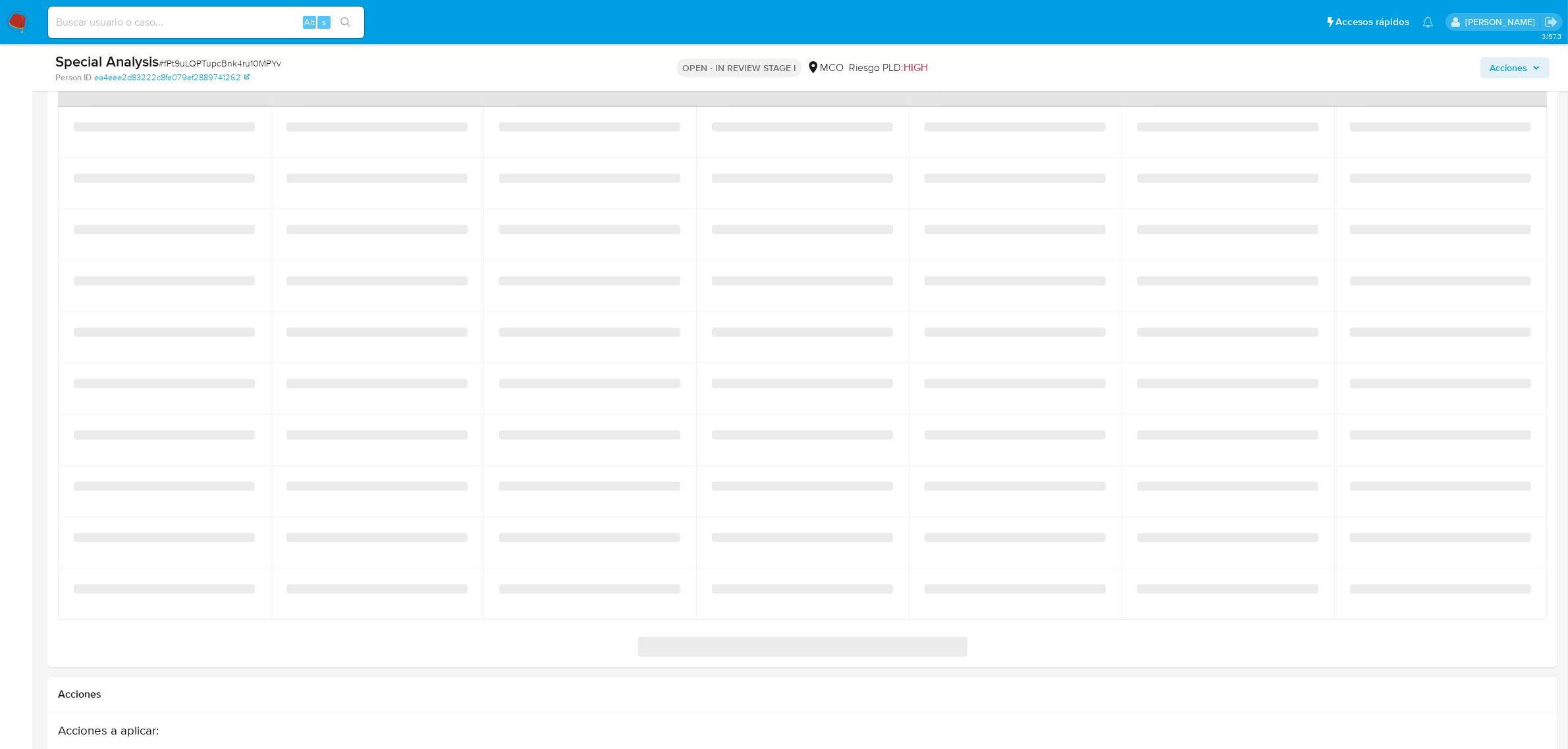
select select "10"
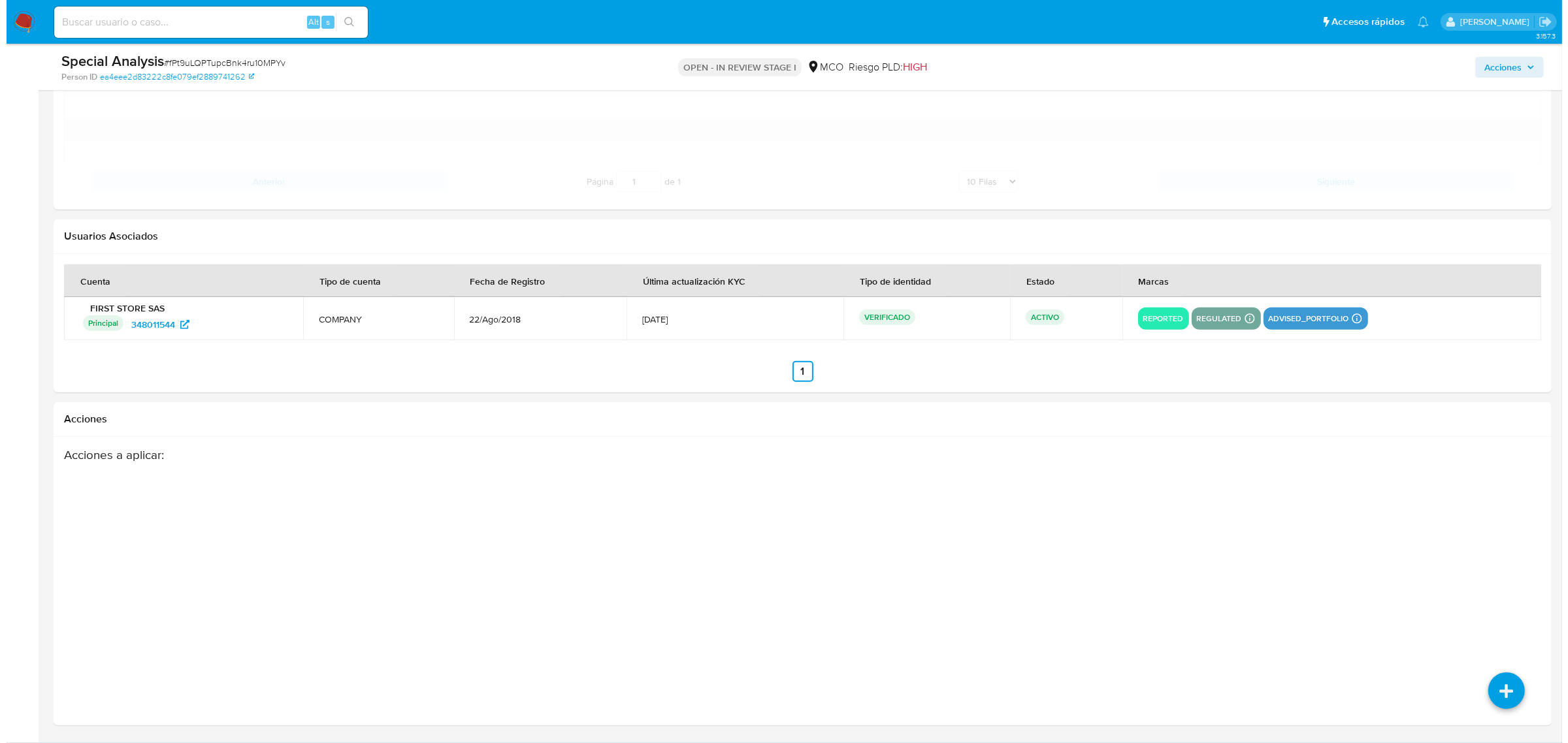
scroll to position [1532, 0]
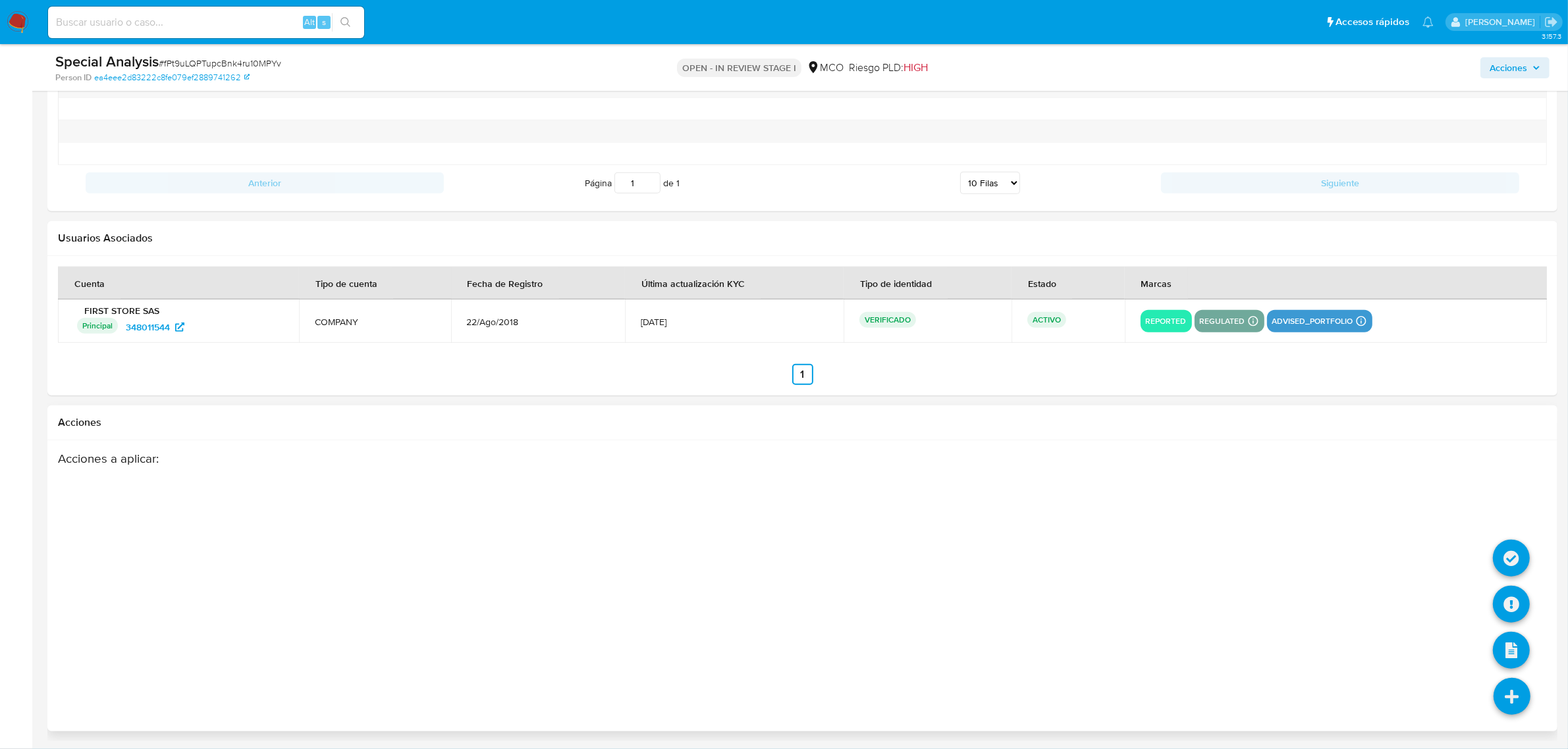
click at [1513, 696] on icon at bounding box center [1512, 697] width 37 height 37
click at [1509, 562] on icon at bounding box center [1511, 558] width 37 height 37
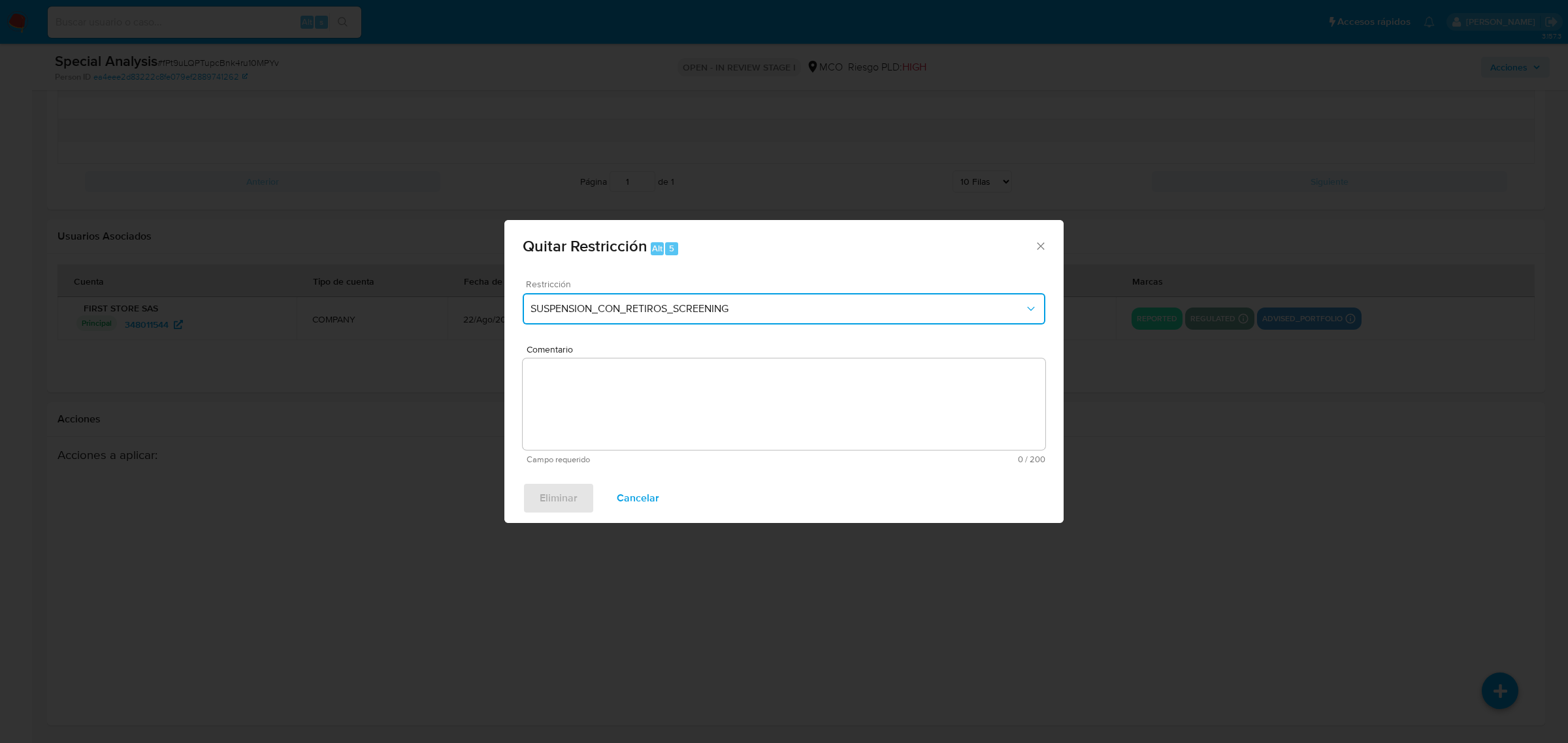
click at [621, 324] on button "SUSPENSION_CON_RETIROS_SCREENING" at bounding box center [784, 308] width 523 height 31
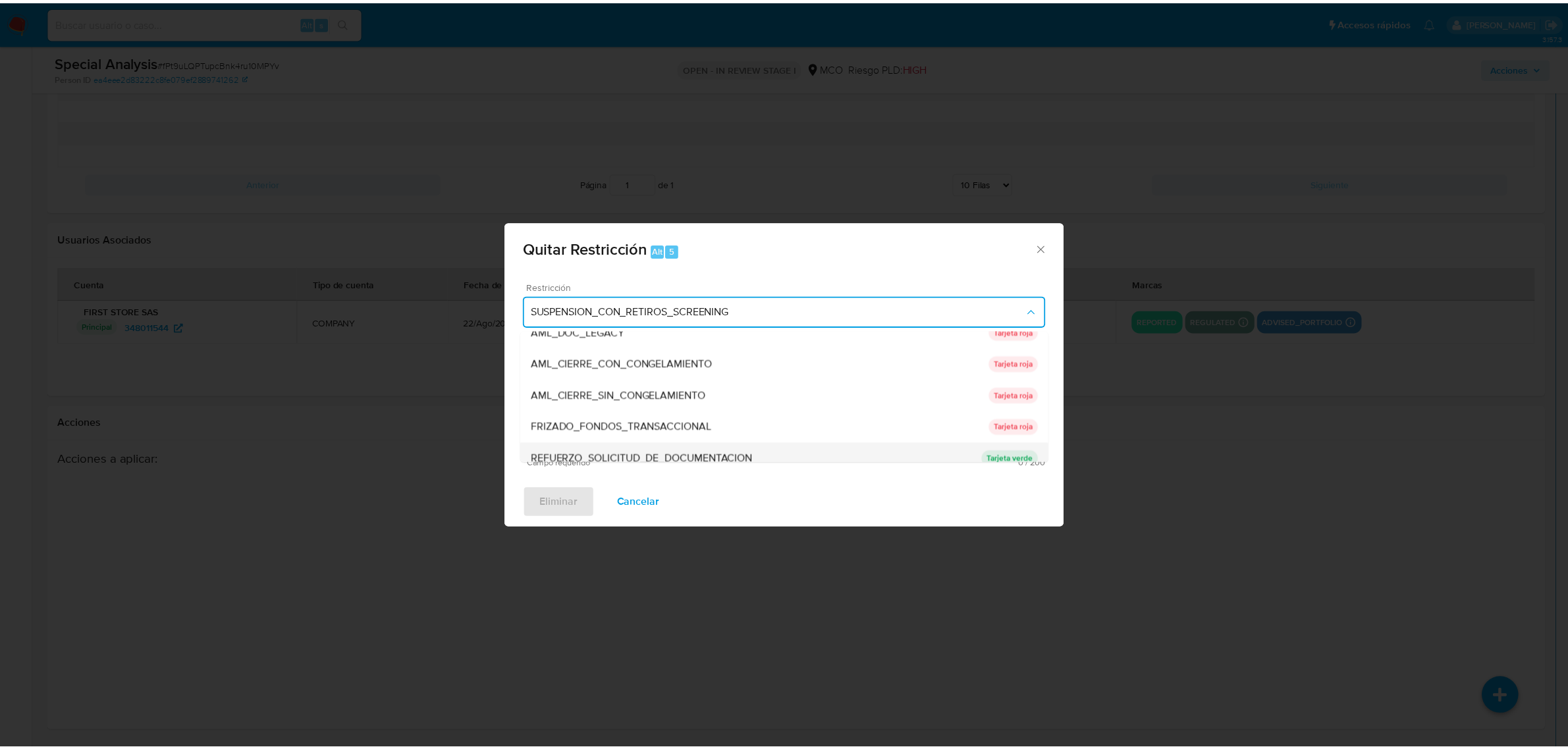
scroll to position [83, 0]
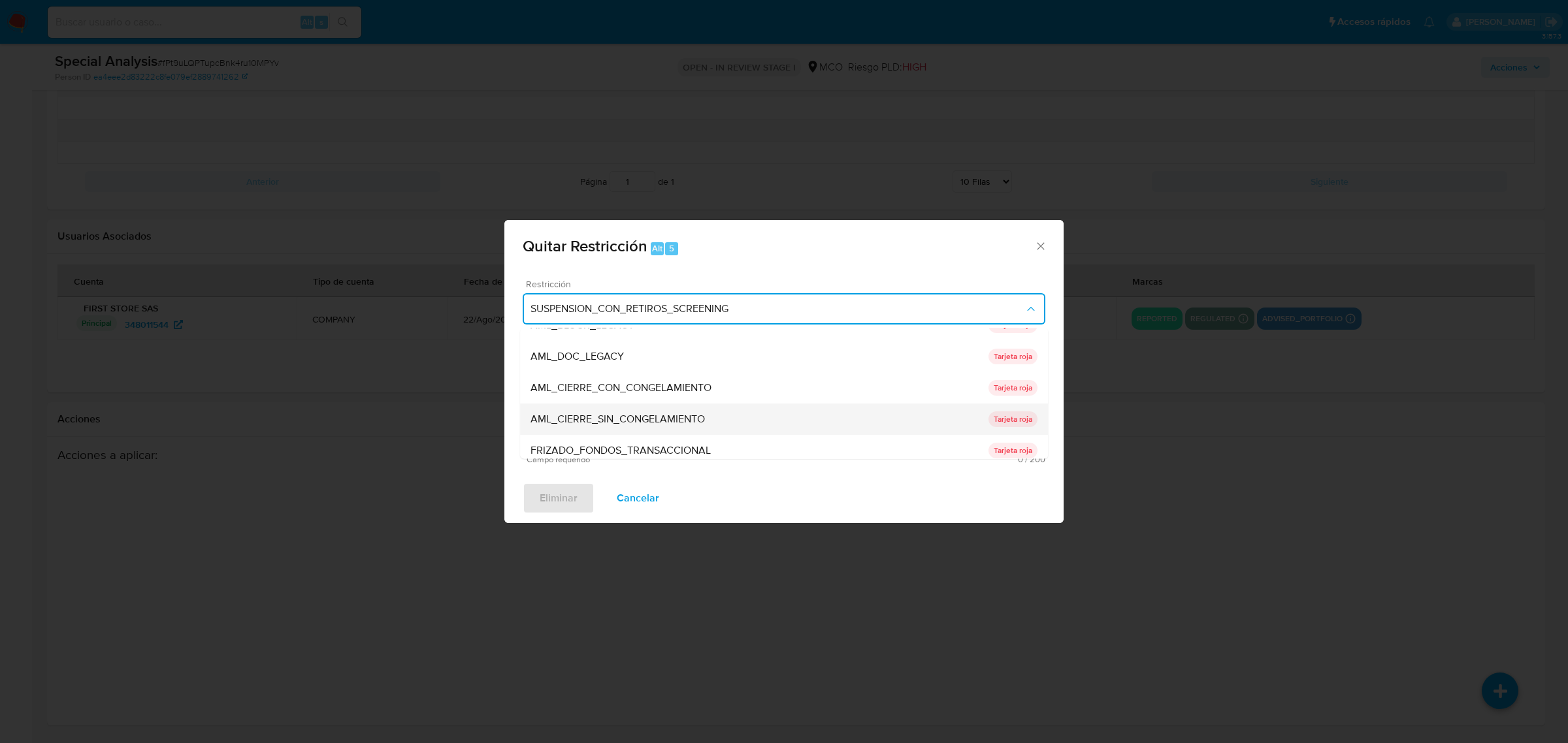
click at [639, 412] on span "AML_CIERRE_SIN_CONGELAMIENTO" at bounding box center [618, 418] width 175 height 13
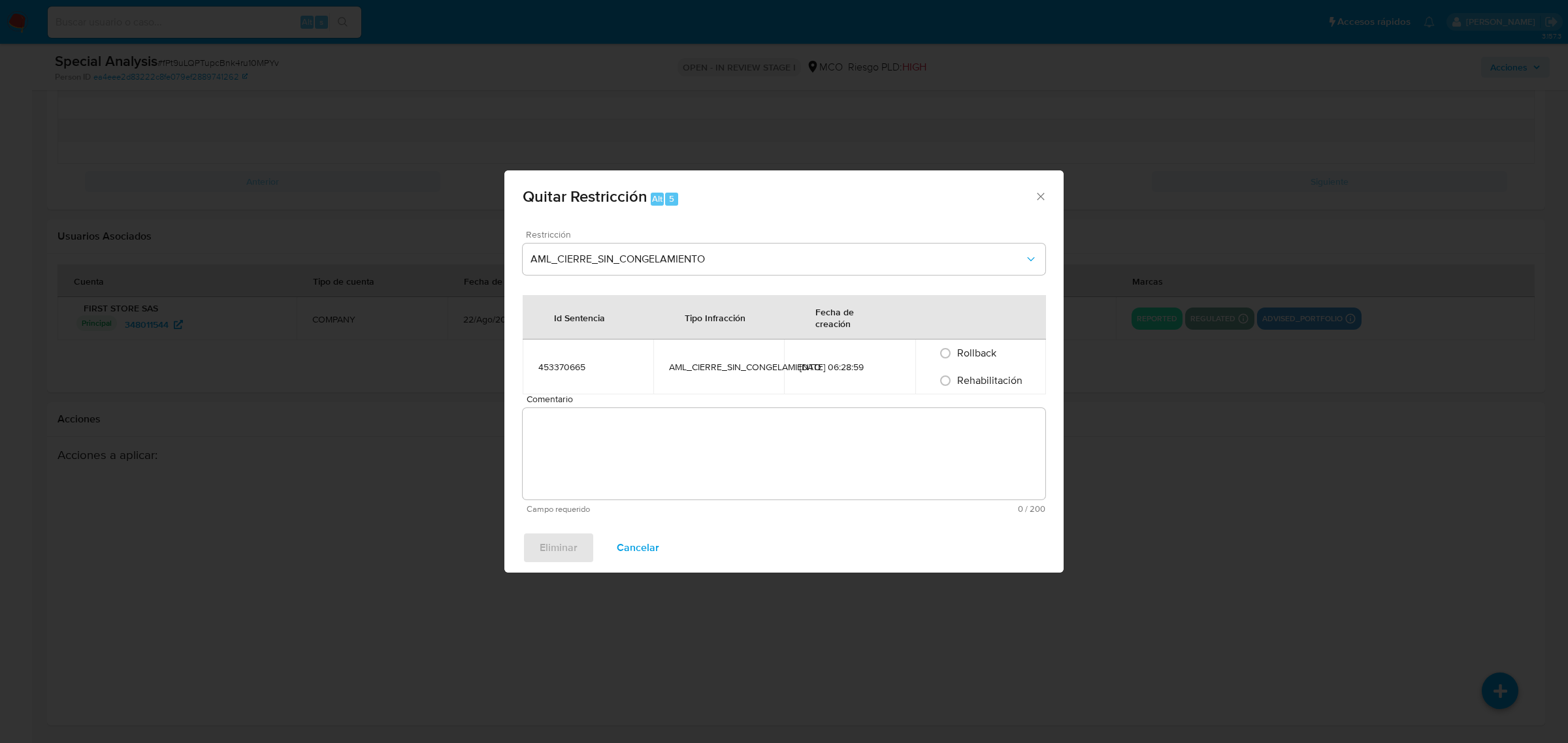
click at [594, 398] on span "Comentario" at bounding box center [788, 399] width 523 height 10
click at [594, 408] on textarea "Comentario" at bounding box center [784, 453] width 523 height 91
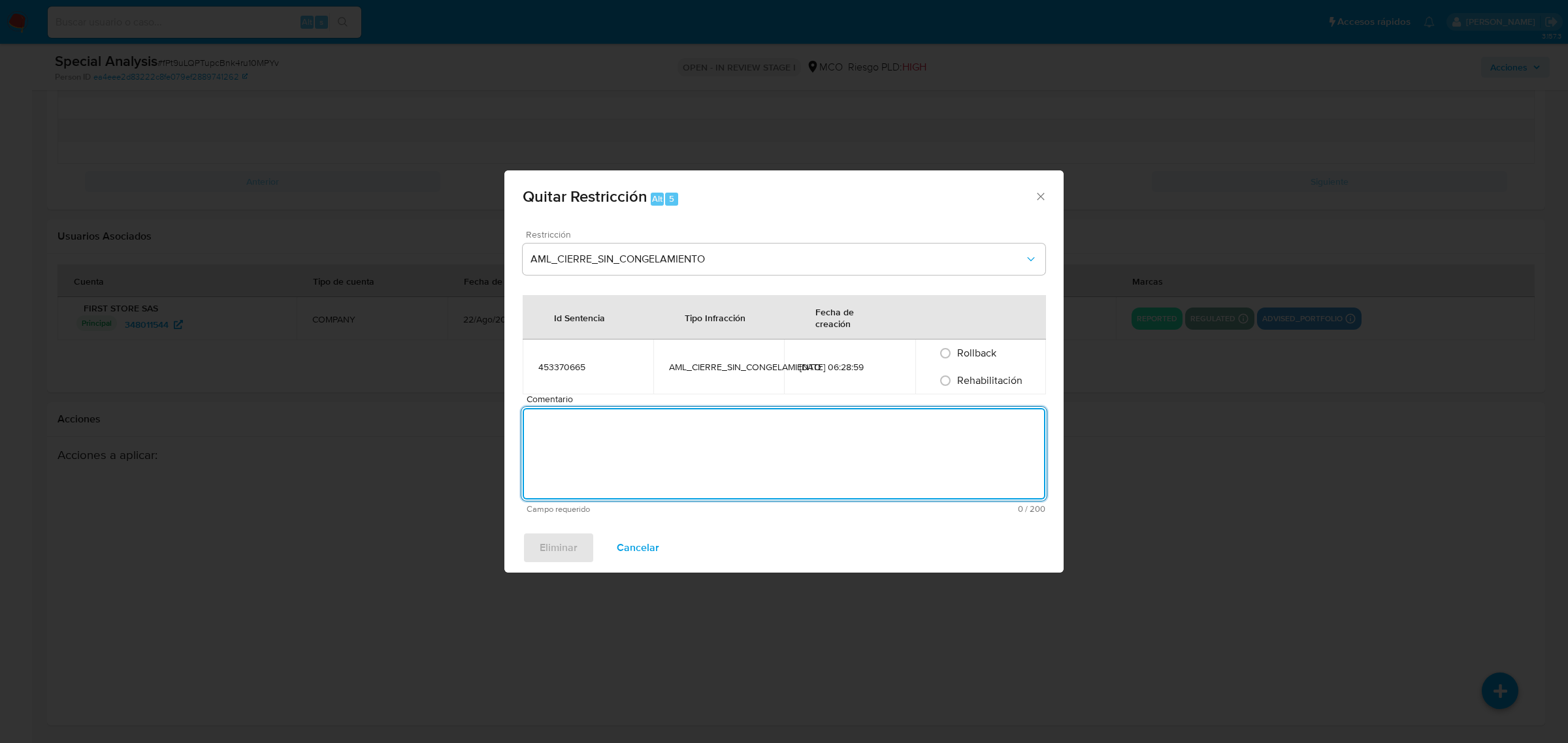
click at [955, 372] on div "Rehabilitación" at bounding box center [981, 381] width 100 height 28
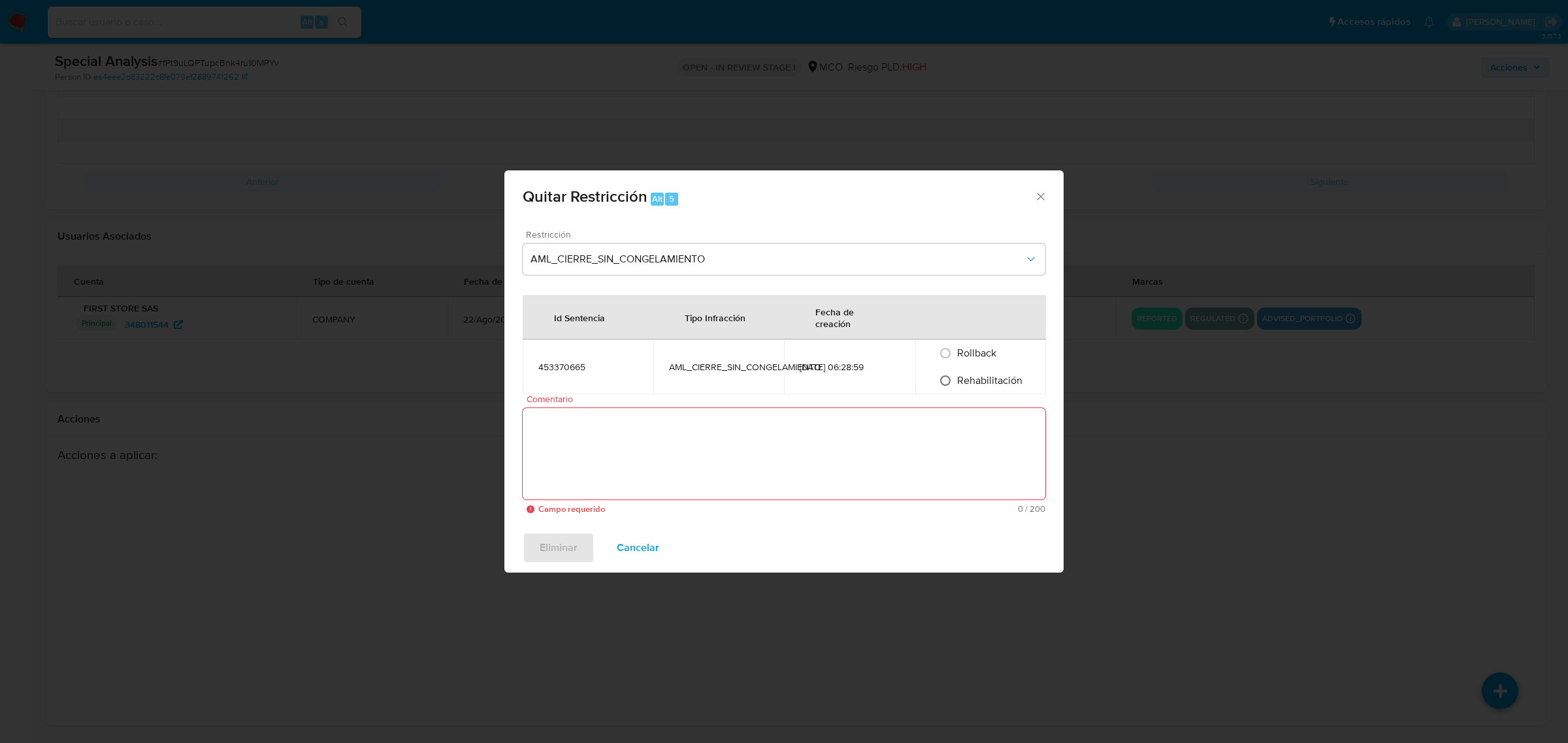
click at [942, 380] on input "Rehabilitación" at bounding box center [945, 380] width 21 height 21
radio input "true"
click at [857, 435] on textarea "Comentario" at bounding box center [784, 453] width 523 height 91
paste textarea "Se levanta la restricción a solicitud de Juan Pablo Montaño Supervisor vertical…"
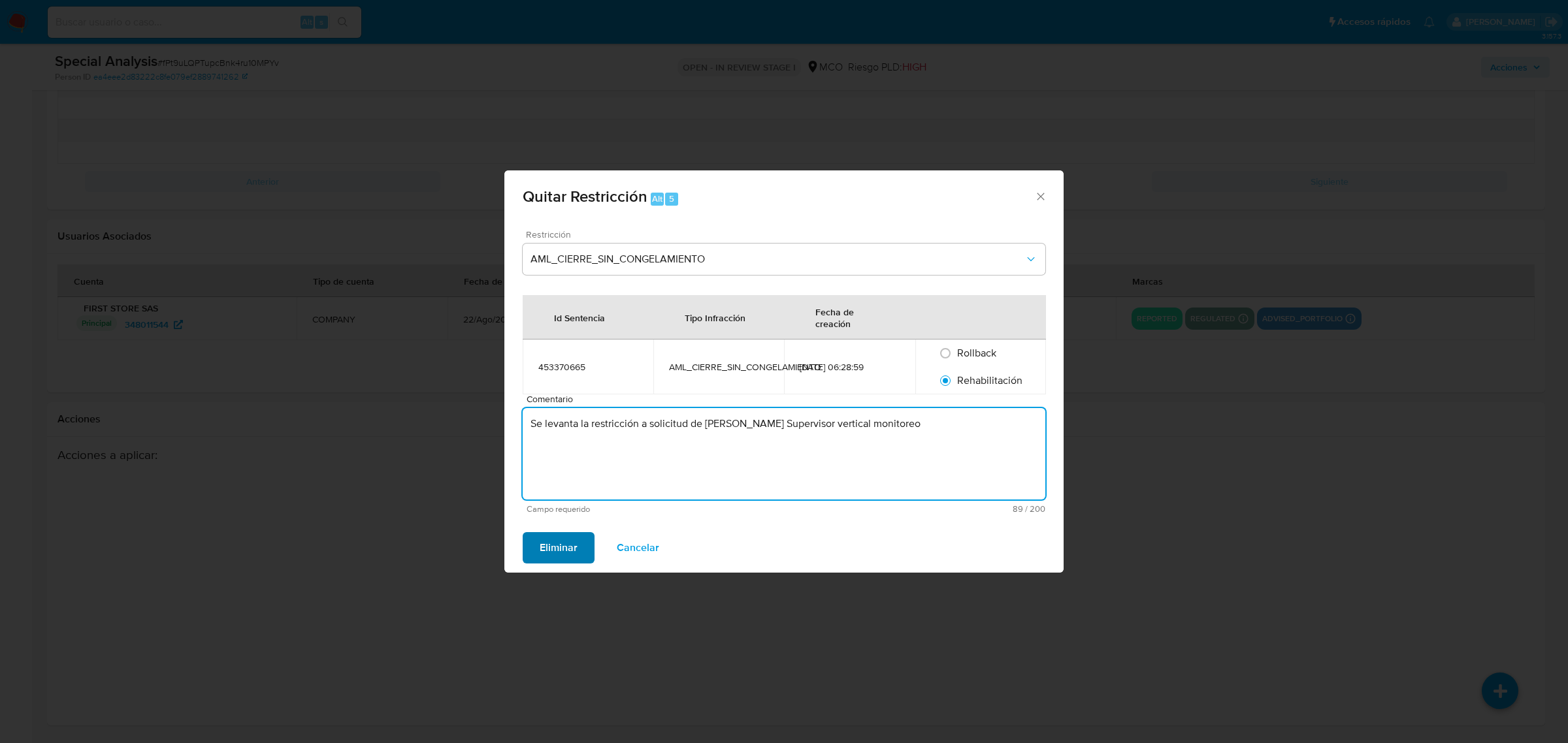
type textarea "Se levanta la restricción a solicitud de Juan Pablo Montaño Supervisor vertical…"
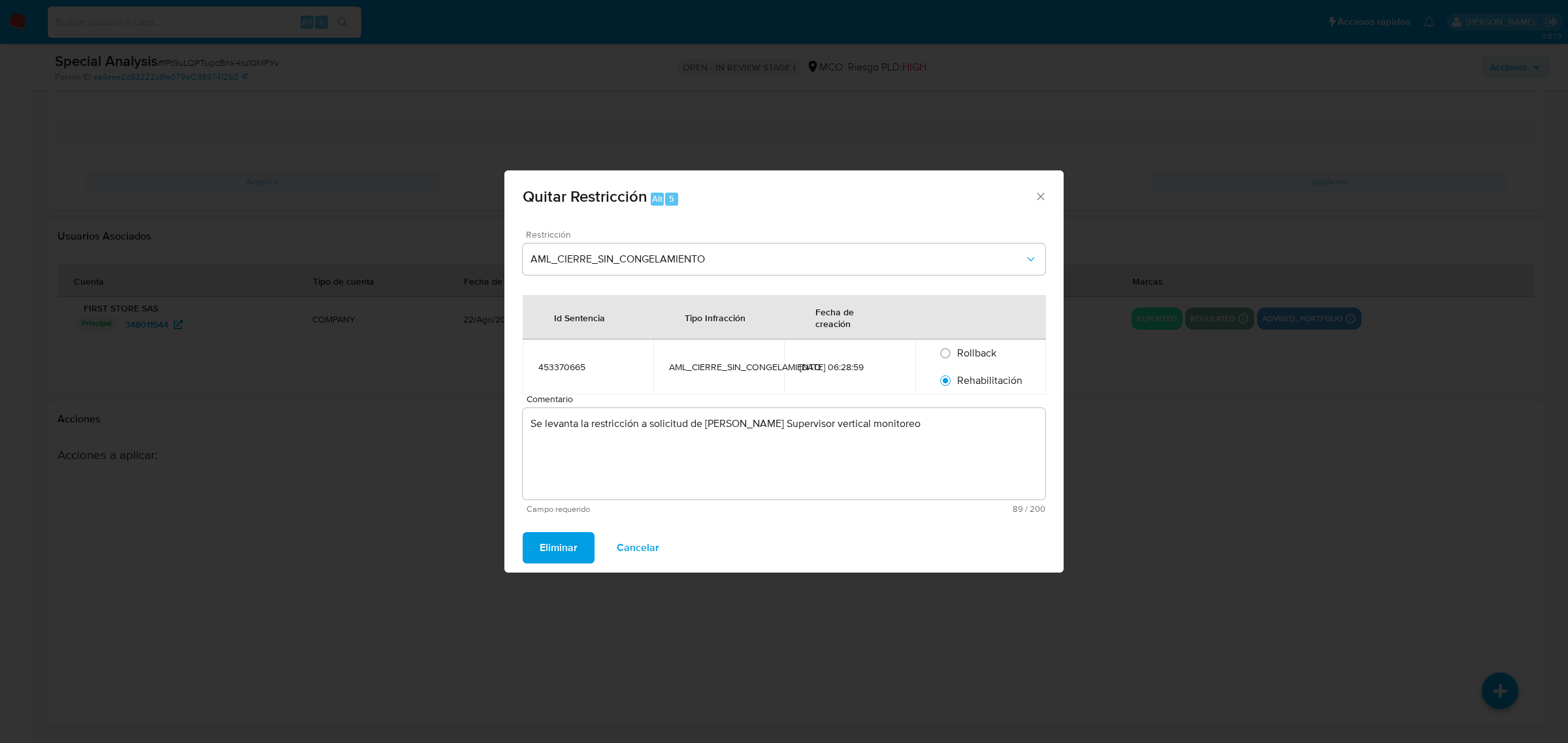
click at [564, 547] on span "Eliminar" at bounding box center [558, 548] width 38 height 29
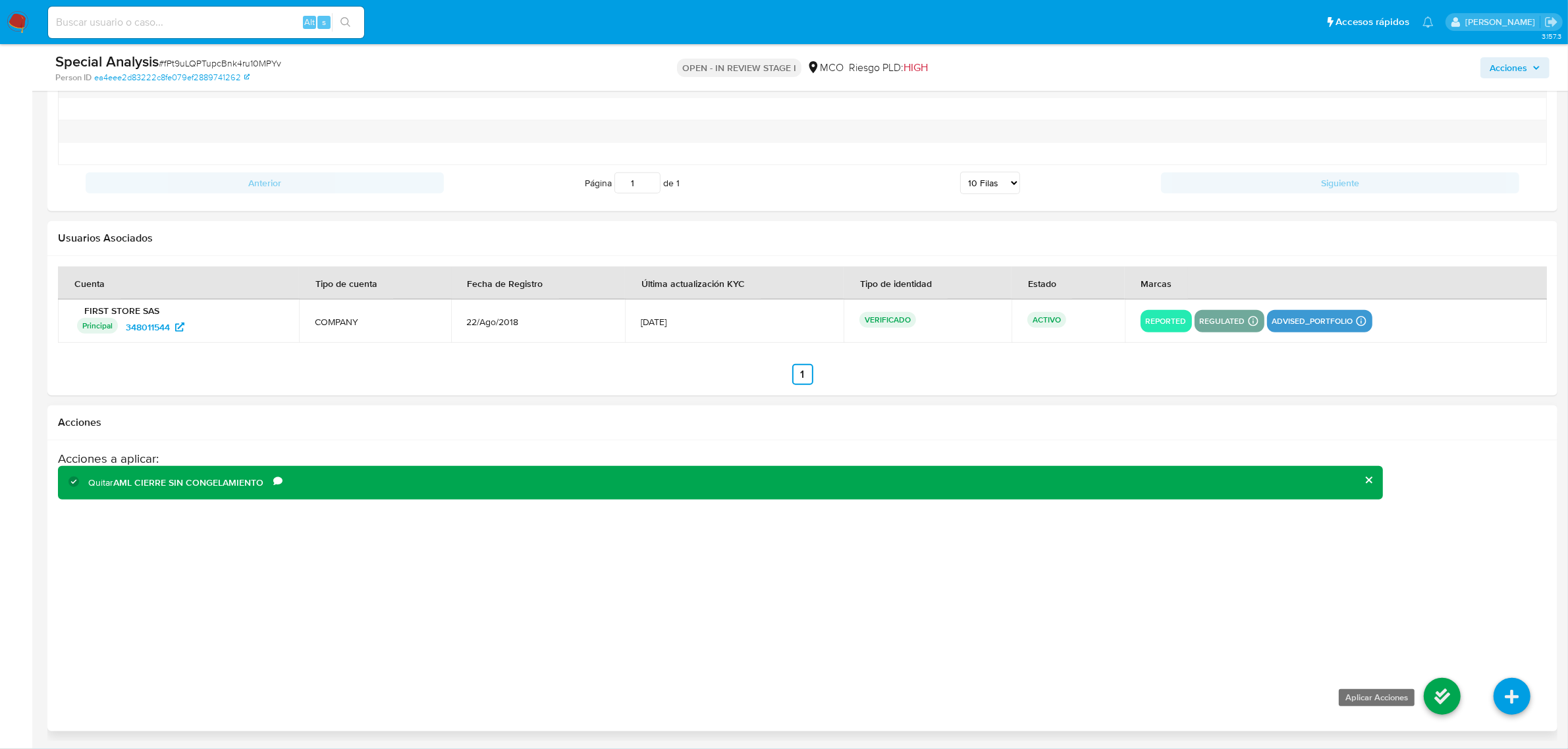
click at [1430, 682] on li at bounding box center [1441, 699] width 69 height 74
click at [1430, 683] on icon at bounding box center [1442, 697] width 37 height 37
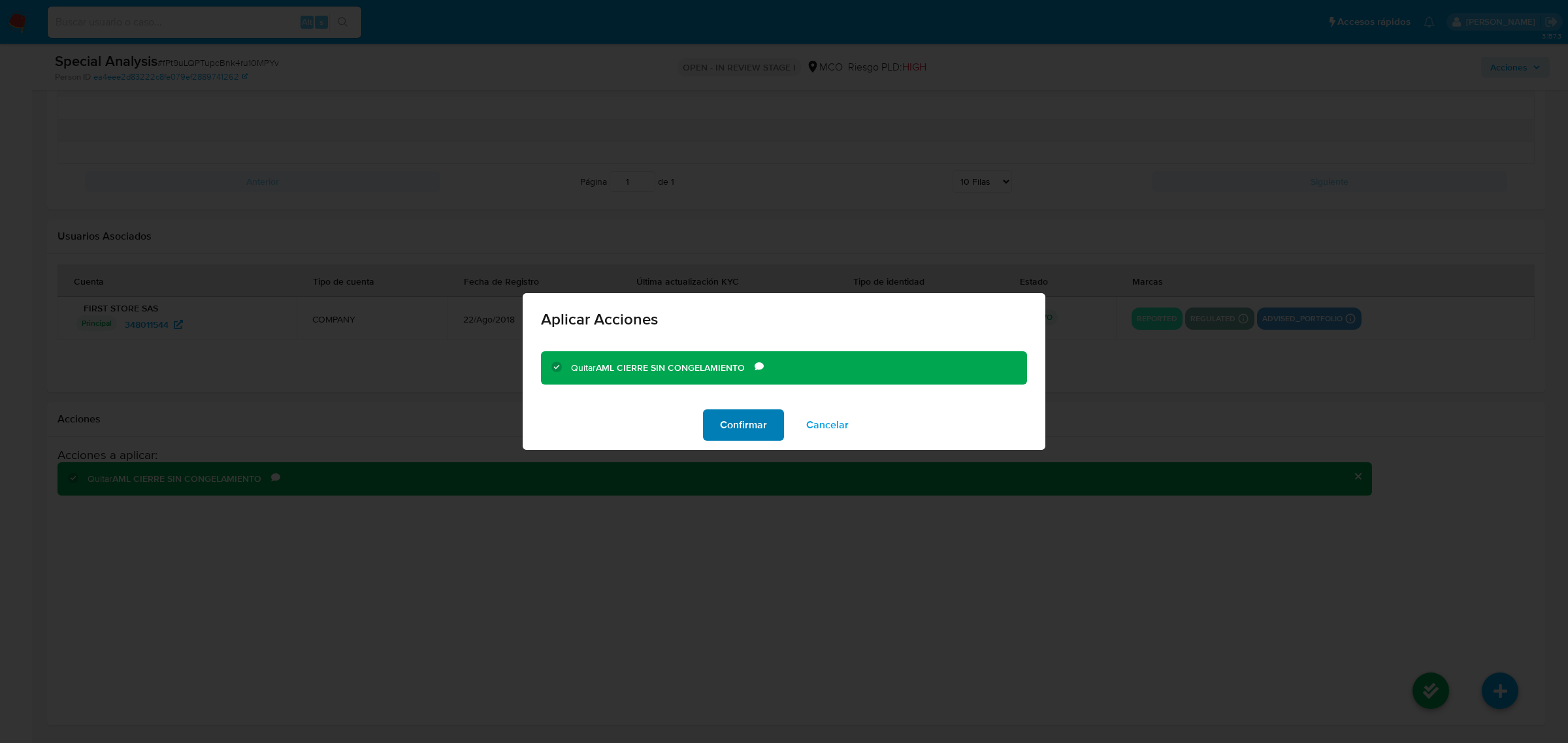
click at [728, 412] on span "Confirmar" at bounding box center [743, 425] width 47 height 29
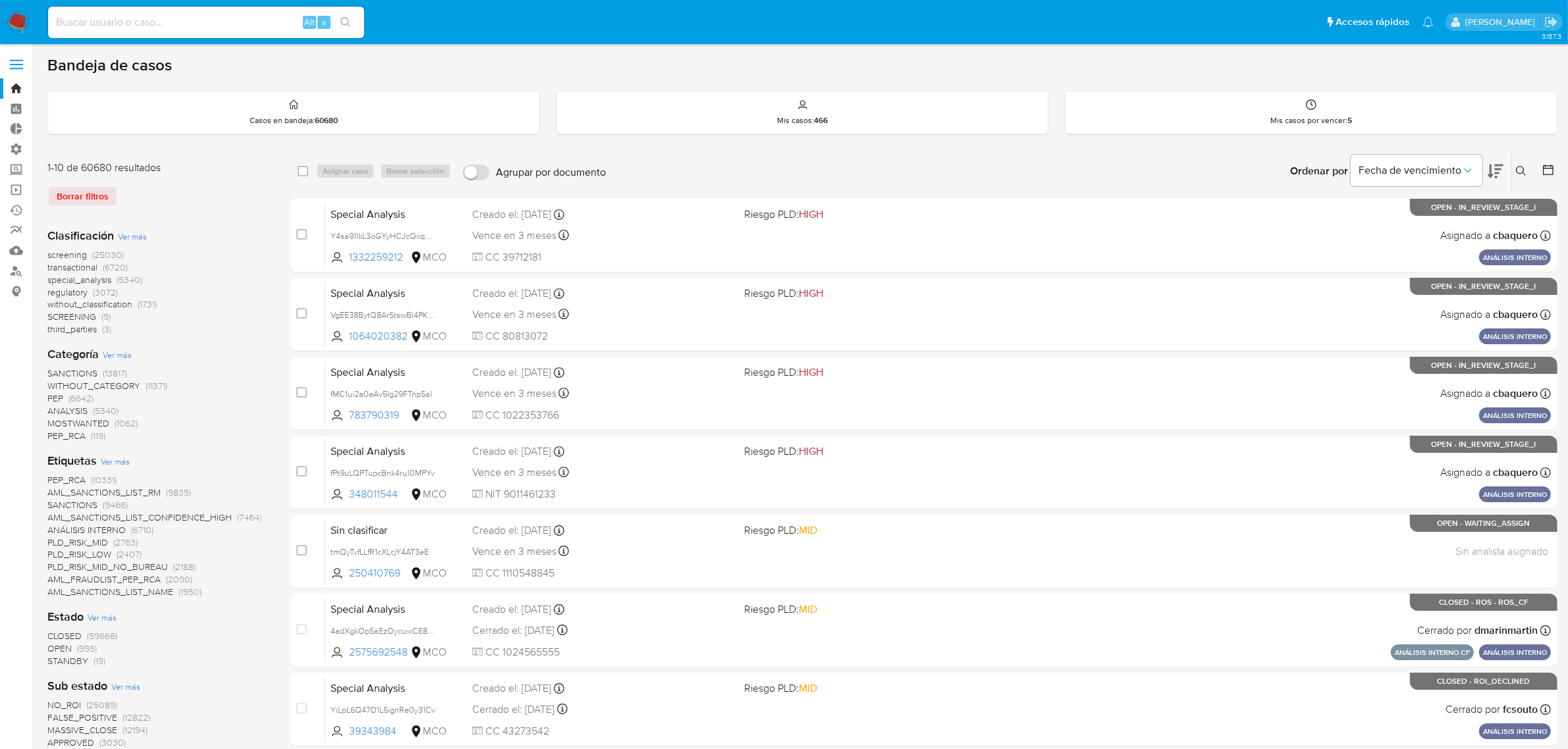
click at [15, 15] on img at bounding box center [18, 22] width 22 height 22
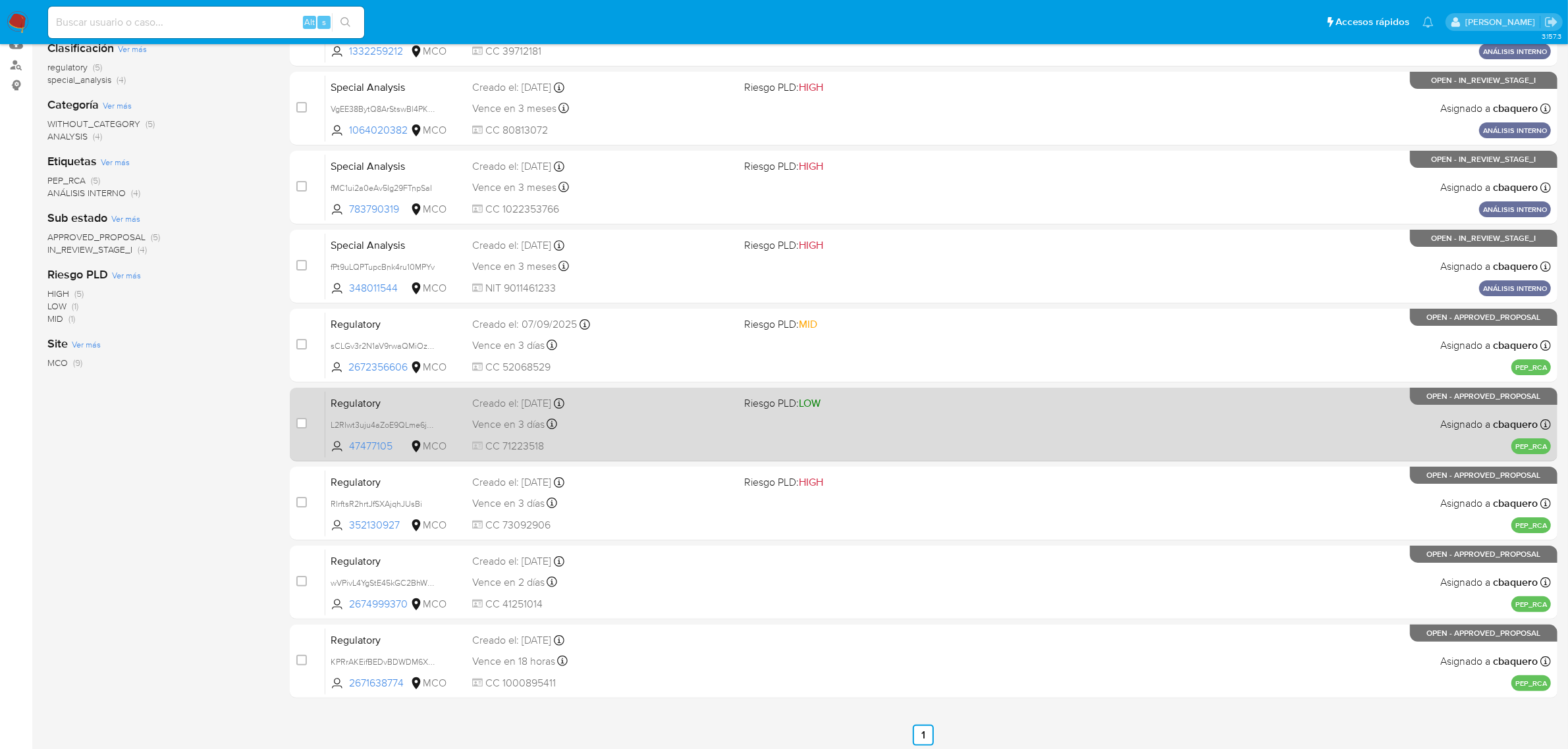
scroll to position [209, 0]
